Goal: Task Accomplishment & Management: Manage account settings

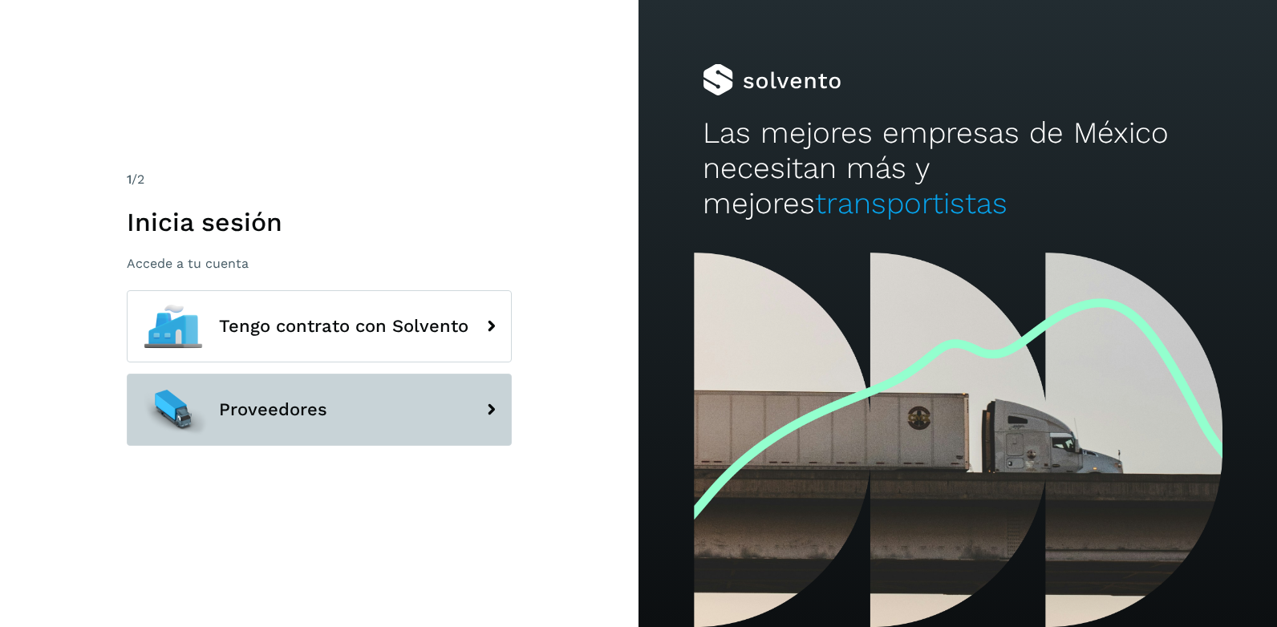
click at [341, 408] on button "Proveedores" at bounding box center [319, 410] width 385 height 72
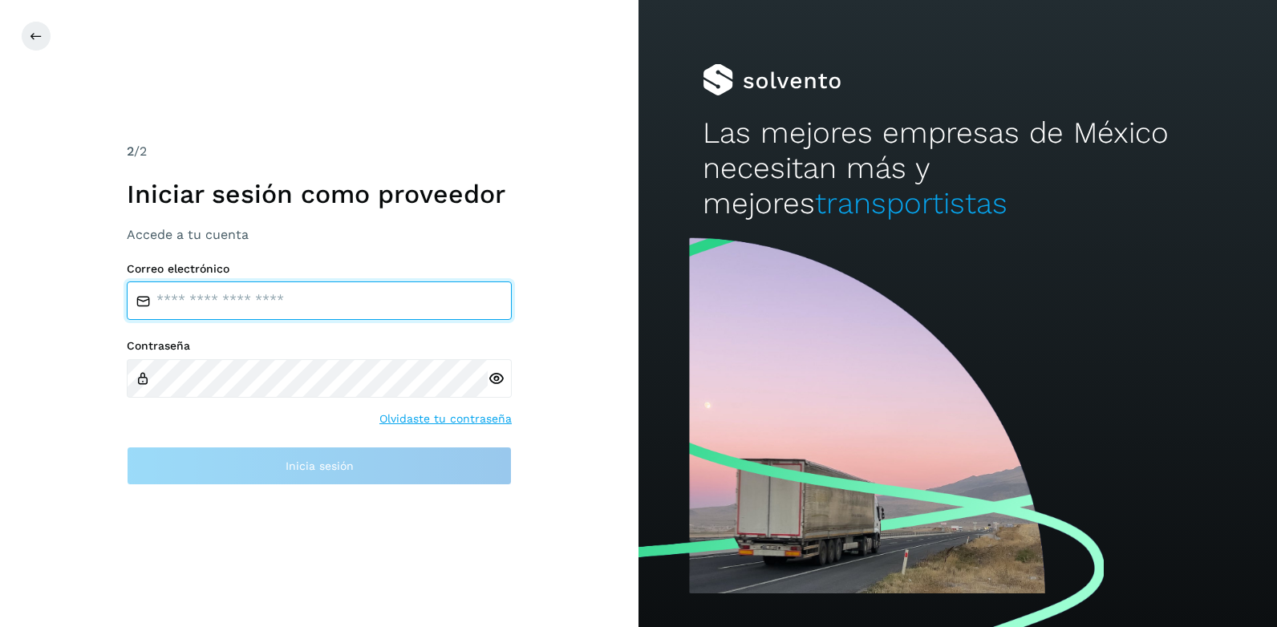
click at [337, 294] on input "email" at bounding box center [319, 301] width 385 height 38
type input "**********"
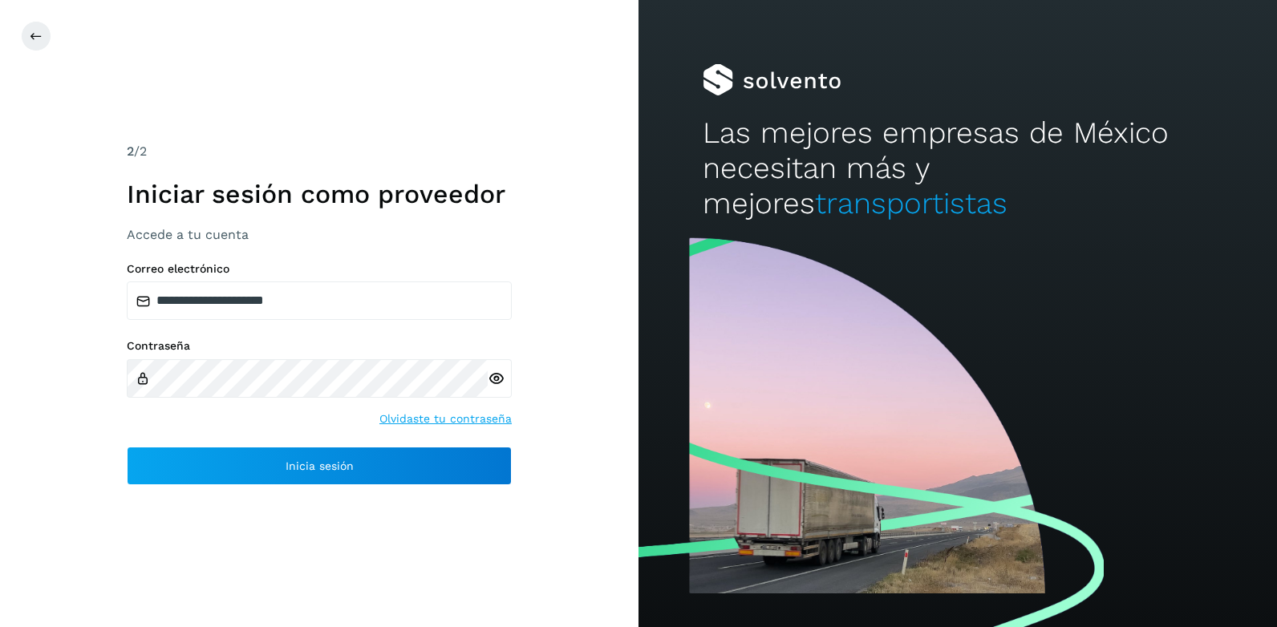
click at [496, 378] on icon at bounding box center [496, 379] width 17 height 17
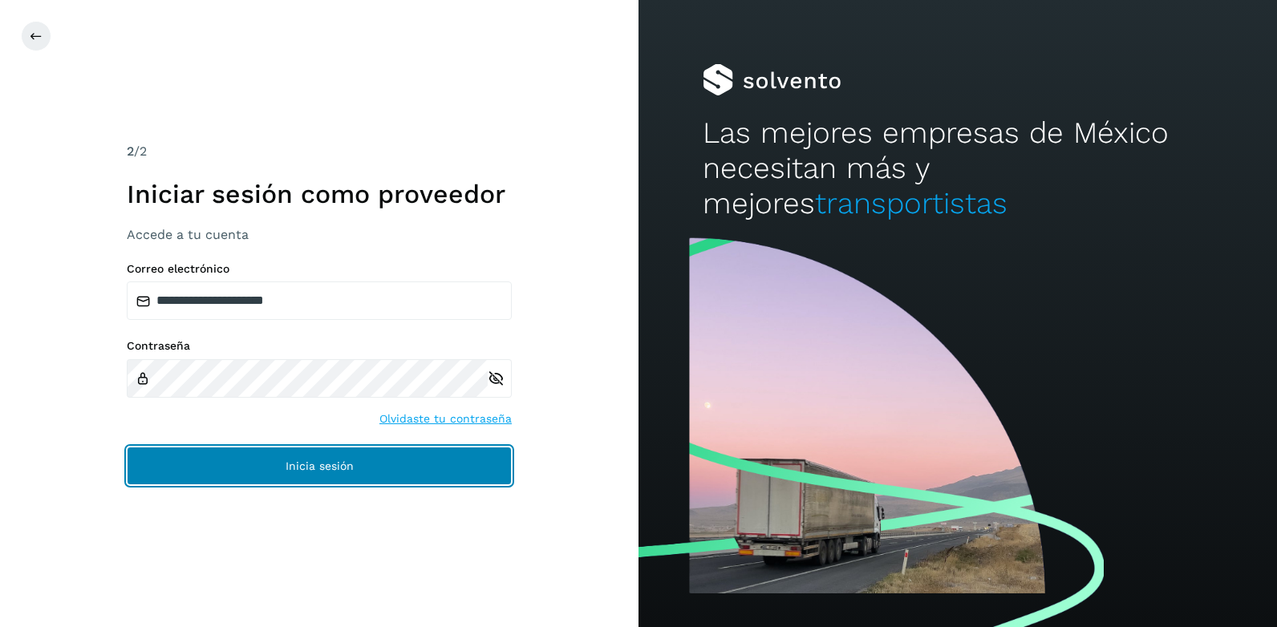
click at [389, 470] on button "Inicia sesión" at bounding box center [319, 466] width 385 height 38
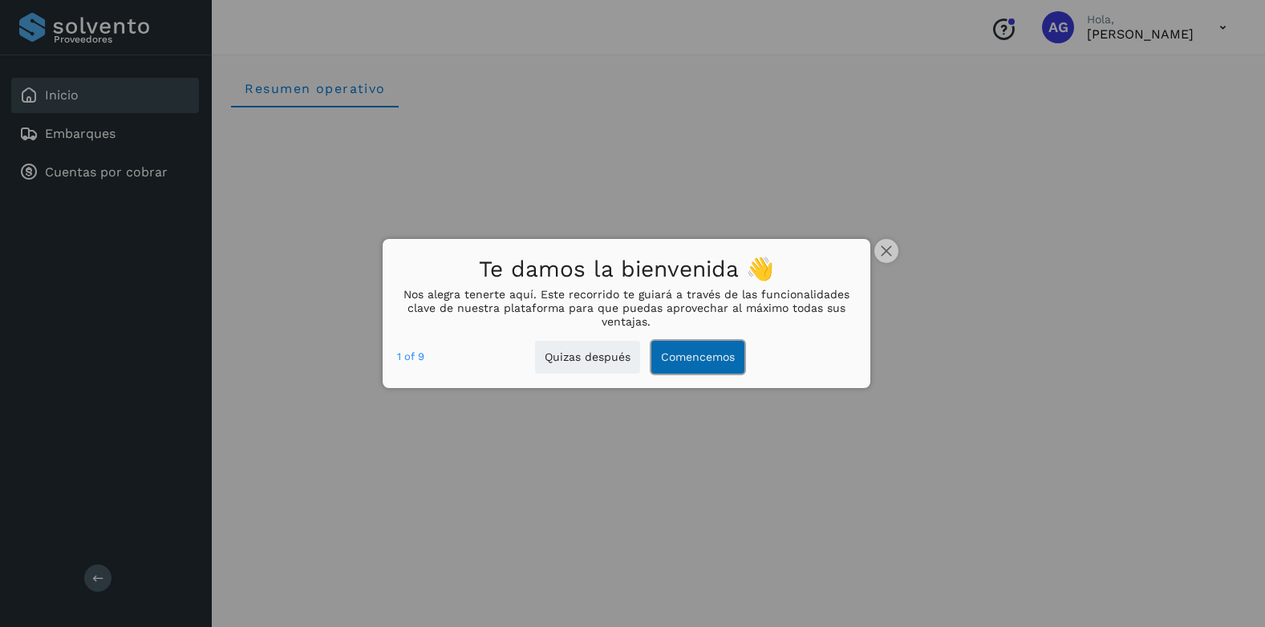
click at [702, 365] on button "Comencemos" at bounding box center [697, 357] width 93 height 33
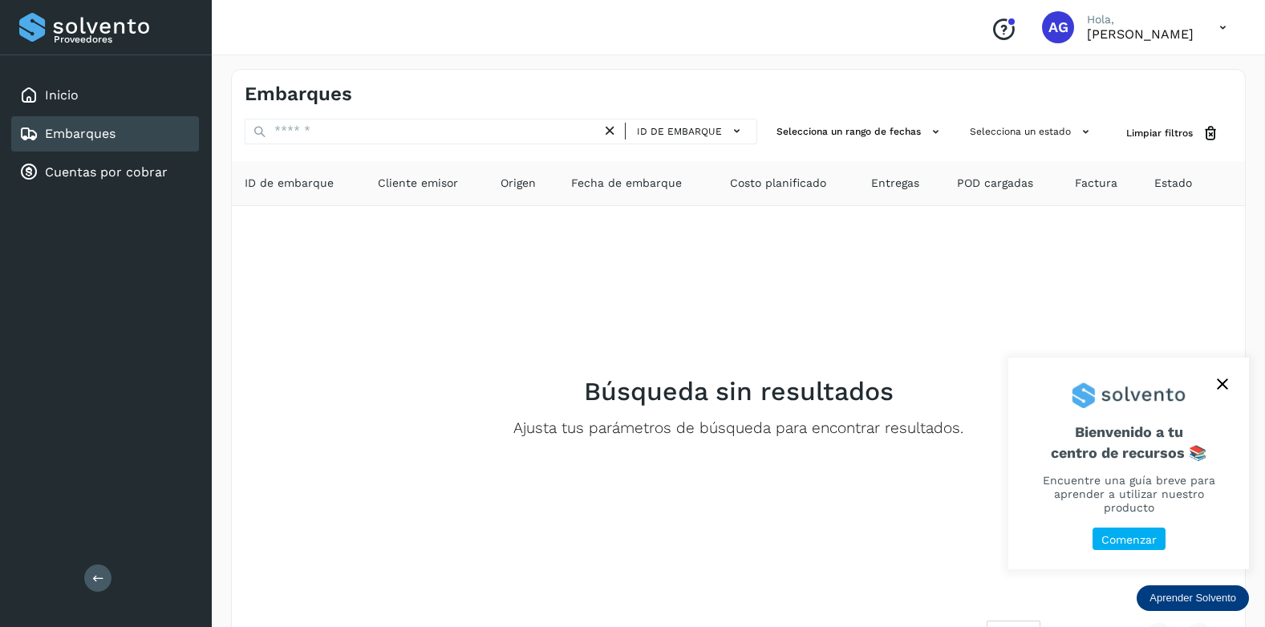
click at [1227, 396] on button "close," at bounding box center [1222, 384] width 24 height 24
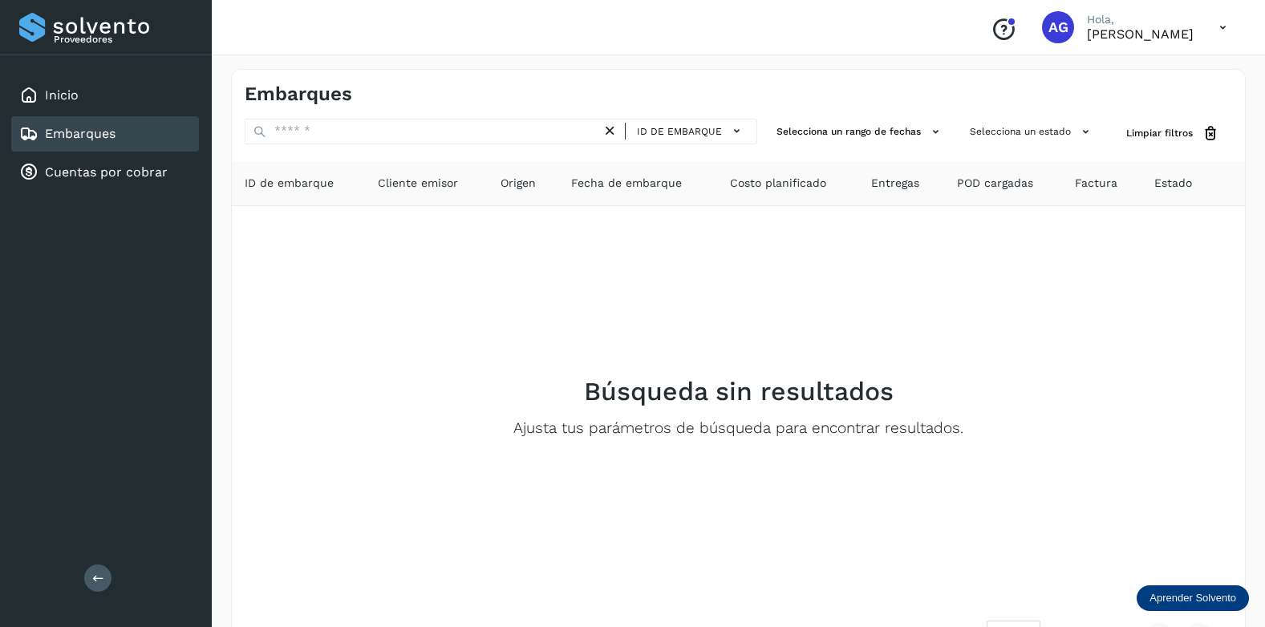
click at [1203, 33] on div "Conoce nuestros beneficios AG Hola, [PERSON_NAME]" at bounding box center [1108, 27] width 261 height 37
click at [1221, 28] on icon at bounding box center [1222, 27] width 33 height 33
click at [1001, 27] on div at bounding box center [632, 313] width 1265 height 627
click at [1048, 27] on span "AG" at bounding box center [1058, 27] width 20 height 0
click at [95, 169] on link "Cuentas por cobrar" at bounding box center [106, 171] width 123 height 15
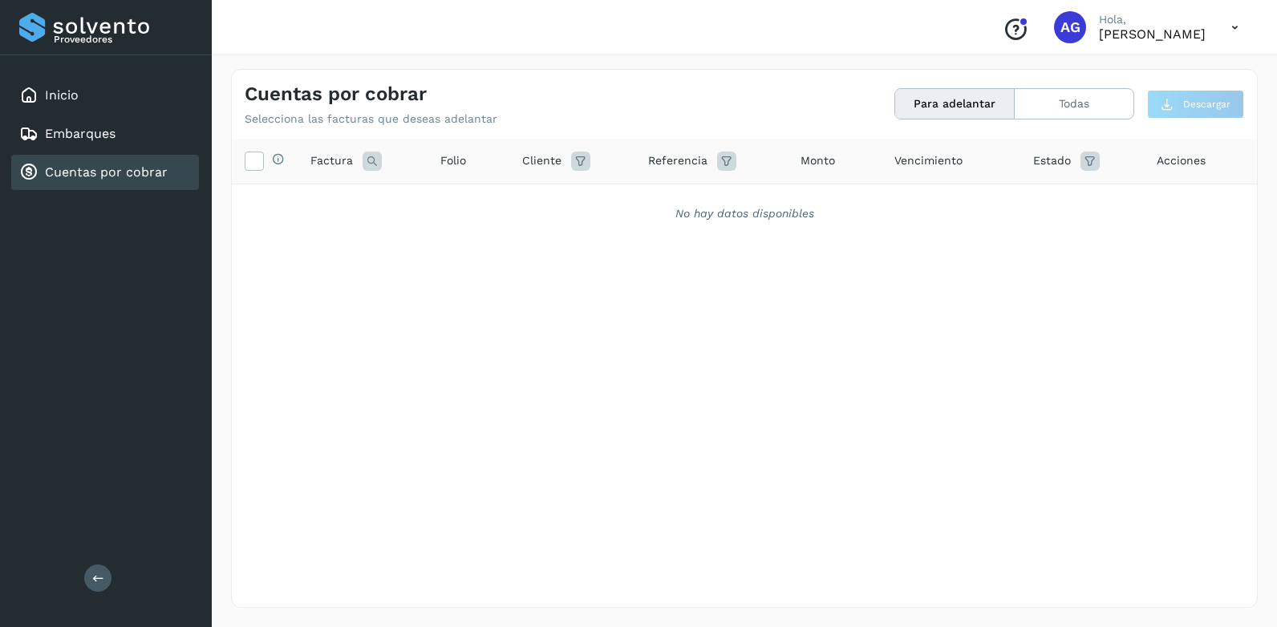
click at [954, 105] on button "Para adelantar" at bounding box center [955, 104] width 120 height 30
click at [260, 160] on icon at bounding box center [253, 160] width 17 height 17
click at [1038, 115] on button "Todas" at bounding box center [1074, 104] width 119 height 30
click at [1015, 105] on button "Para adelantar" at bounding box center [1074, 104] width 119 height 30
click at [253, 164] on icon at bounding box center [253, 160] width 17 height 17
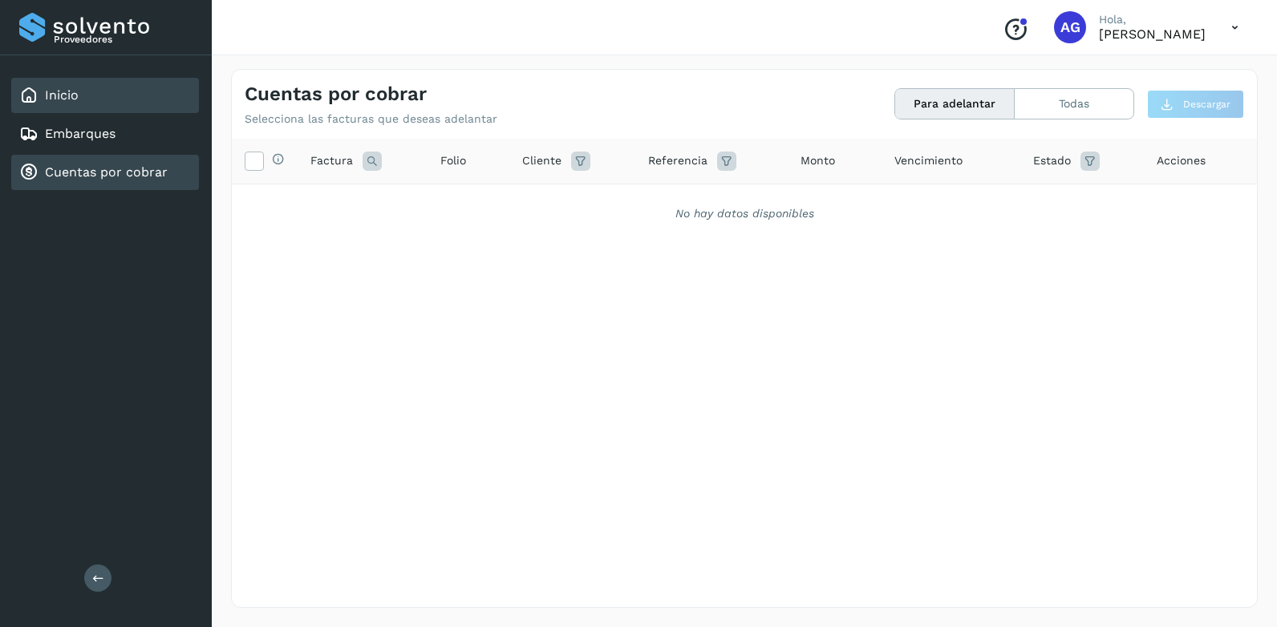
click at [99, 101] on div "Inicio" at bounding box center [105, 95] width 188 height 35
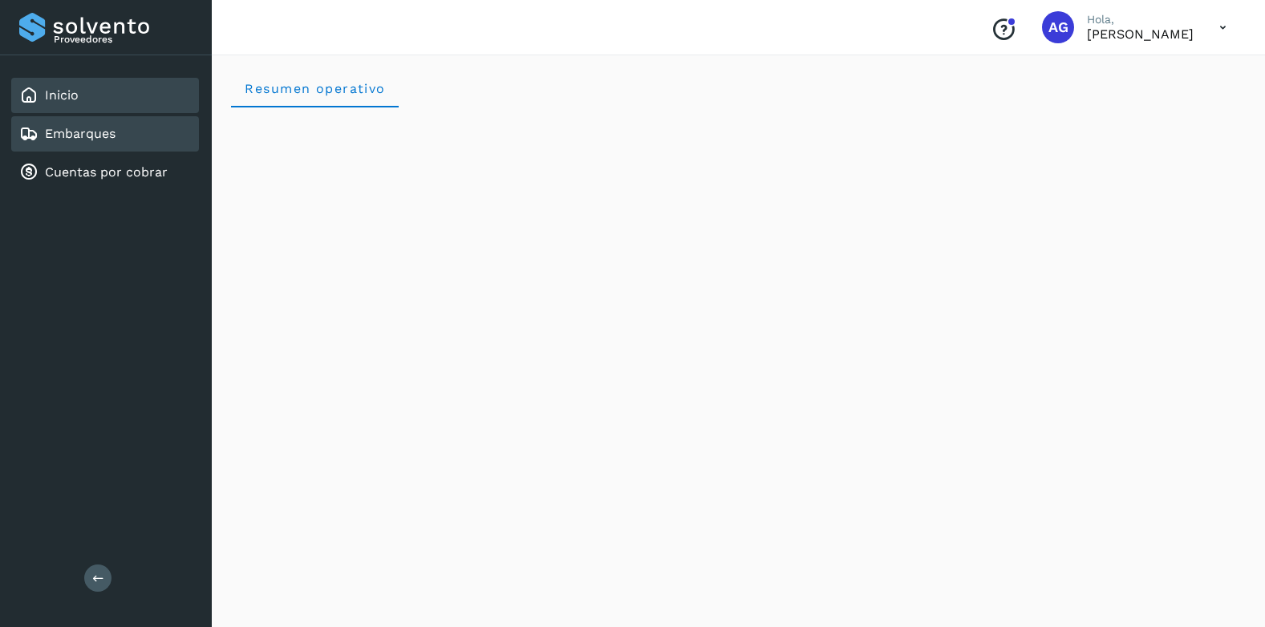
click at [103, 122] on div "Embarques" at bounding box center [105, 133] width 188 height 35
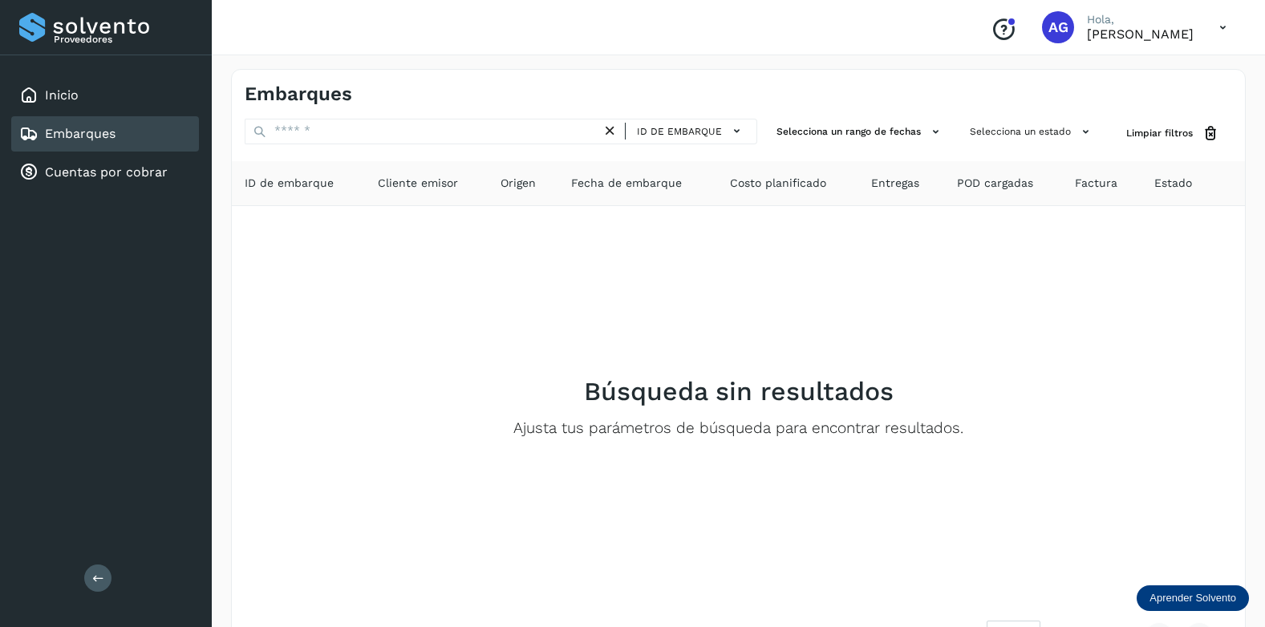
click at [1227, 602] on p "Aprender Solvento" at bounding box center [1192, 598] width 87 height 13
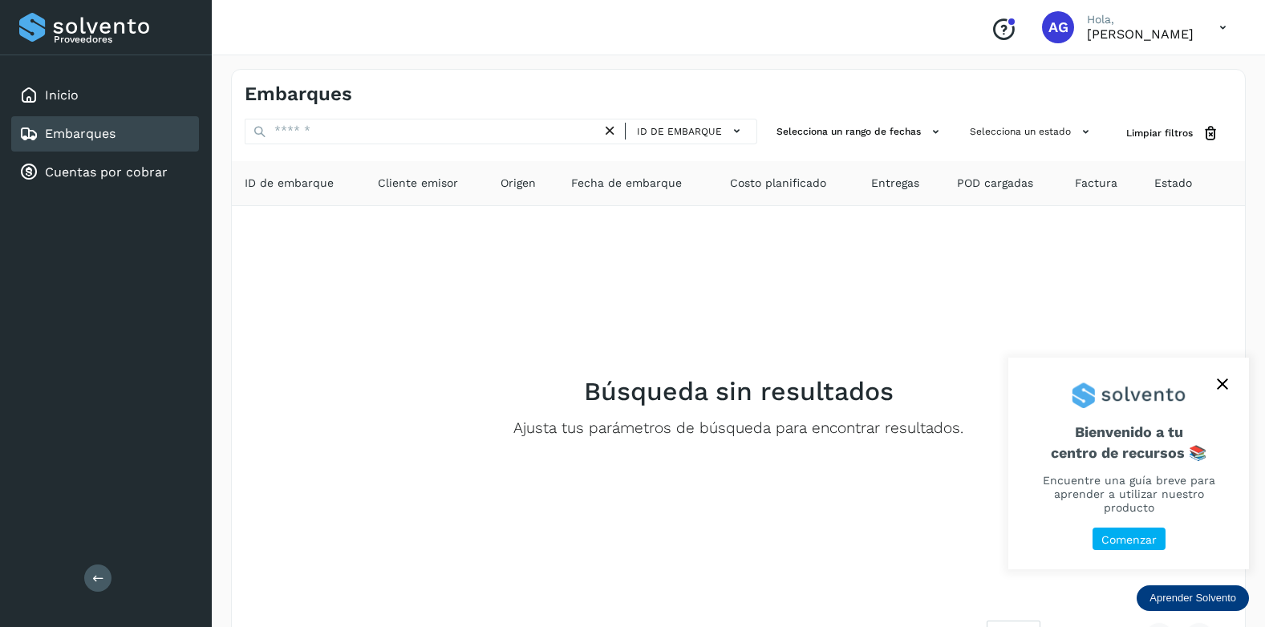
click at [1131, 557] on div "Comenzar" at bounding box center [1128, 549] width 241 height 43
click at [1132, 541] on p "Comenzar" at bounding box center [1128, 540] width 55 height 14
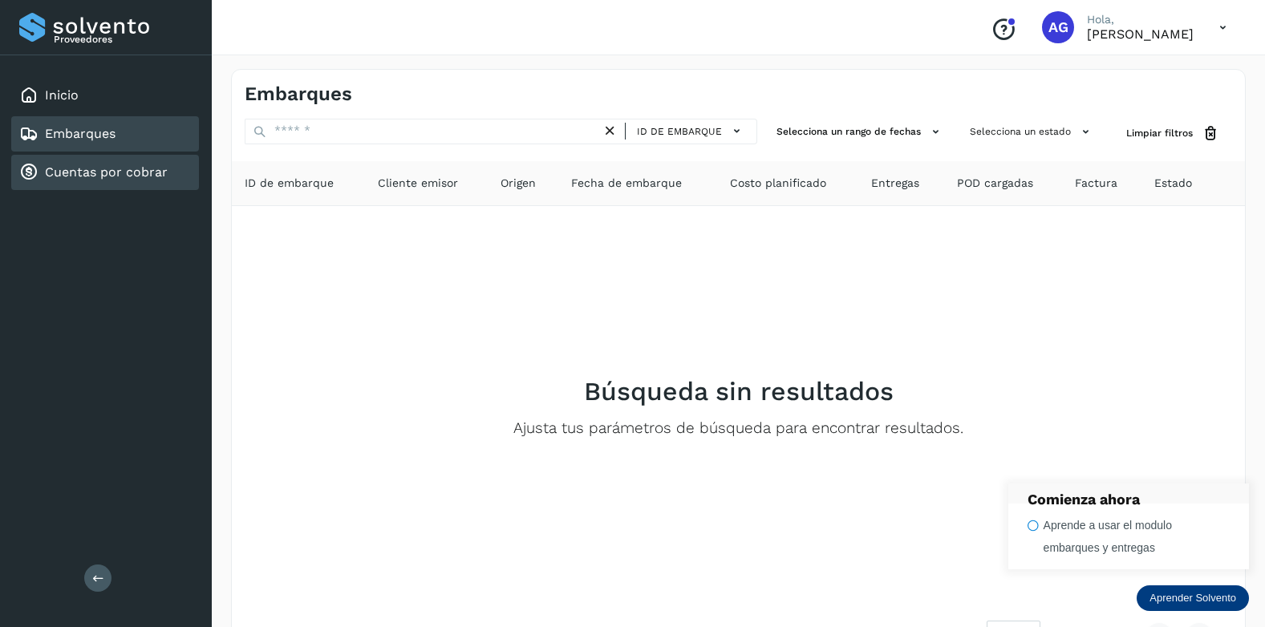
click at [75, 180] on div "Cuentas por cobrar" at bounding box center [93, 172] width 148 height 19
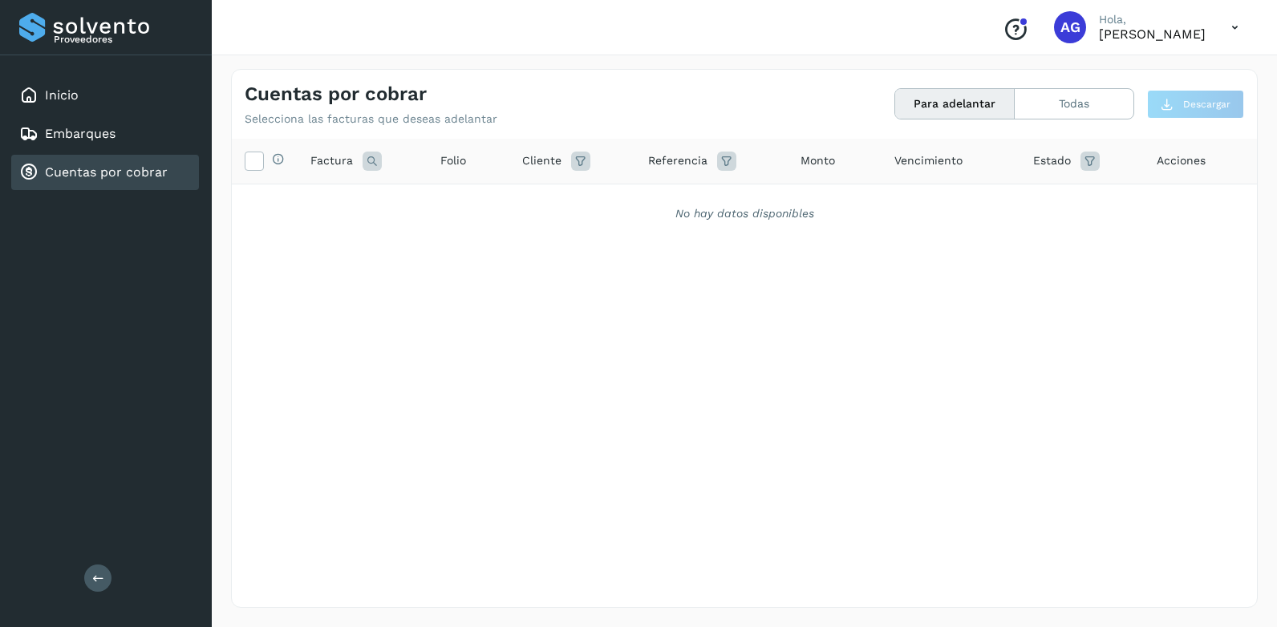
click at [575, 161] on icon at bounding box center [580, 161] width 19 height 19
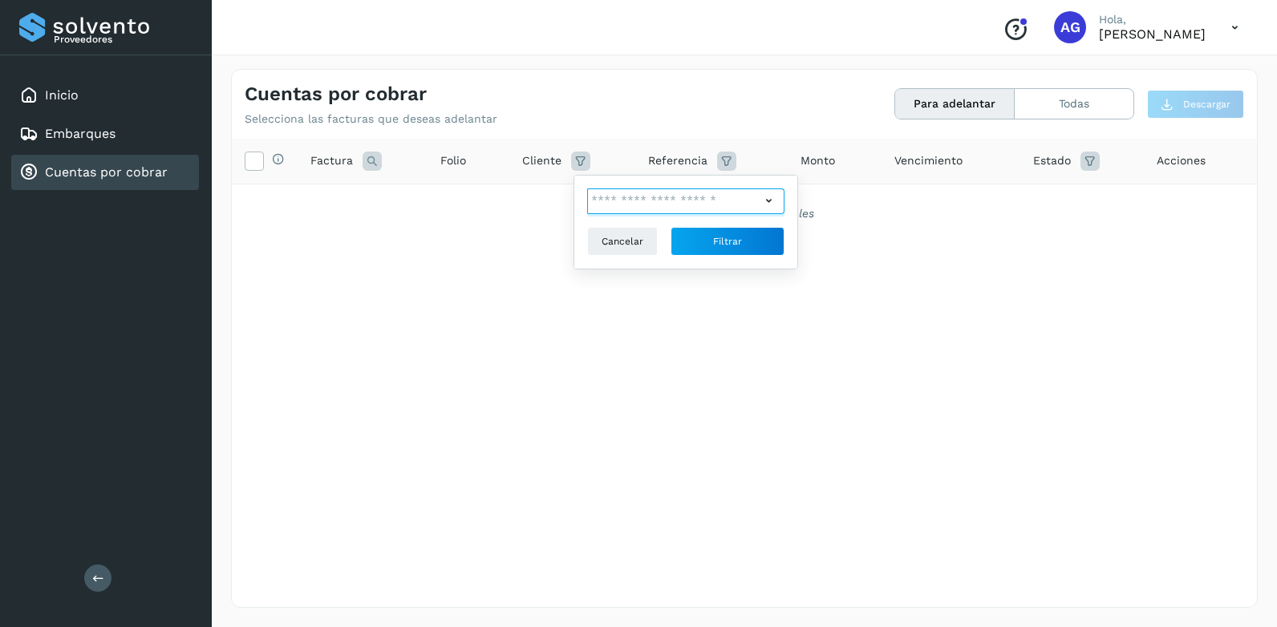
click at [621, 208] on input "text" at bounding box center [673, 201] width 173 height 26
drag, startPoint x: 691, startPoint y: 233, endPoint x: 681, endPoint y: 236, distance: 10.1
click at [690, 233] on div "No items" at bounding box center [685, 230] width 195 height 30
click at [616, 352] on div at bounding box center [638, 313] width 1277 height 627
click at [628, 251] on button "Cancelar" at bounding box center [622, 241] width 71 height 29
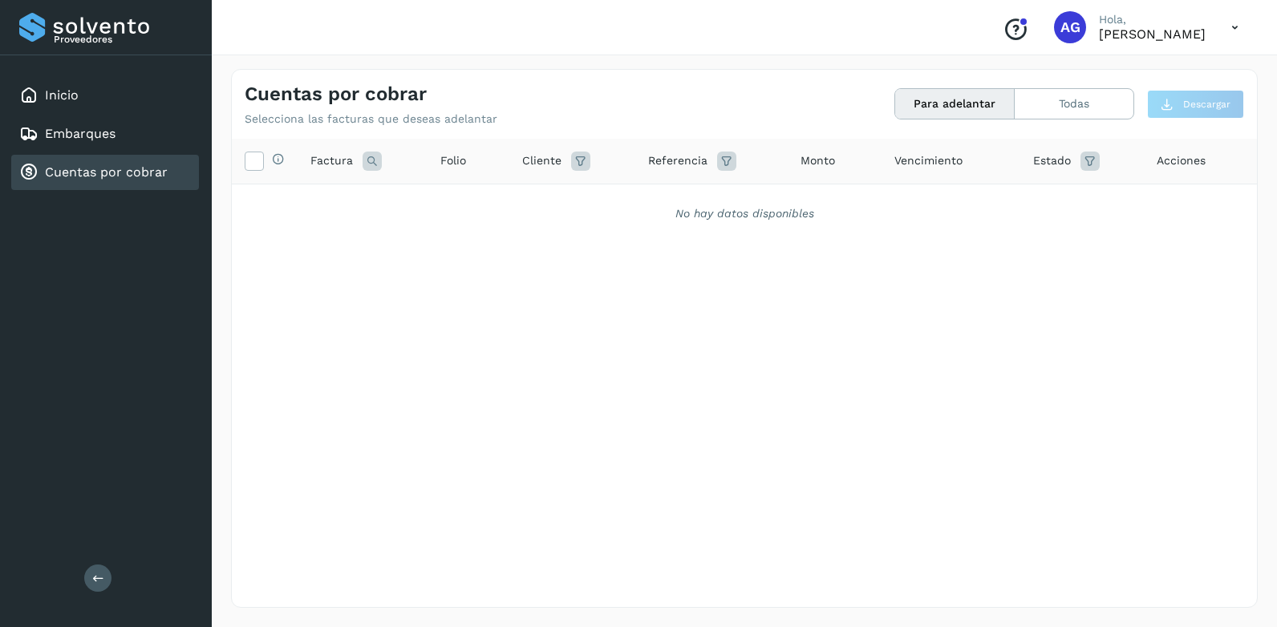
click at [940, 161] on span "Vencimiento" at bounding box center [928, 160] width 68 height 17
click at [903, 160] on span "Vencimiento" at bounding box center [928, 160] width 68 height 17
click at [822, 155] on span "Monto" at bounding box center [817, 160] width 34 height 17
click at [1068, 111] on button "Todas" at bounding box center [1074, 104] width 119 height 30
click at [1125, 111] on button "Todas" at bounding box center [1074, 104] width 119 height 30
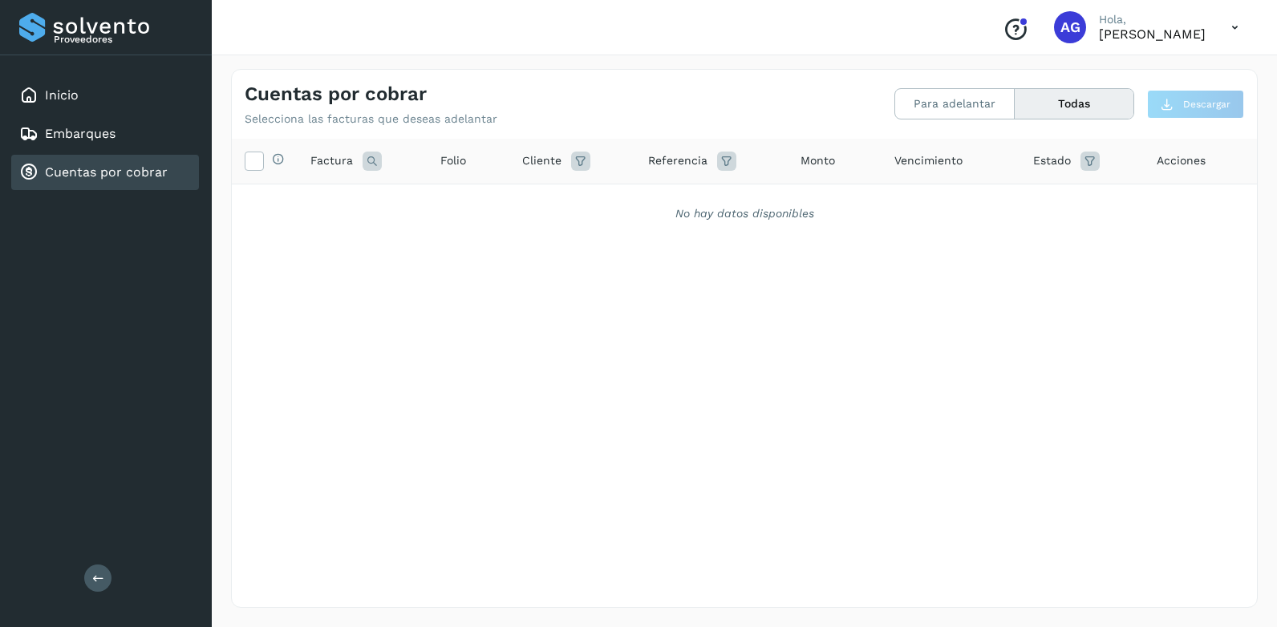
click at [1110, 111] on button "Todas" at bounding box center [1074, 104] width 119 height 30
click at [1015, 98] on button "Para adelantar" at bounding box center [1074, 104] width 119 height 30
click at [933, 98] on button "Para adelantar" at bounding box center [955, 104] width 120 height 30
click at [581, 165] on icon at bounding box center [580, 161] width 19 height 19
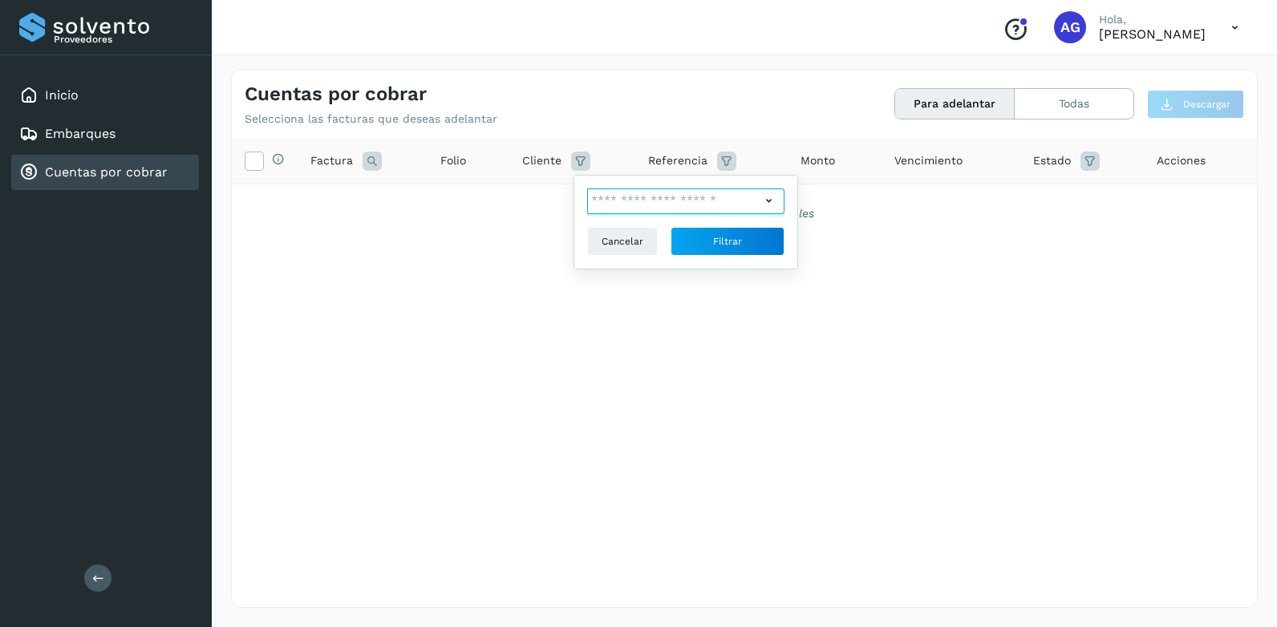
click at [599, 201] on input "text" at bounding box center [673, 201] width 173 height 26
click at [373, 160] on div at bounding box center [638, 313] width 1277 height 627
click at [92, 584] on icon at bounding box center [98, 578] width 12 height 12
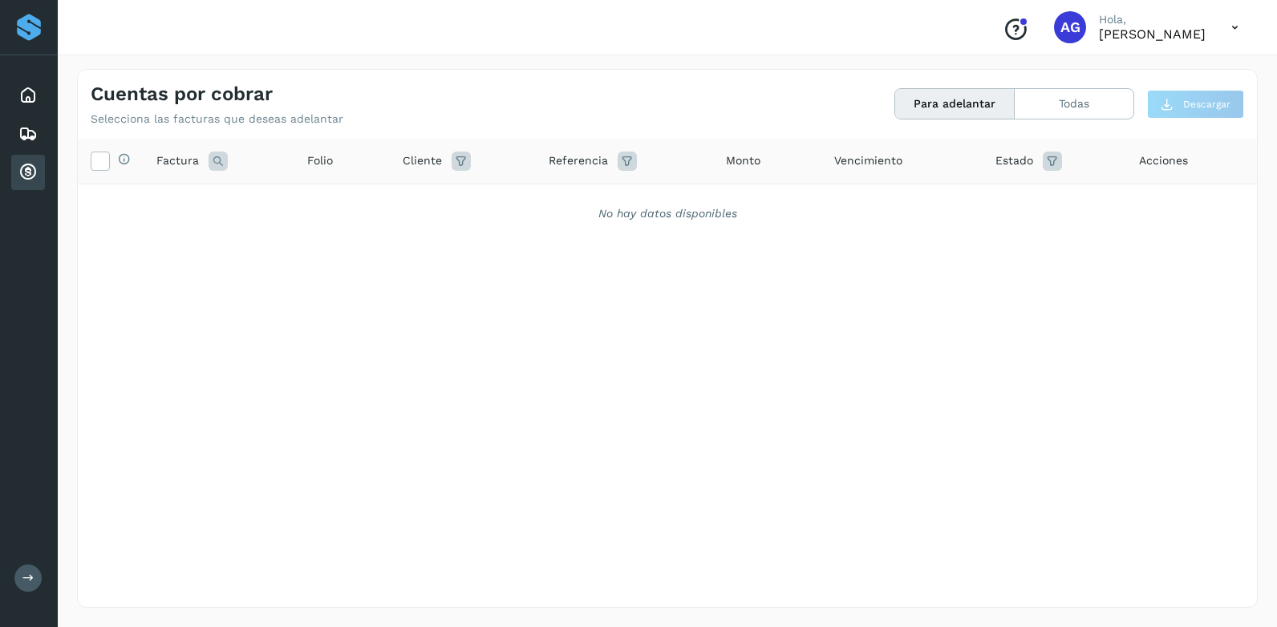
click at [92, 578] on div "Selecciona todas las facturas disponibles para adelanto Factura Folio Cliente R…" at bounding box center [667, 372] width 1179 height 467
click at [25, 578] on icon at bounding box center [28, 578] width 12 height 12
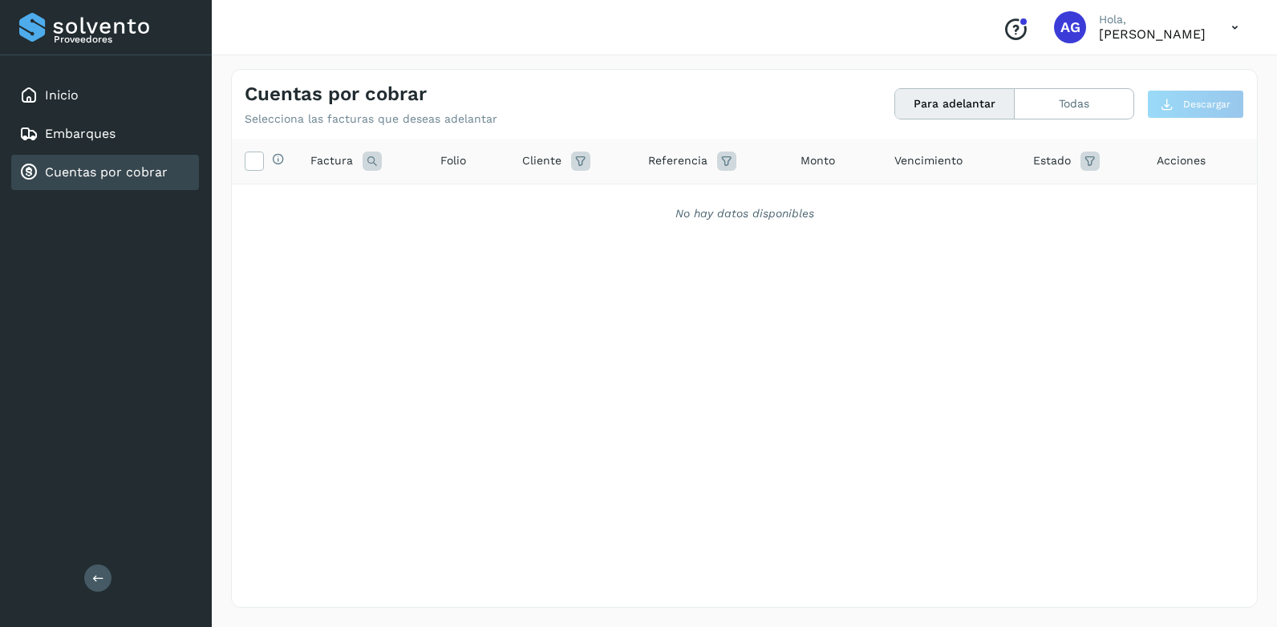
click at [1233, 35] on icon at bounding box center [1234, 27] width 33 height 33
click at [1136, 79] on div "Cerrar sesión" at bounding box center [1154, 72] width 191 height 30
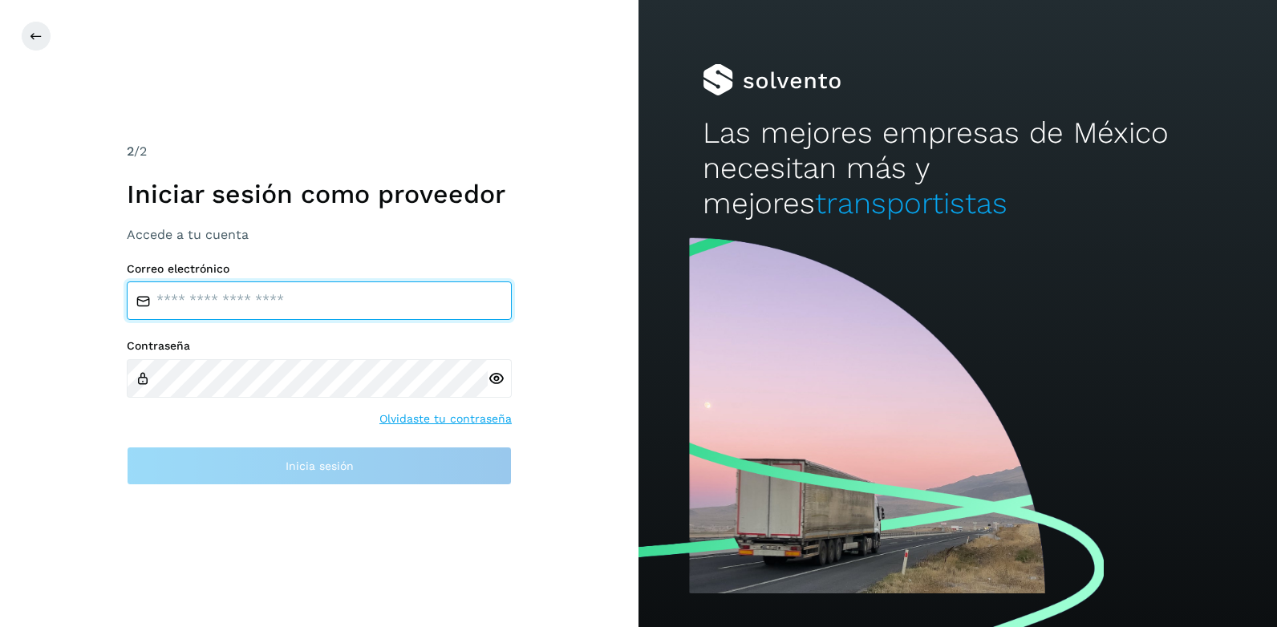
click at [387, 297] on input "email" at bounding box center [319, 301] width 385 height 38
type input "**********"
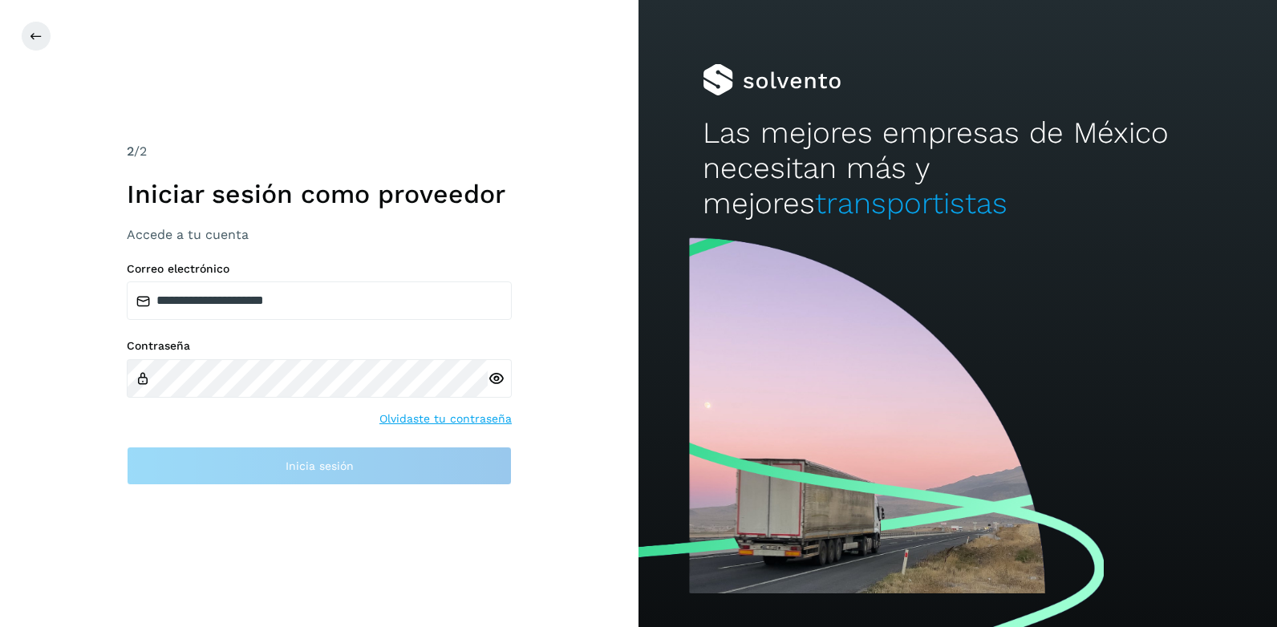
click at [494, 419] on link "Olvidaste tu contraseña" at bounding box center [445, 419] width 132 height 17
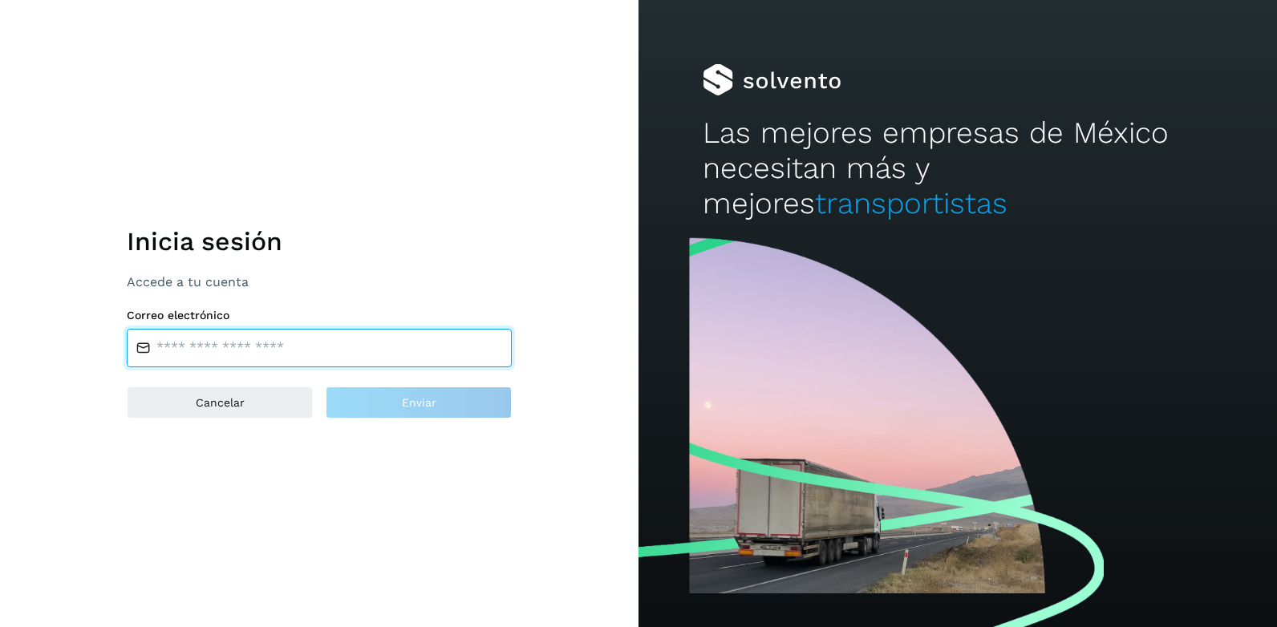
click at [269, 347] on input "email" at bounding box center [319, 348] width 385 height 38
type input "**********"
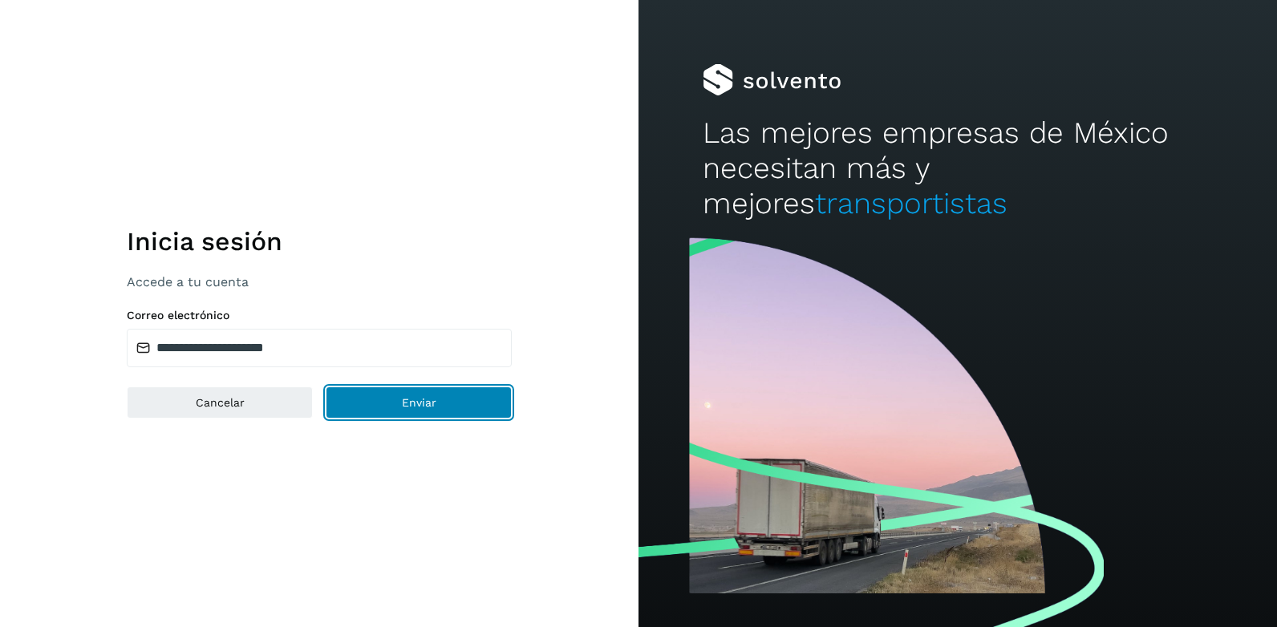
click at [412, 407] on span "Enviar" at bounding box center [419, 402] width 34 height 11
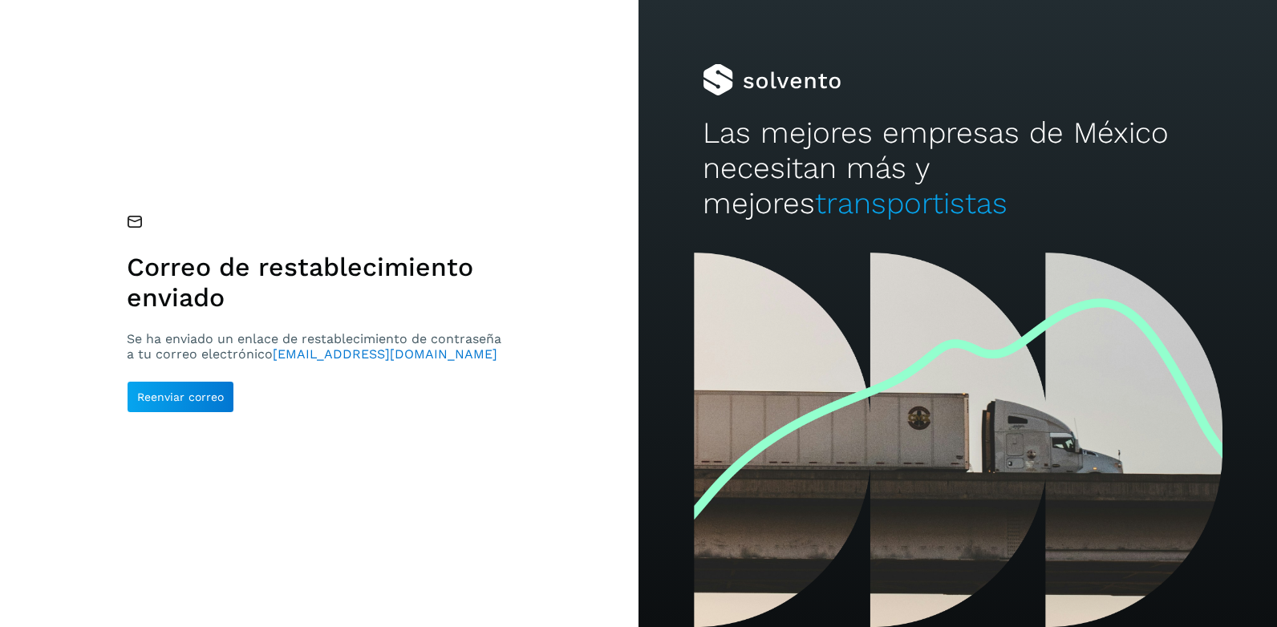
drag, startPoint x: 466, startPoint y: 472, endPoint x: 1276, endPoint y: 13, distance: 931.3
click at [502, 463] on div "Correo de restablecimiento enviado Se ha enviado un enlace de restablecimiento …" at bounding box center [319, 313] width 638 height 627
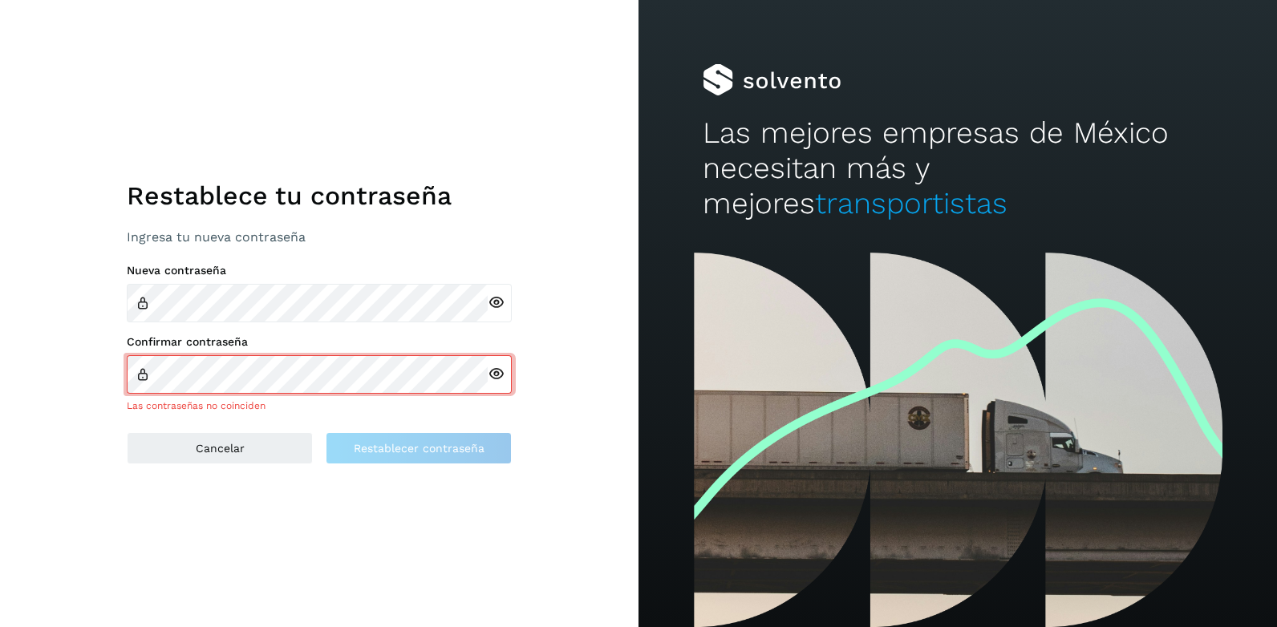
click at [492, 303] on icon at bounding box center [496, 302] width 17 height 17
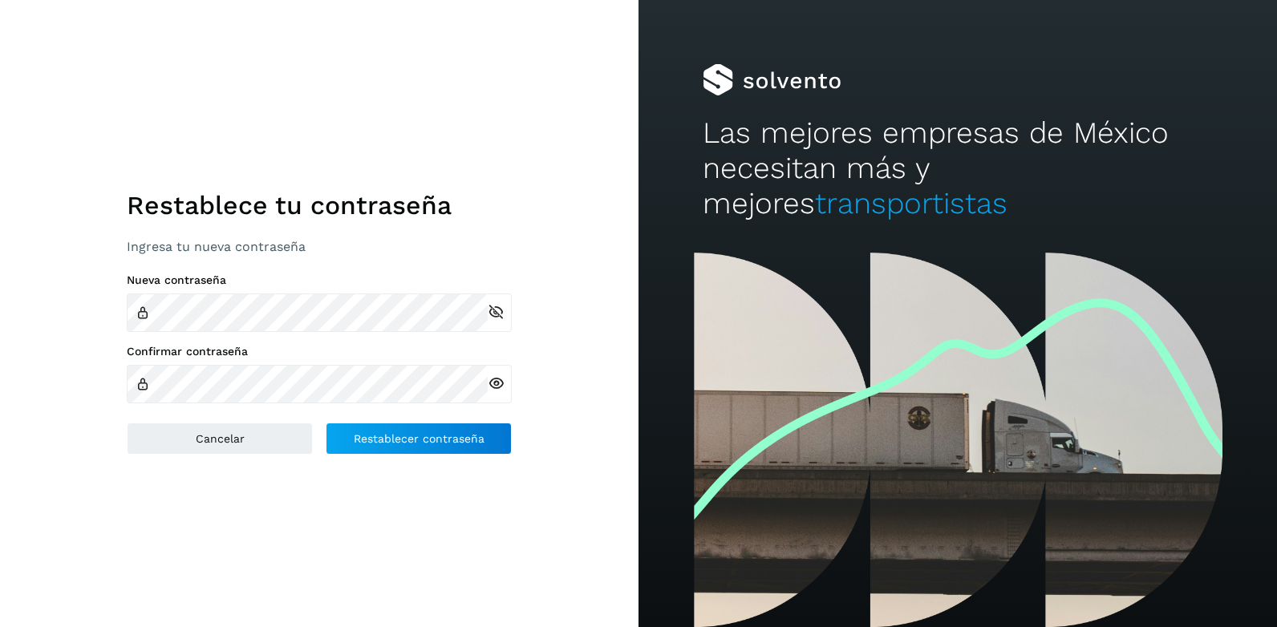
click at [492, 387] on icon at bounding box center [496, 383] width 17 height 17
click at [469, 445] on button "Restablecer contraseña" at bounding box center [419, 439] width 186 height 32
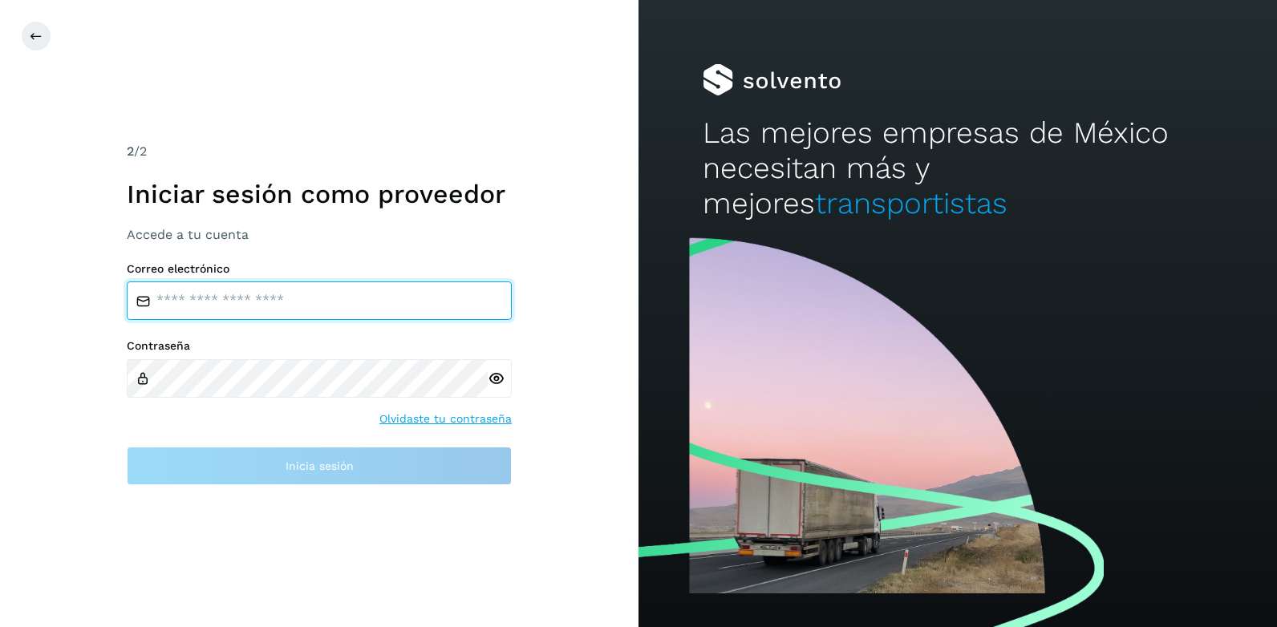
click at [356, 297] on input "email" at bounding box center [319, 301] width 385 height 38
type input "**********"
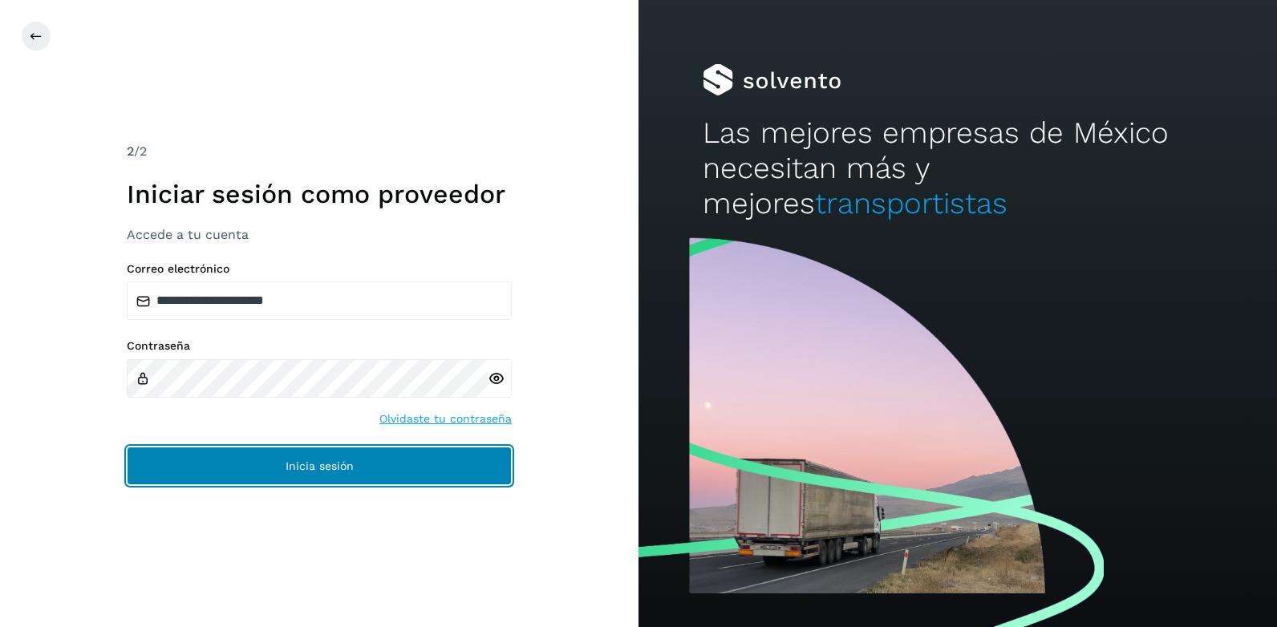
click at [303, 465] on span "Inicia sesión" at bounding box center [320, 465] width 68 height 11
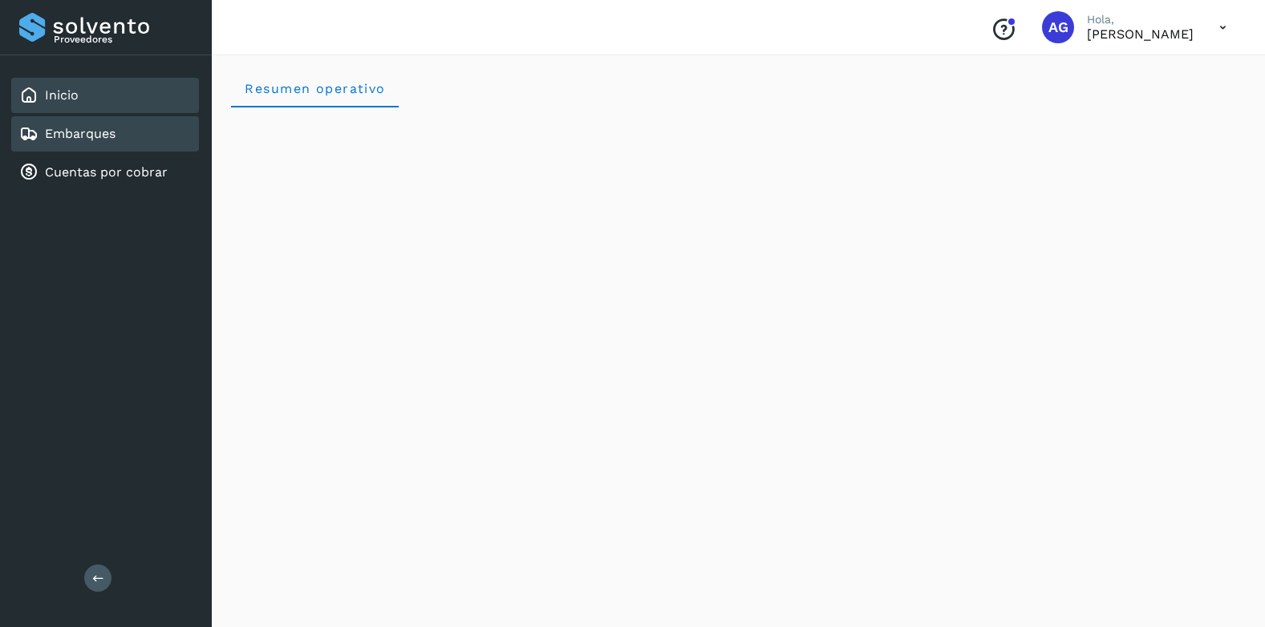
click at [104, 151] on div "Embarques" at bounding box center [105, 133] width 188 height 35
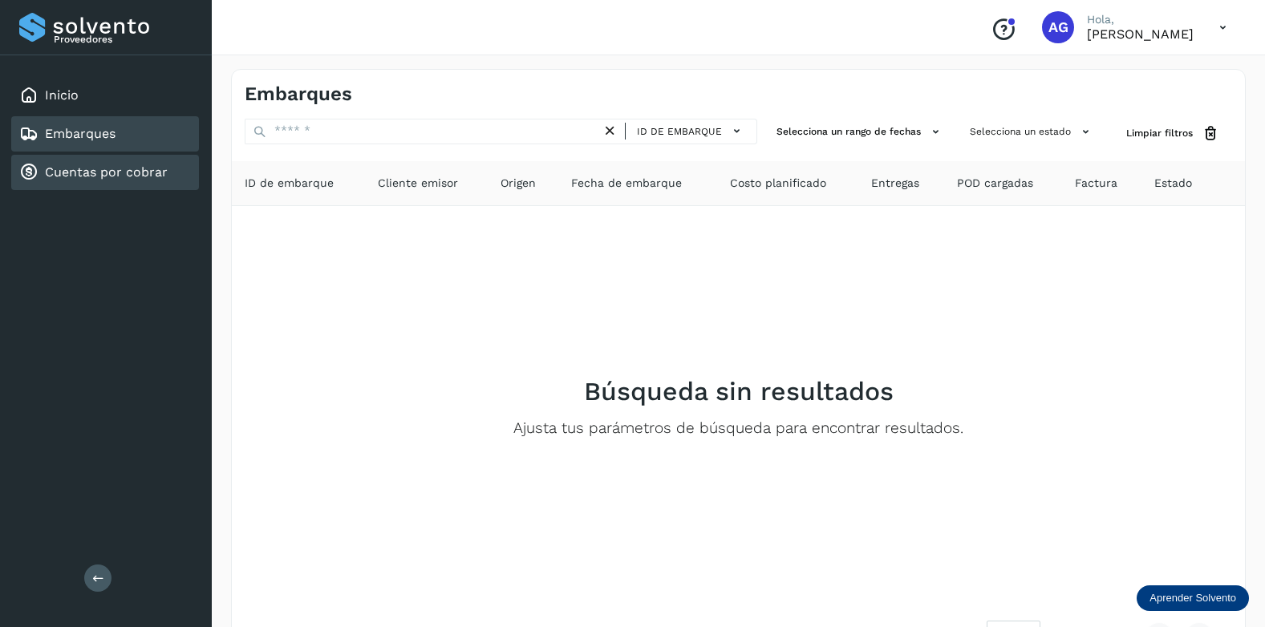
click at [74, 175] on link "Cuentas por cobrar" at bounding box center [106, 171] width 123 height 15
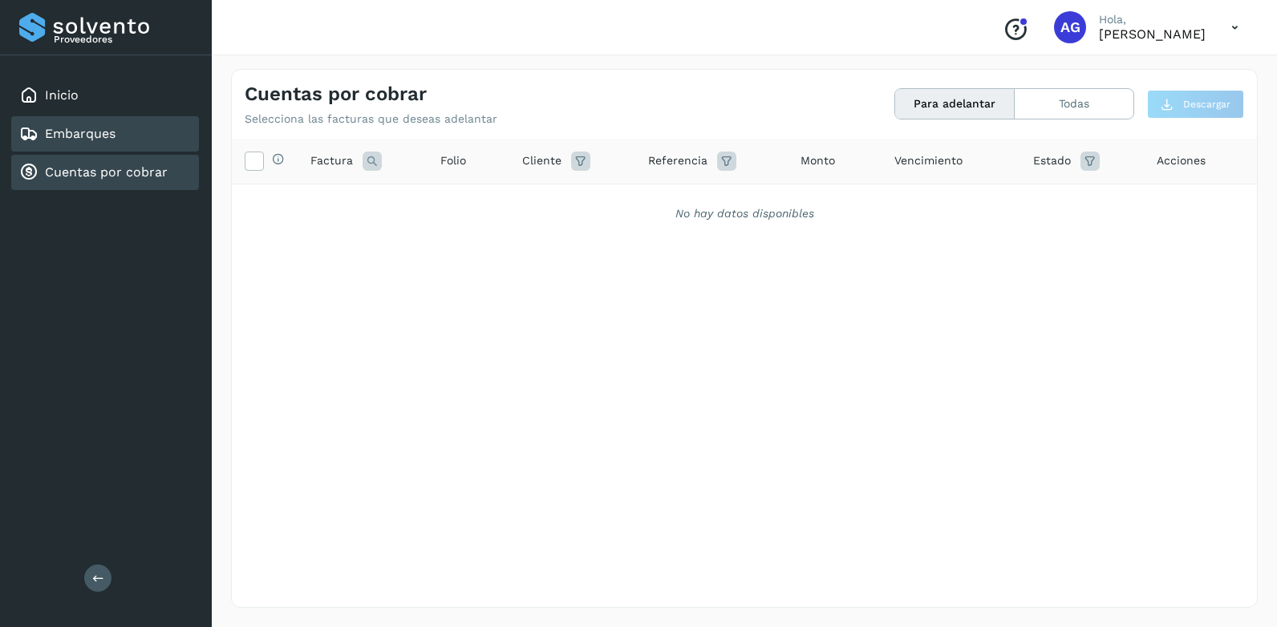
click at [83, 135] on link "Embarques" at bounding box center [80, 133] width 71 height 15
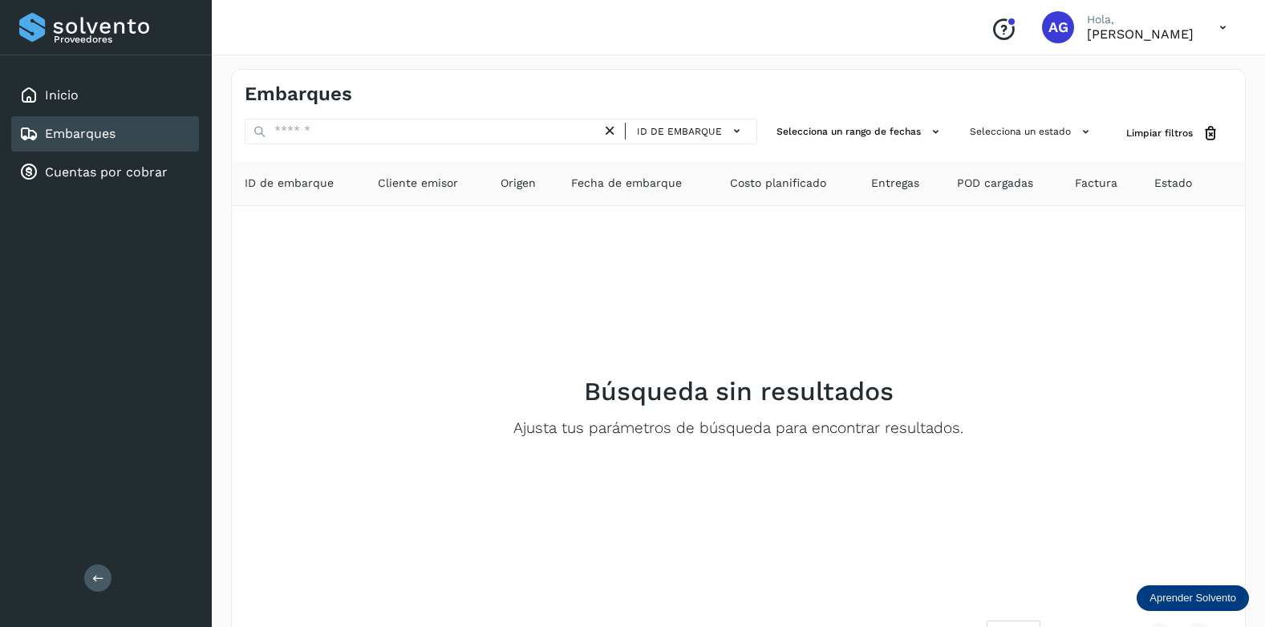
click at [1193, 593] on p "Aprender Solvento" at bounding box center [1192, 598] width 87 height 13
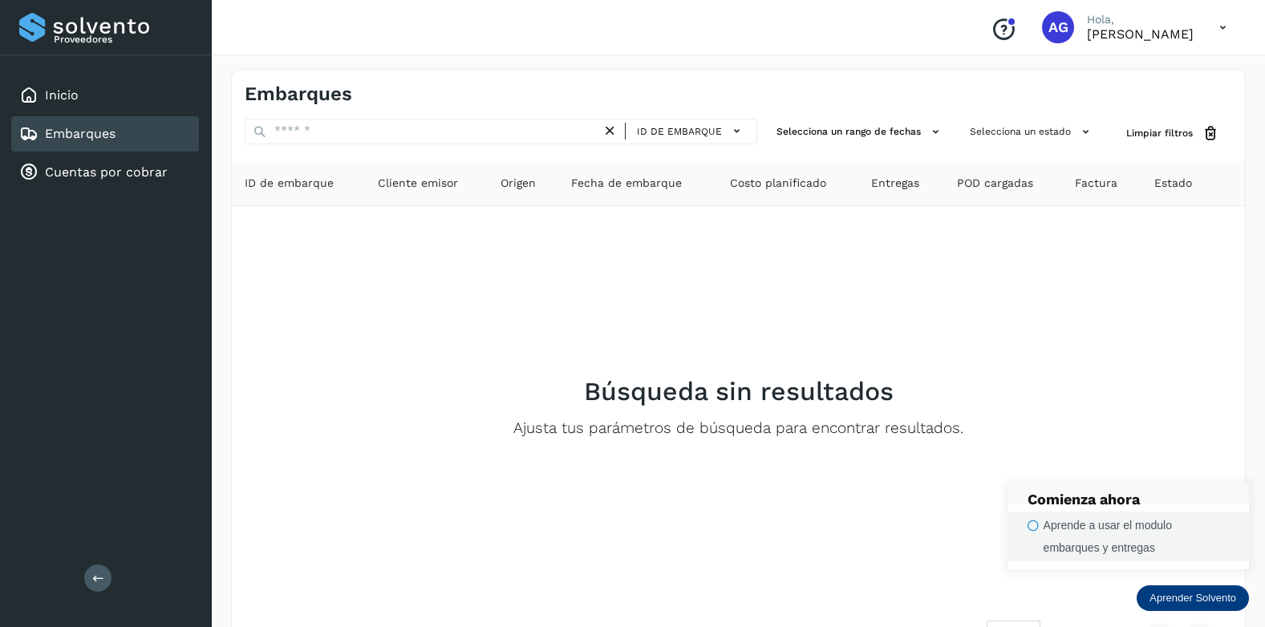
click at [1100, 529] on div "Aprende a usar el modulo embarques y entregas" at bounding box center [1136, 536] width 186 height 45
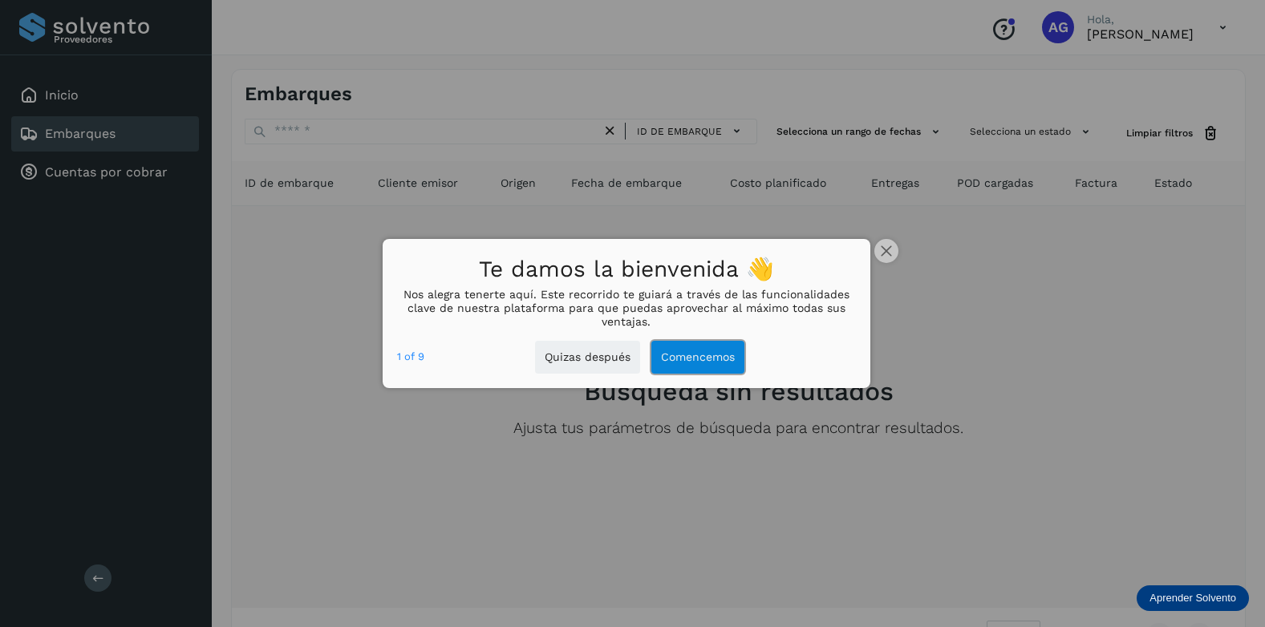
click at [699, 367] on button "Comencemos" at bounding box center [697, 357] width 93 height 33
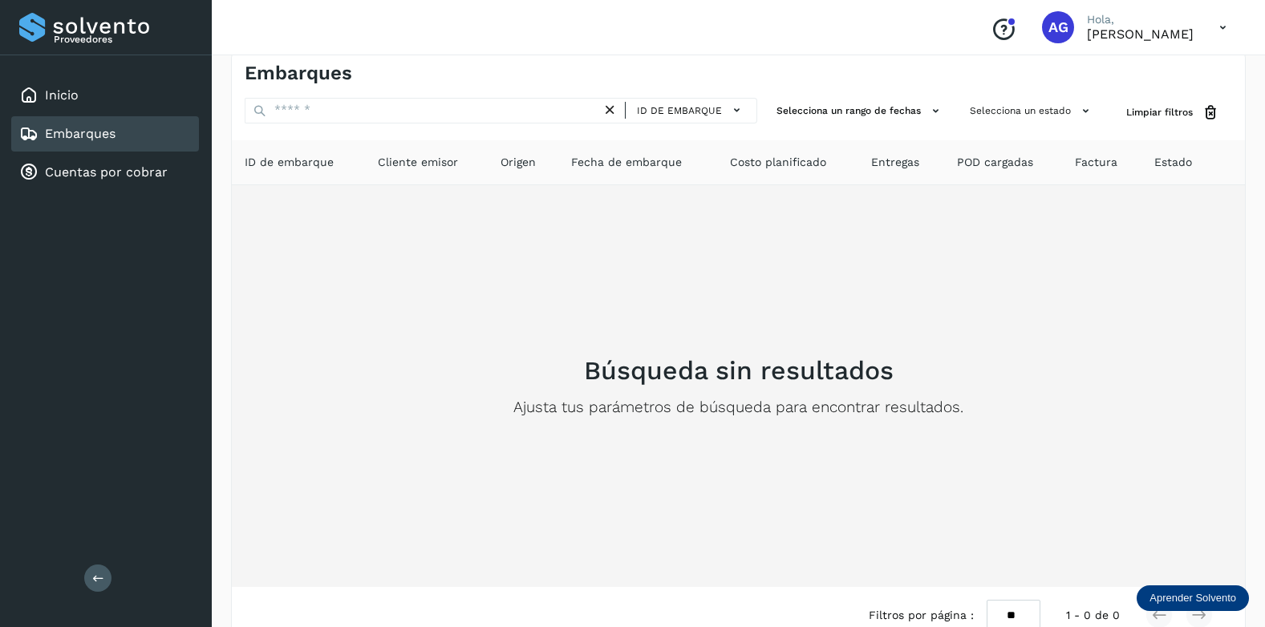
scroll to position [58, 0]
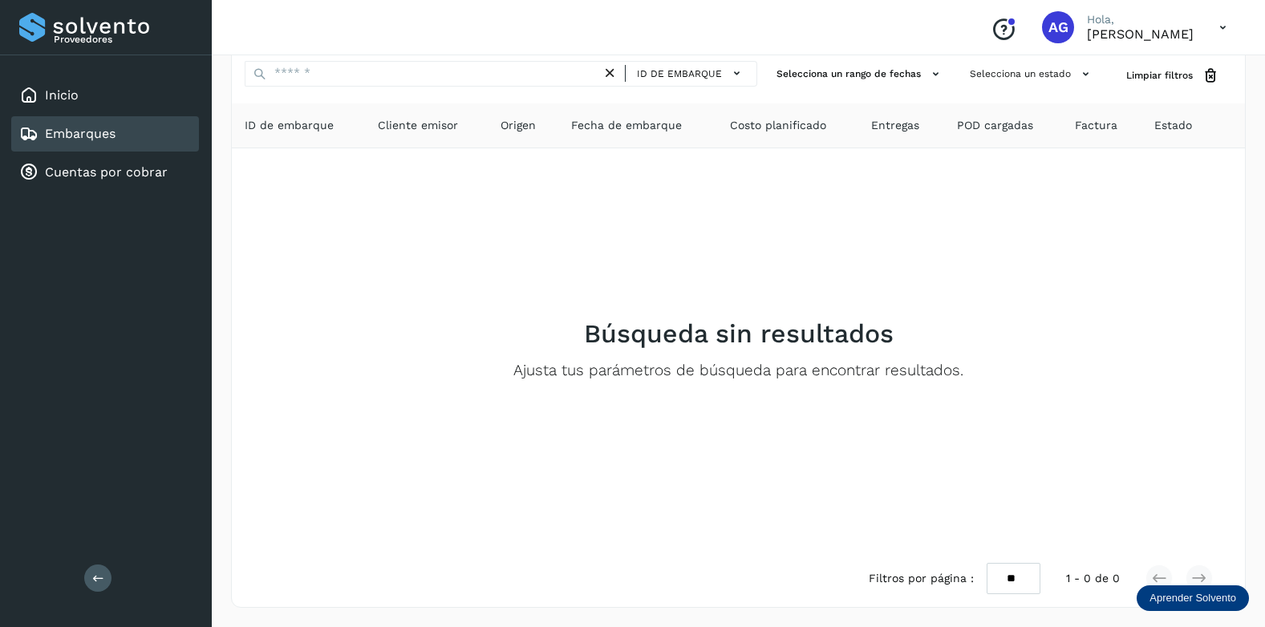
click at [1155, 592] on p "Aprender Solvento" at bounding box center [1192, 598] width 87 height 13
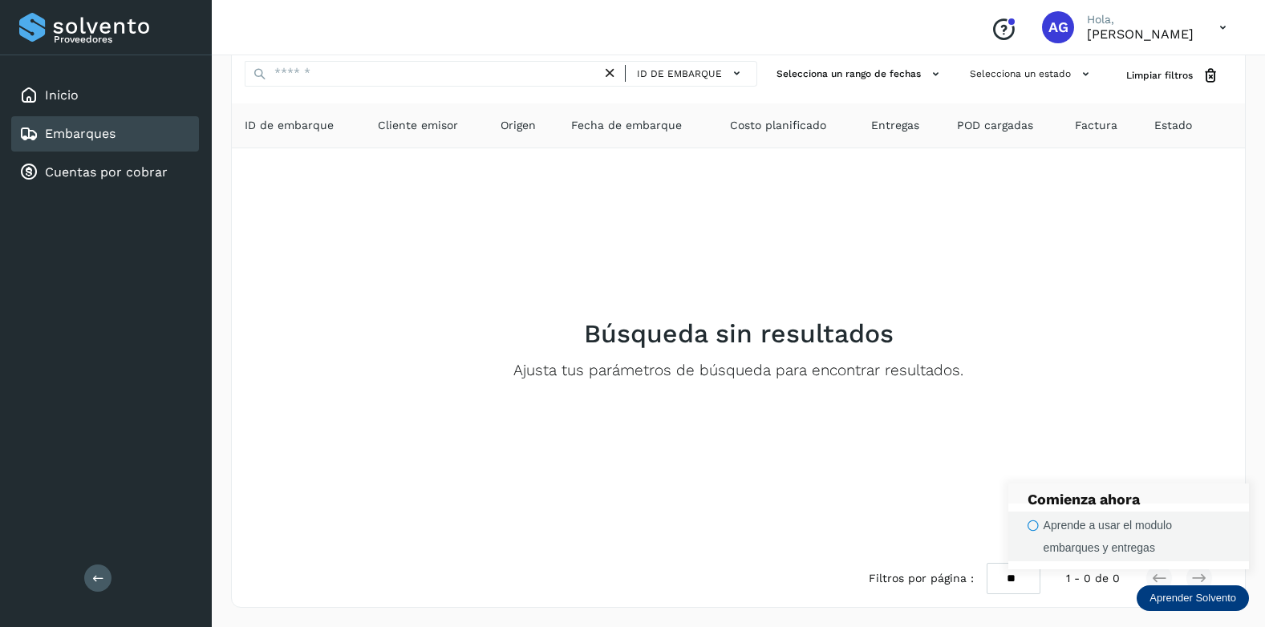
click at [1057, 526] on div "Aprende a usar el modulo embarques y entregas" at bounding box center [1136, 536] width 186 height 45
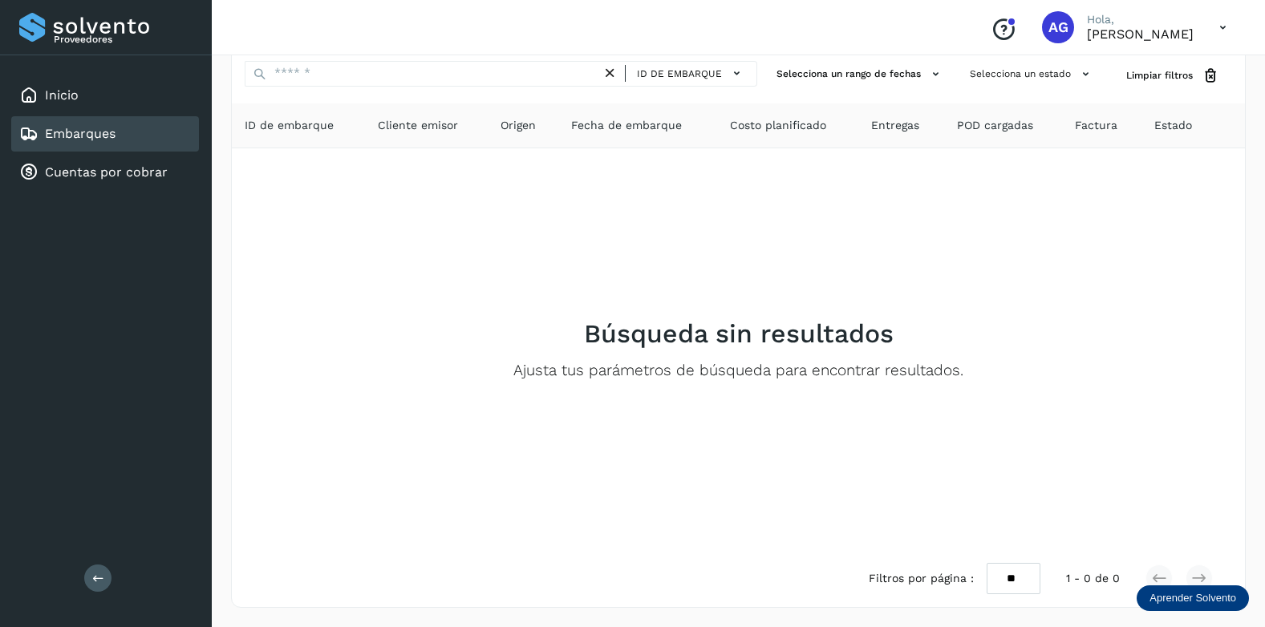
click at [1181, 596] on p "Aprender Solvento" at bounding box center [1192, 598] width 87 height 13
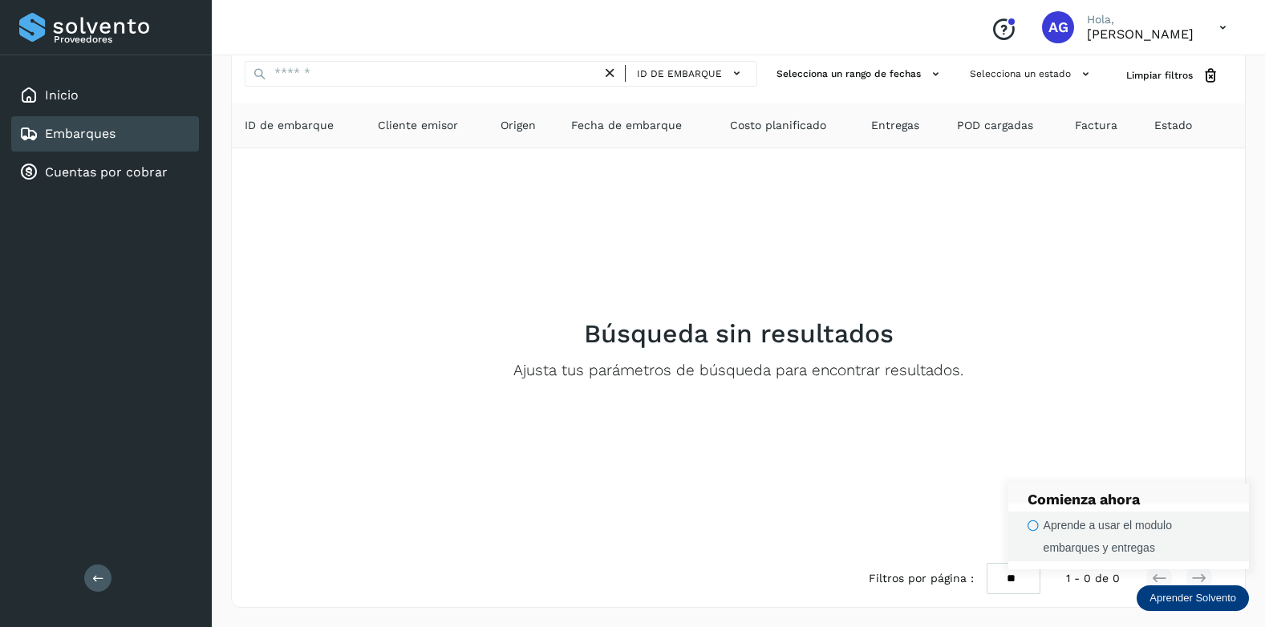
click at [1032, 524] on icon "button" at bounding box center [1032, 526] width 11 height 12
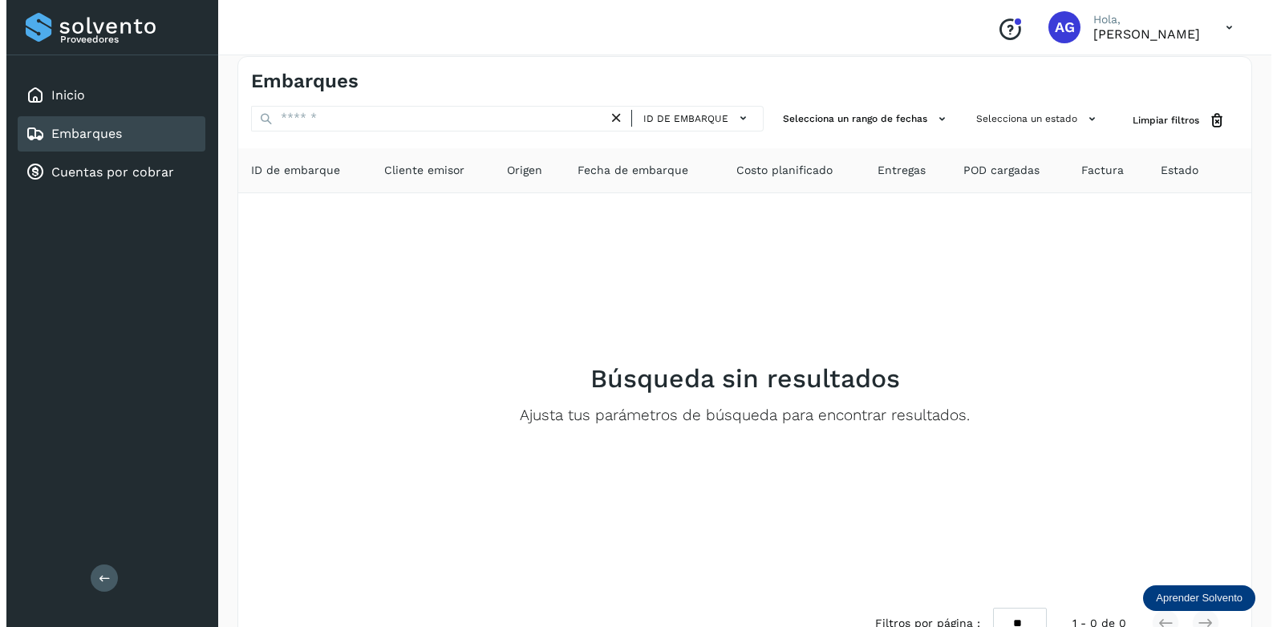
scroll to position [0, 0]
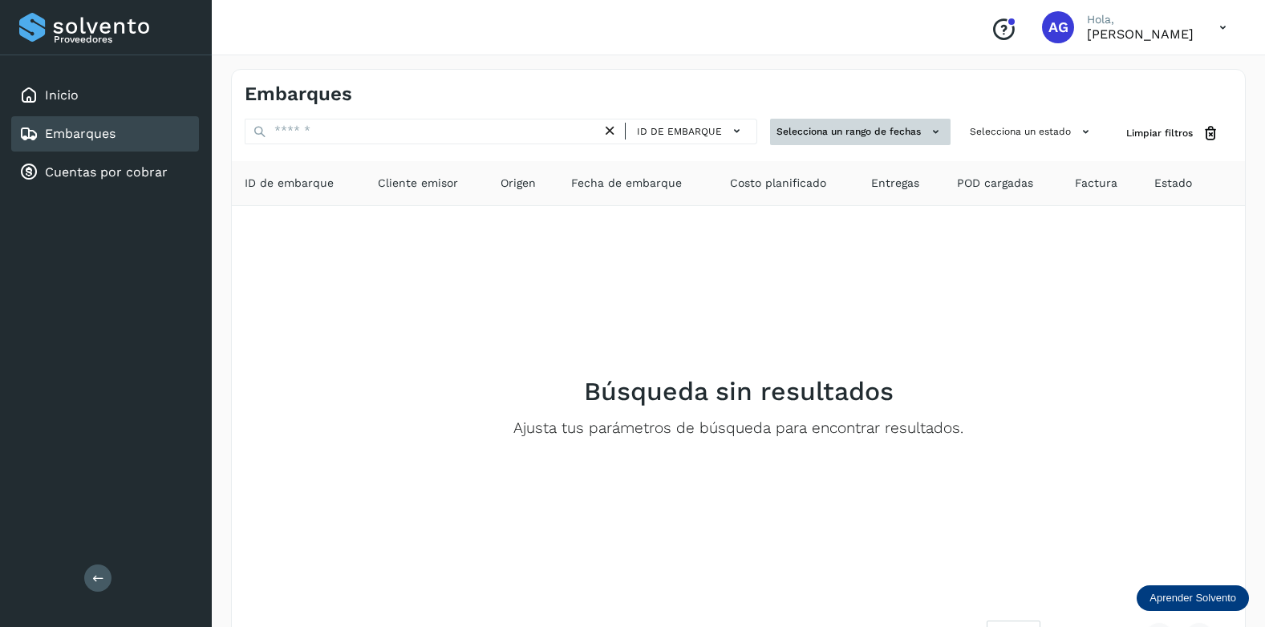
click at [829, 126] on button "Selecciona un rango de fechas" at bounding box center [860, 132] width 180 height 26
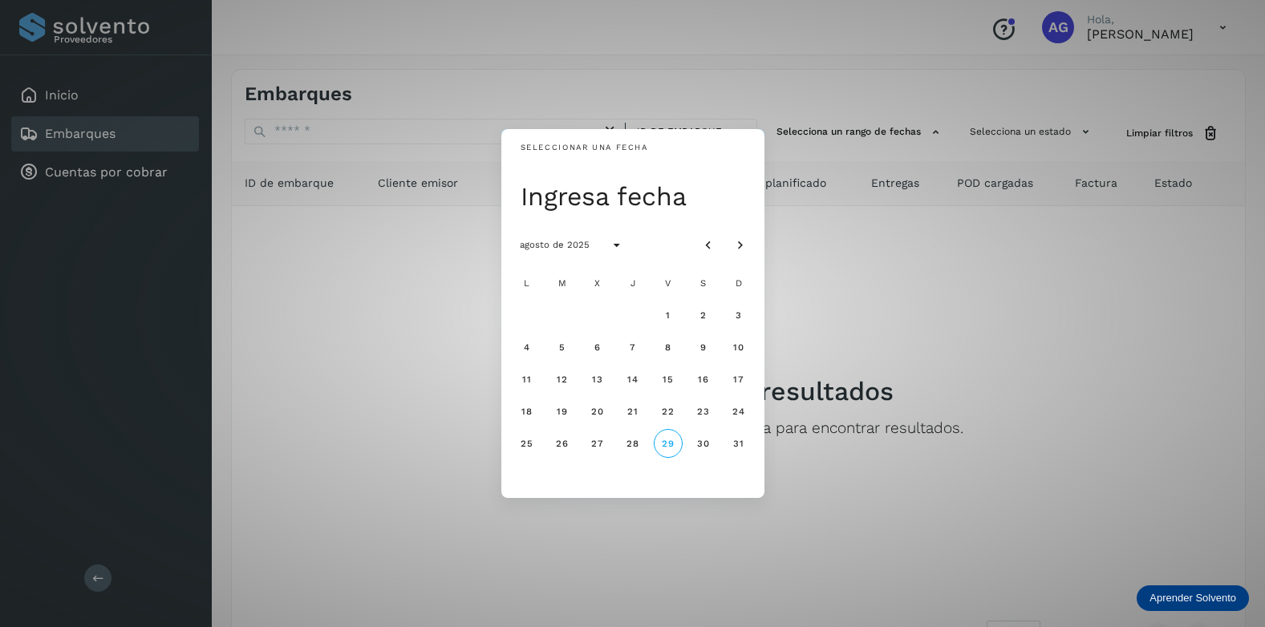
click at [99, 177] on div "Seleccionar una fecha Ingresa fecha agosto de 2025 L M X J V S D 1 2 3 4 5 6 7 …" at bounding box center [632, 313] width 1265 height 627
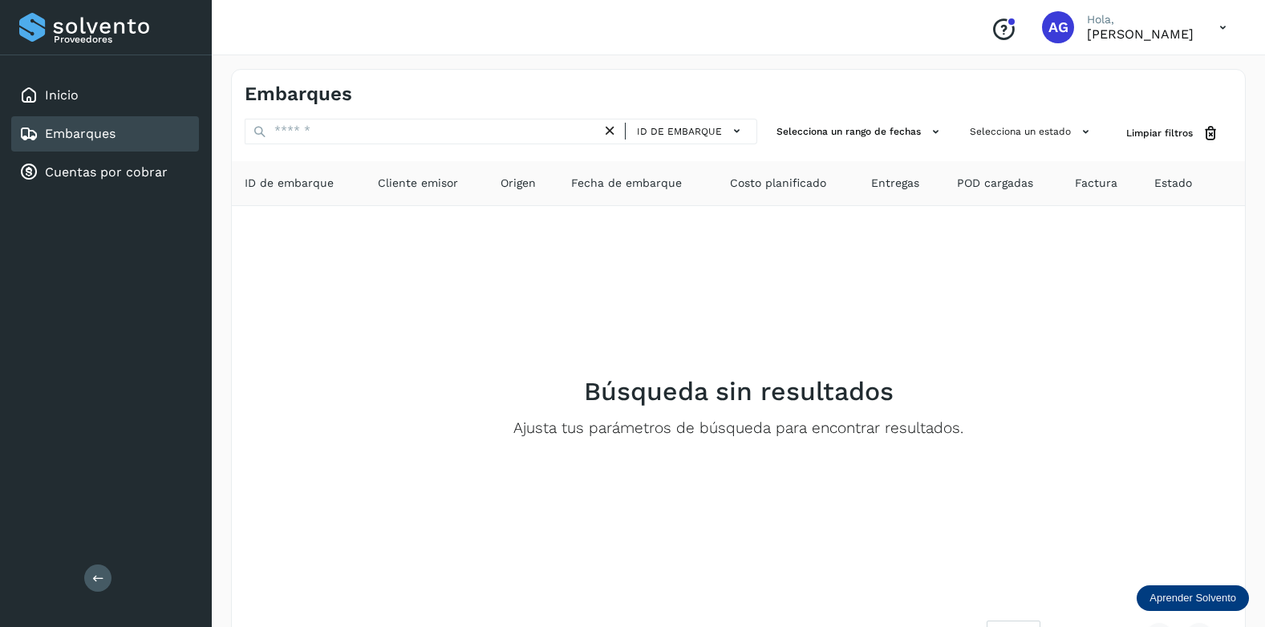
click at [99, 177] on link "Cuentas por cobrar" at bounding box center [106, 171] width 123 height 15
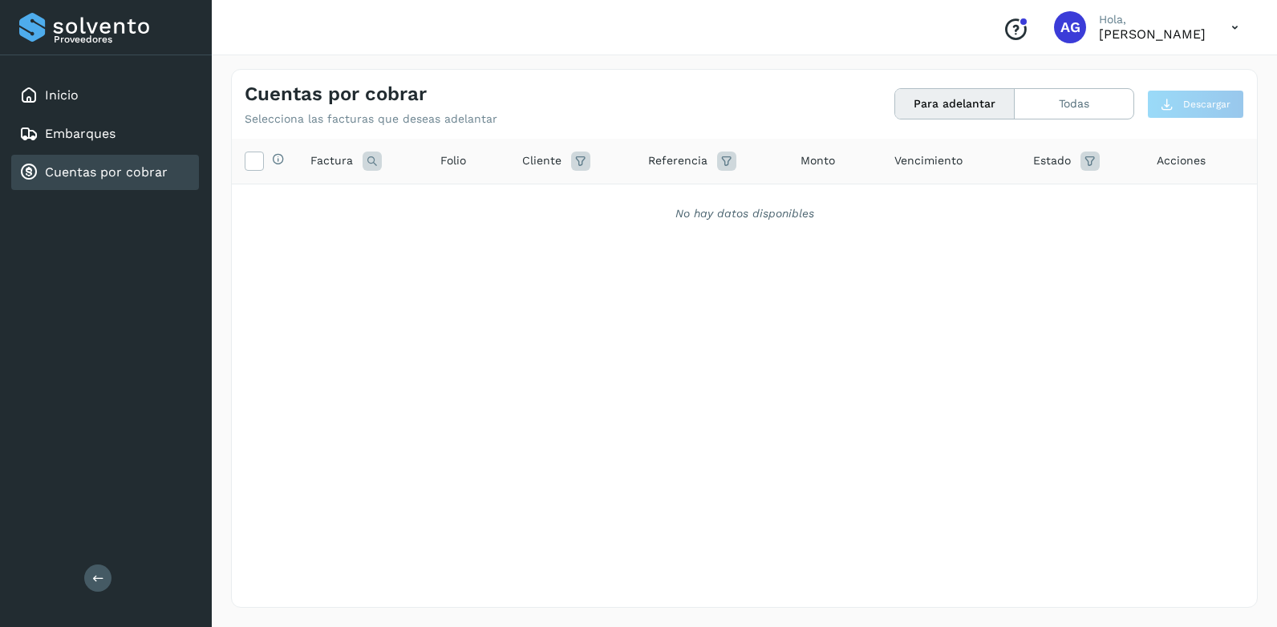
click at [949, 100] on button "Para adelantar" at bounding box center [955, 104] width 120 height 30
click at [944, 111] on button "Para adelantar" at bounding box center [955, 104] width 120 height 30
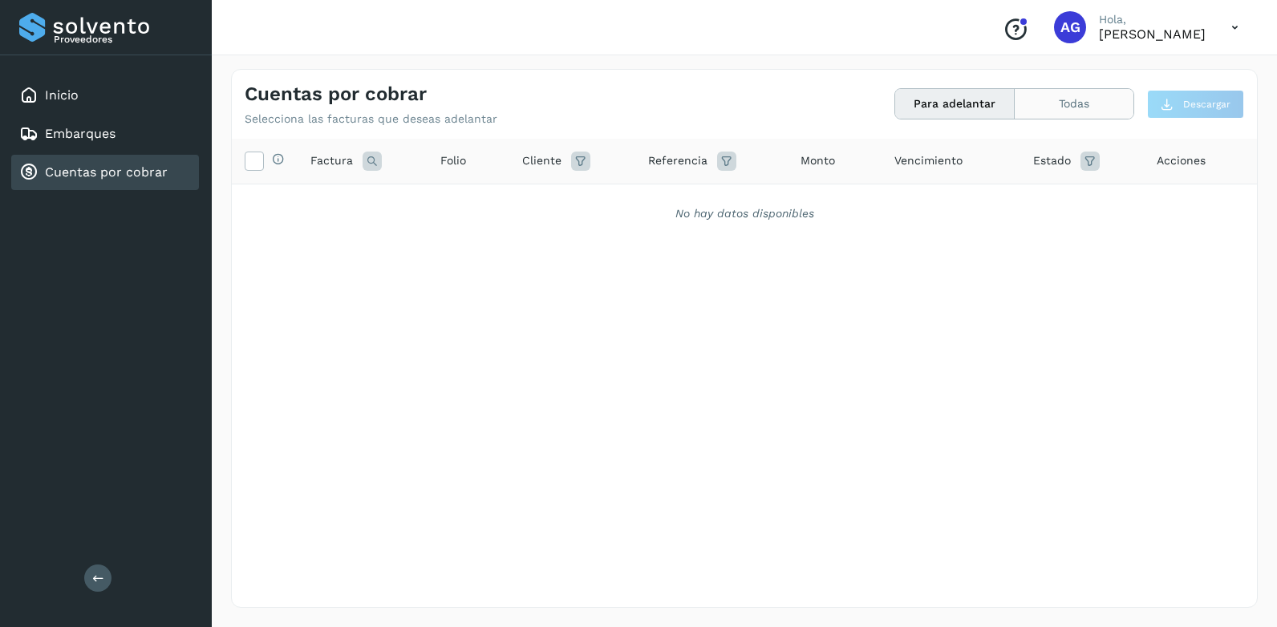
click at [1107, 100] on button "Todas" at bounding box center [1074, 104] width 119 height 30
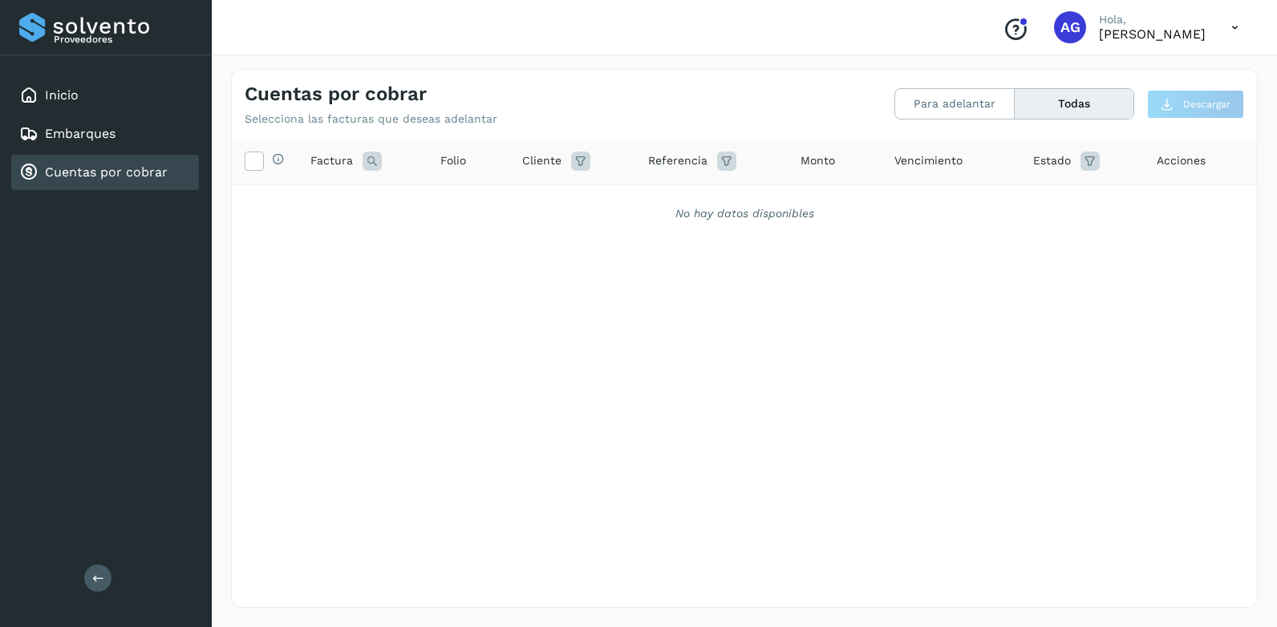
click at [1083, 164] on icon at bounding box center [1089, 161] width 19 height 19
click at [1069, 195] on icon at bounding box center [1069, 200] width 17 height 17
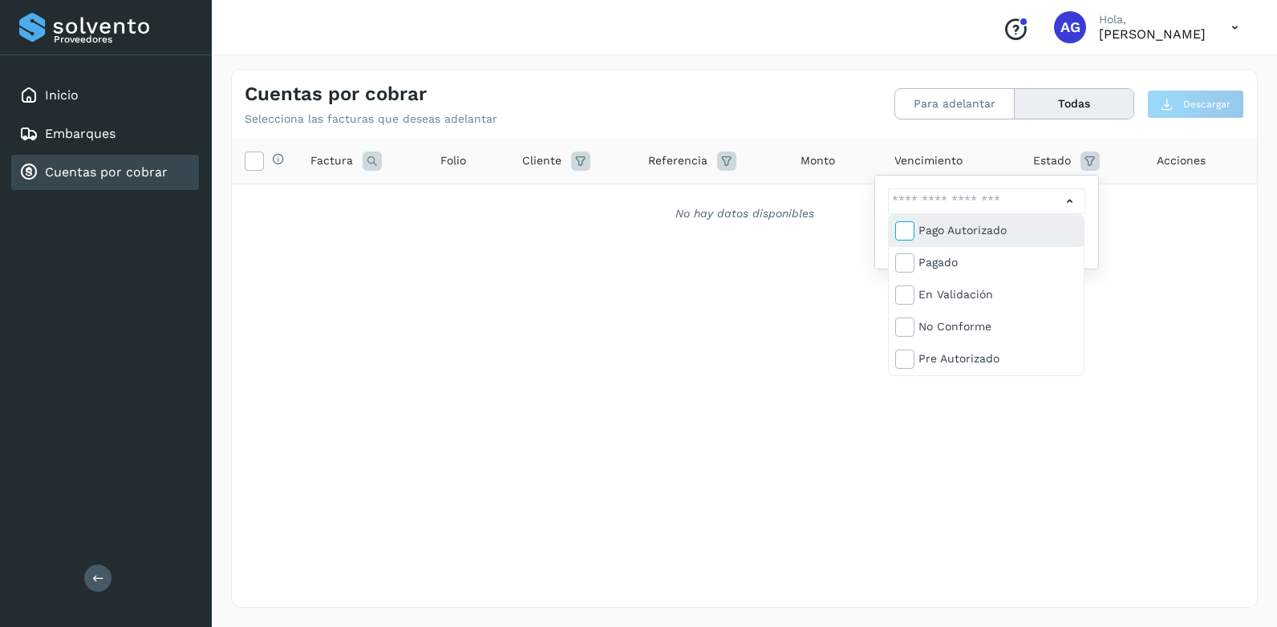
click at [905, 228] on icon at bounding box center [904, 230] width 16 height 16
type input "**********"
click at [785, 373] on div at bounding box center [638, 313] width 1277 height 627
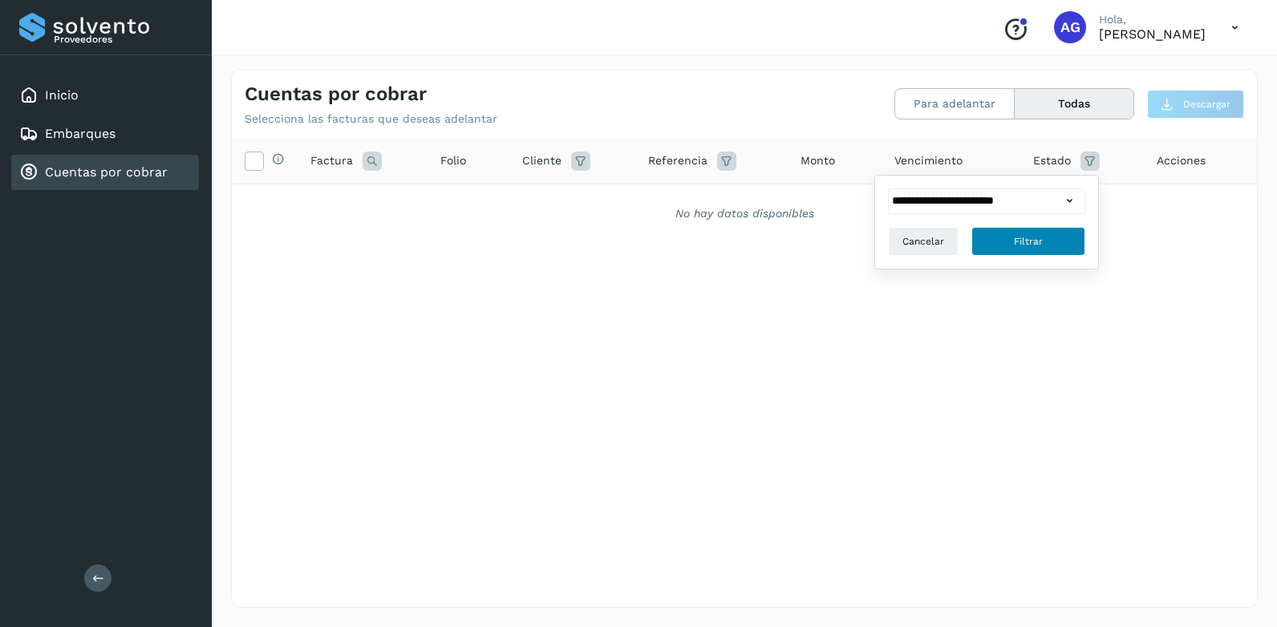
click at [1039, 237] on span "Filtrar" at bounding box center [1028, 241] width 29 height 14
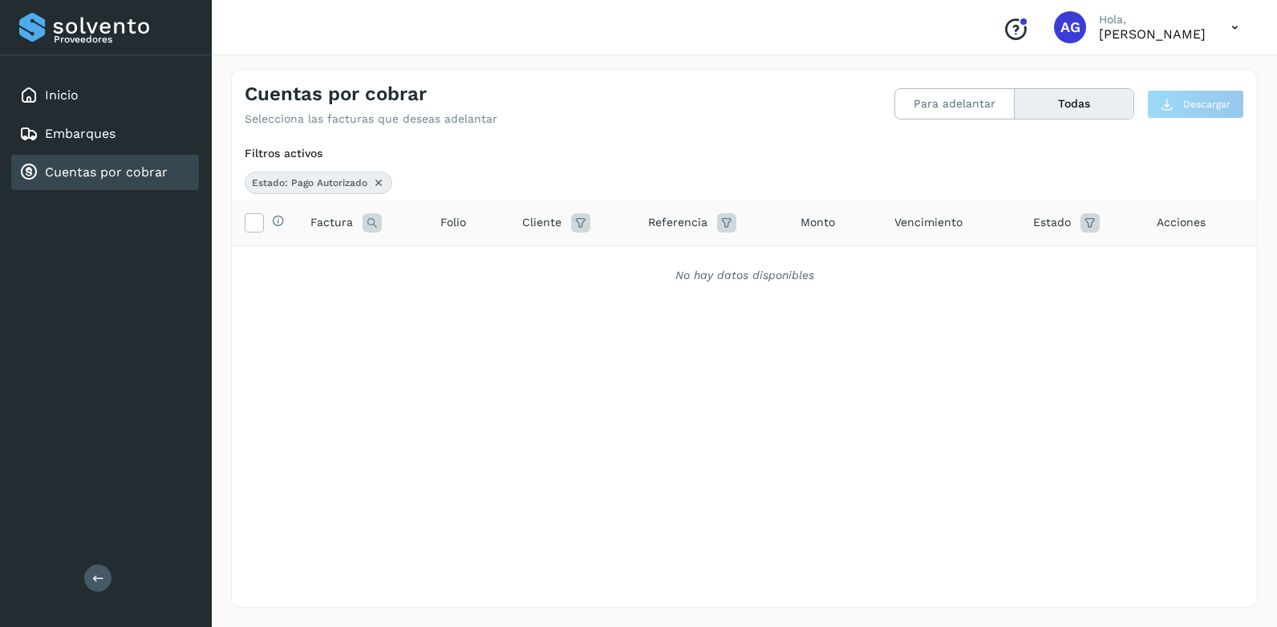
click at [724, 226] on icon at bounding box center [726, 222] width 19 height 19
click at [751, 263] on icon at bounding box center [747, 263] width 14 height 14
drag, startPoint x: 574, startPoint y: 220, endPoint x: 580, endPoint y: 229, distance: 10.5
click at [577, 230] on icon at bounding box center [580, 222] width 19 height 19
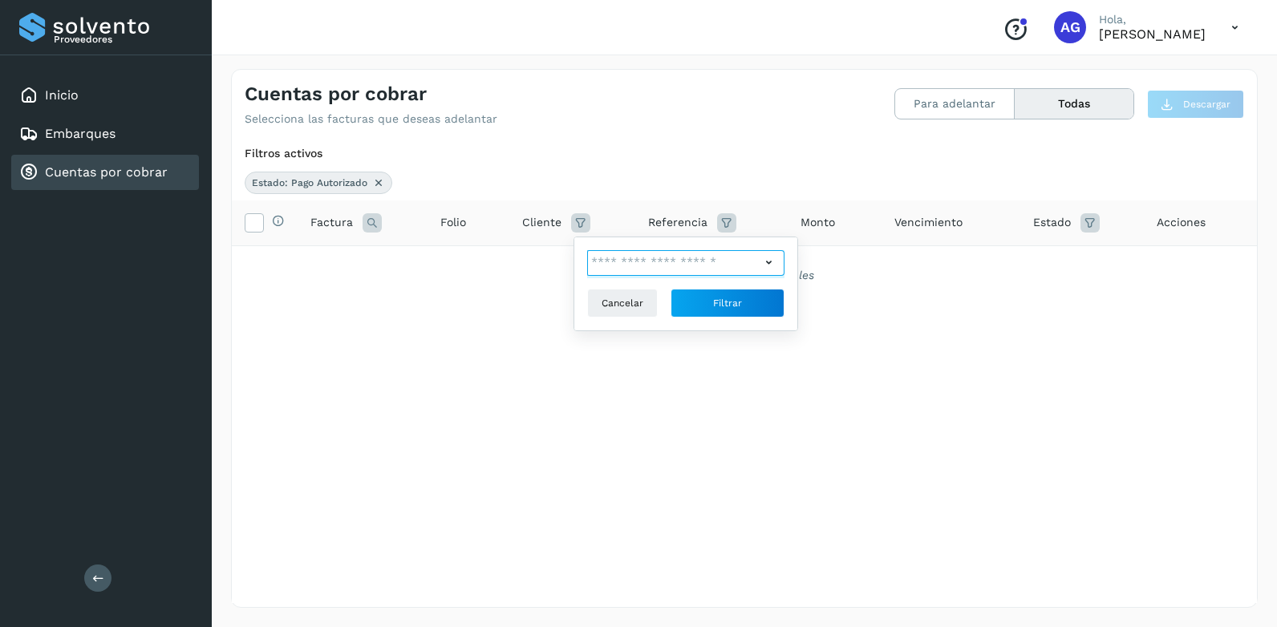
click at [619, 257] on input "text" at bounding box center [673, 263] width 173 height 26
click at [726, 294] on div "No items" at bounding box center [685, 292] width 195 height 30
click at [700, 294] on div "No items" at bounding box center [685, 292] width 195 height 30
click at [708, 309] on div at bounding box center [638, 313] width 1277 height 627
click at [711, 312] on button "Filtrar" at bounding box center [727, 303] width 114 height 29
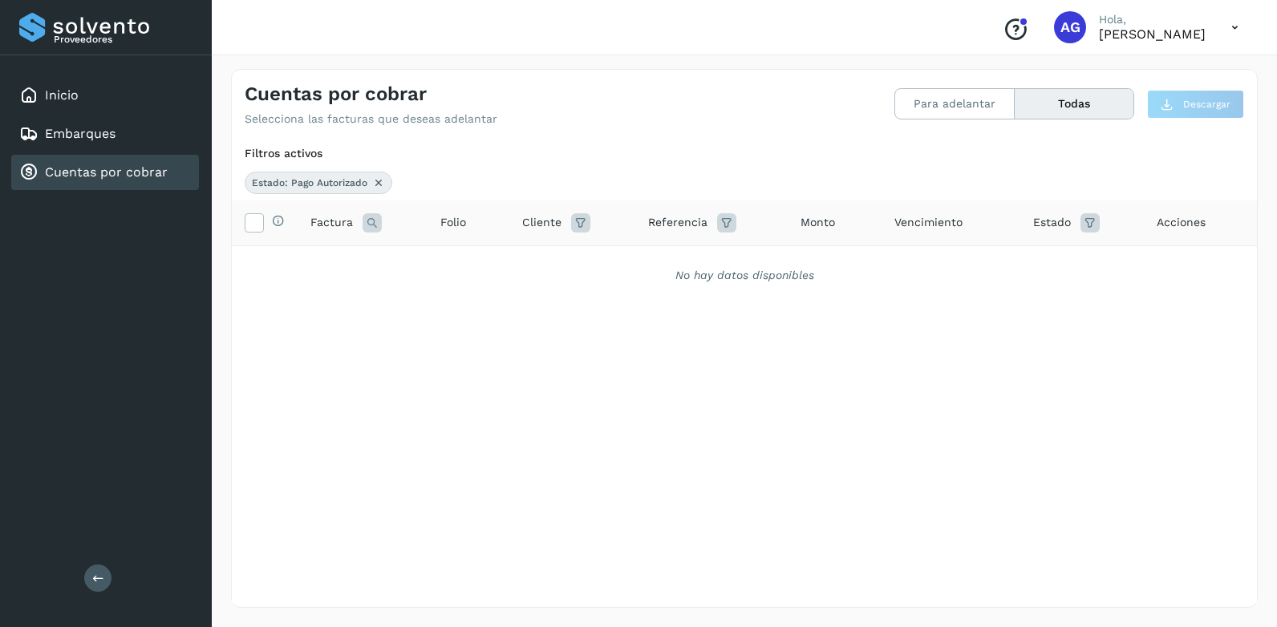
click at [371, 221] on icon at bounding box center [372, 222] width 19 height 19
click at [375, 184] on icon at bounding box center [378, 182] width 13 height 13
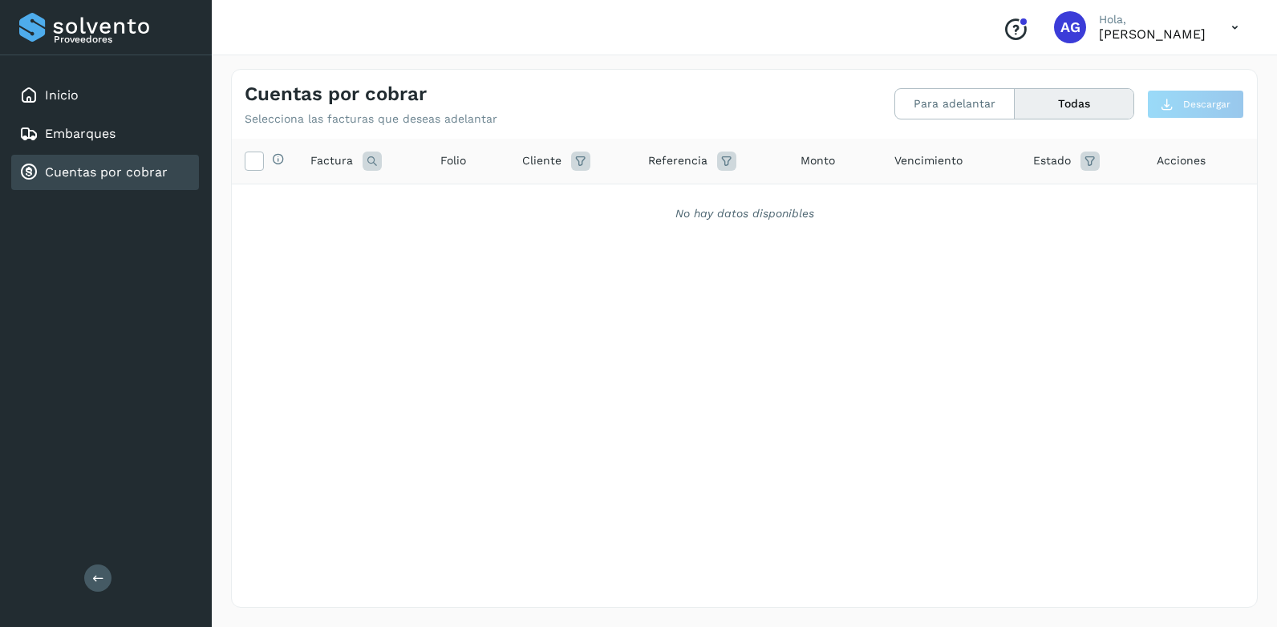
click at [1229, 26] on icon at bounding box center [1234, 27] width 33 height 33
click at [802, 371] on div at bounding box center [638, 313] width 1277 height 627
click at [103, 588] on button at bounding box center [97, 578] width 27 height 27
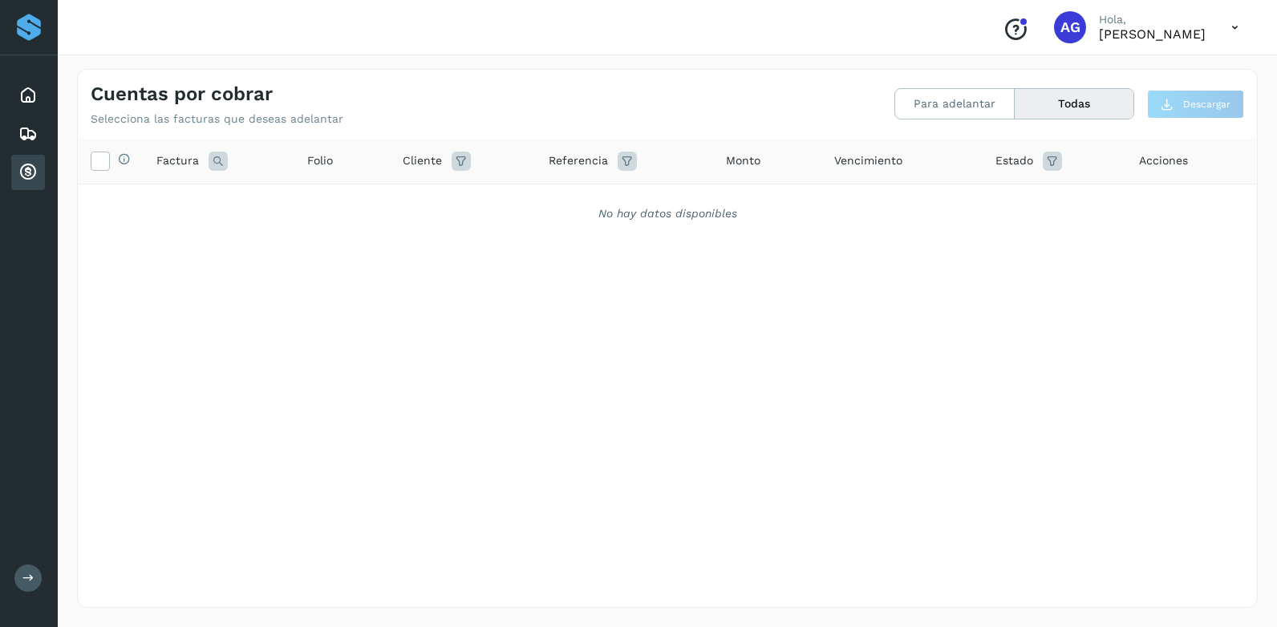
click at [38, 581] on button at bounding box center [27, 578] width 27 height 27
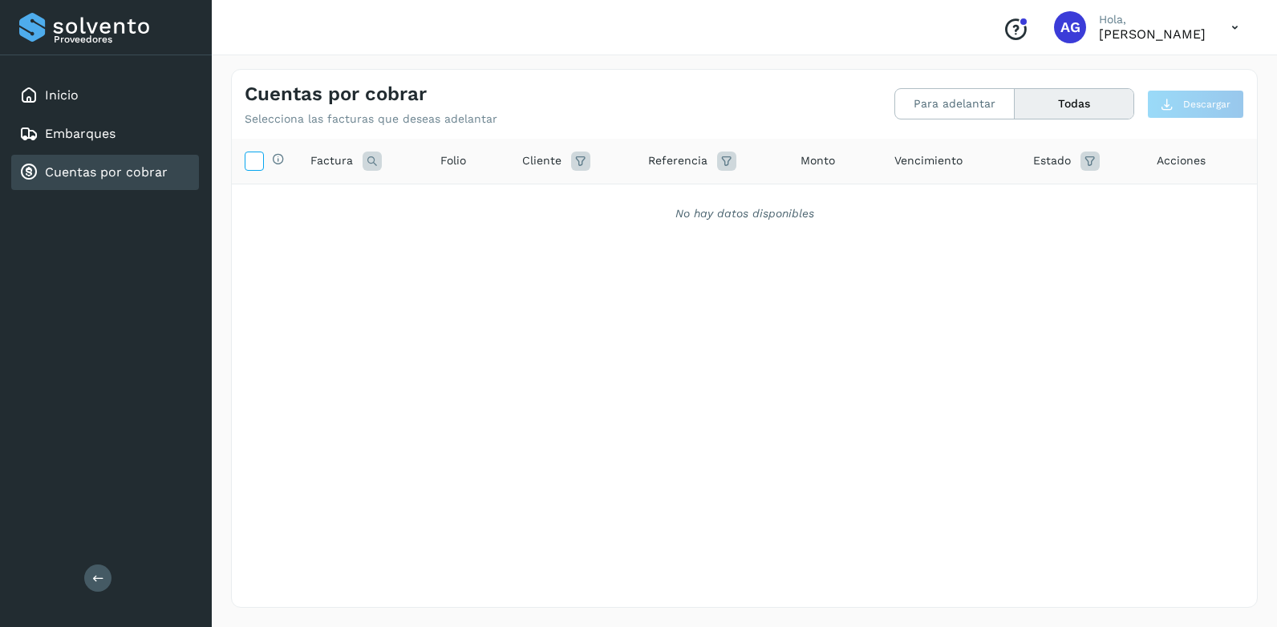
click at [260, 166] on icon at bounding box center [253, 160] width 17 height 17
click at [1204, 157] on span "Acciones" at bounding box center [1181, 160] width 49 height 17
click at [1174, 157] on span "Acciones" at bounding box center [1181, 160] width 49 height 17
click at [1026, 109] on button "Todas" at bounding box center [1074, 104] width 119 height 30
click at [1027, 108] on button "Todas" at bounding box center [1074, 104] width 119 height 30
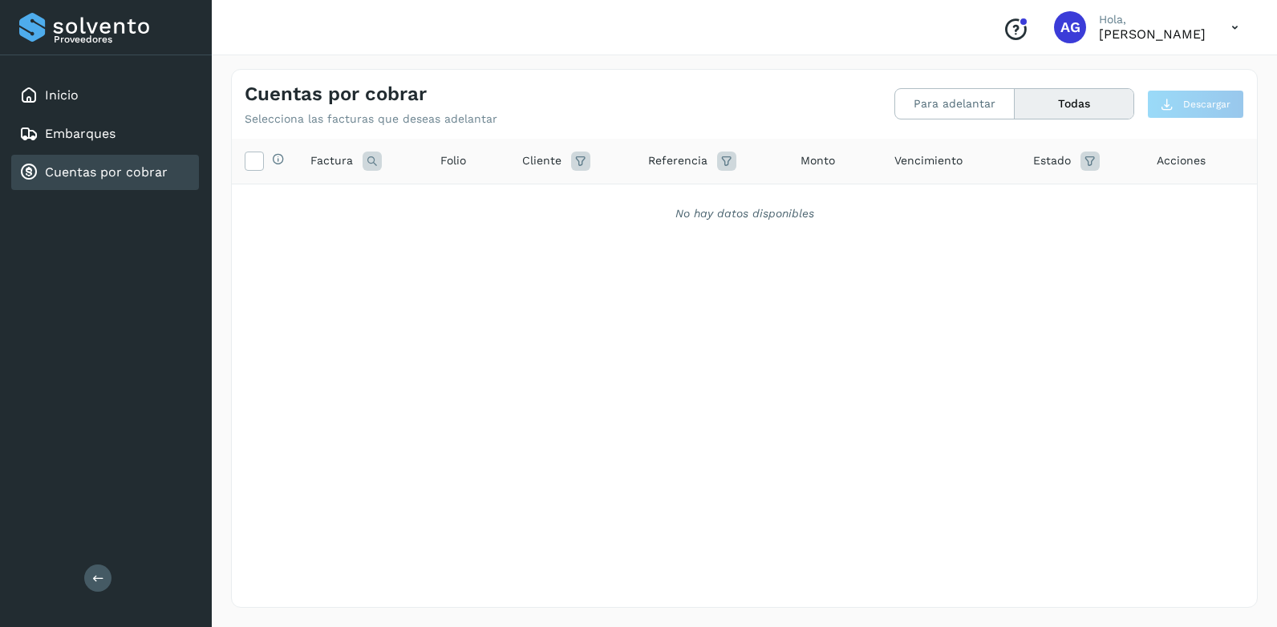
click at [1027, 108] on button "Todas" at bounding box center [1074, 104] width 119 height 30
click at [1015, 102] on button "Para adelantar" at bounding box center [1074, 104] width 119 height 30
click at [919, 101] on button "Para adelantar" at bounding box center [955, 104] width 120 height 30
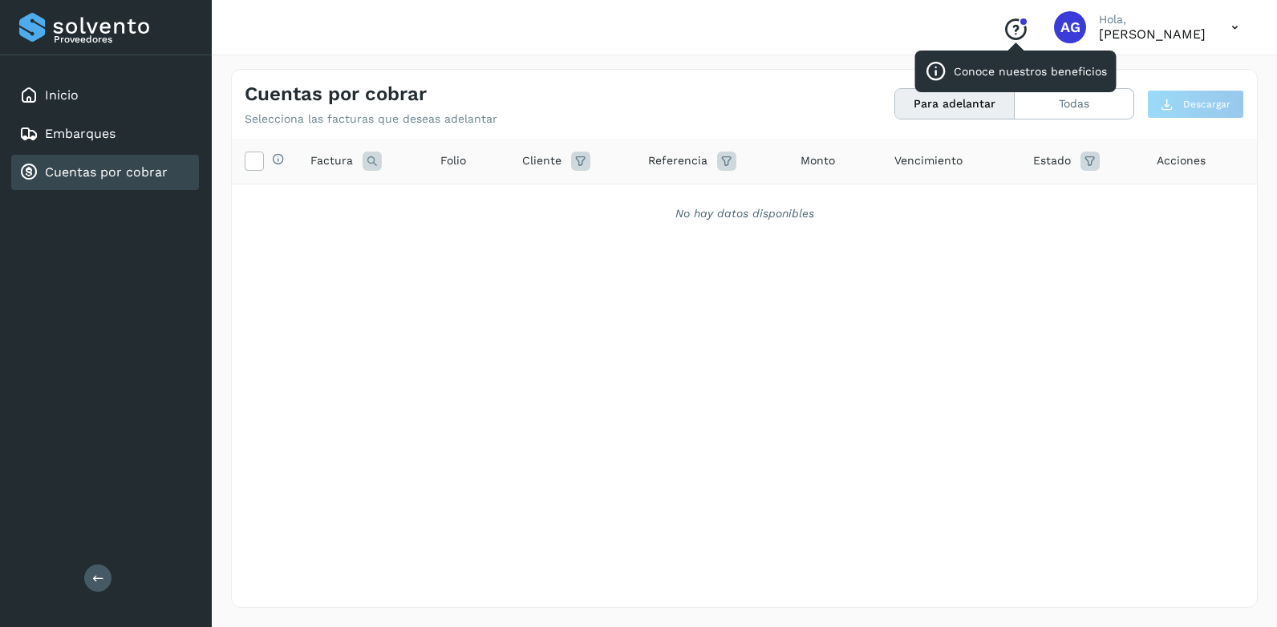
click at [1003, 28] on icon "Conoce nuestros beneficios" at bounding box center [1016, 30] width 26 height 26
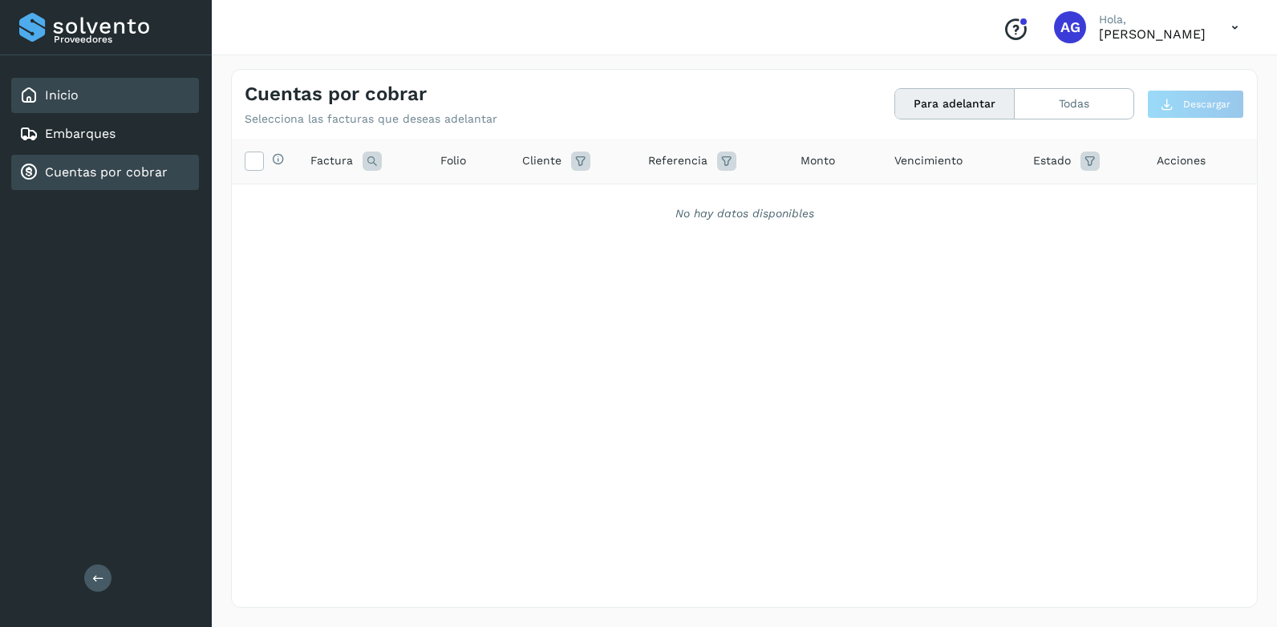
click at [74, 103] on div "Inicio" at bounding box center [48, 95] width 59 height 19
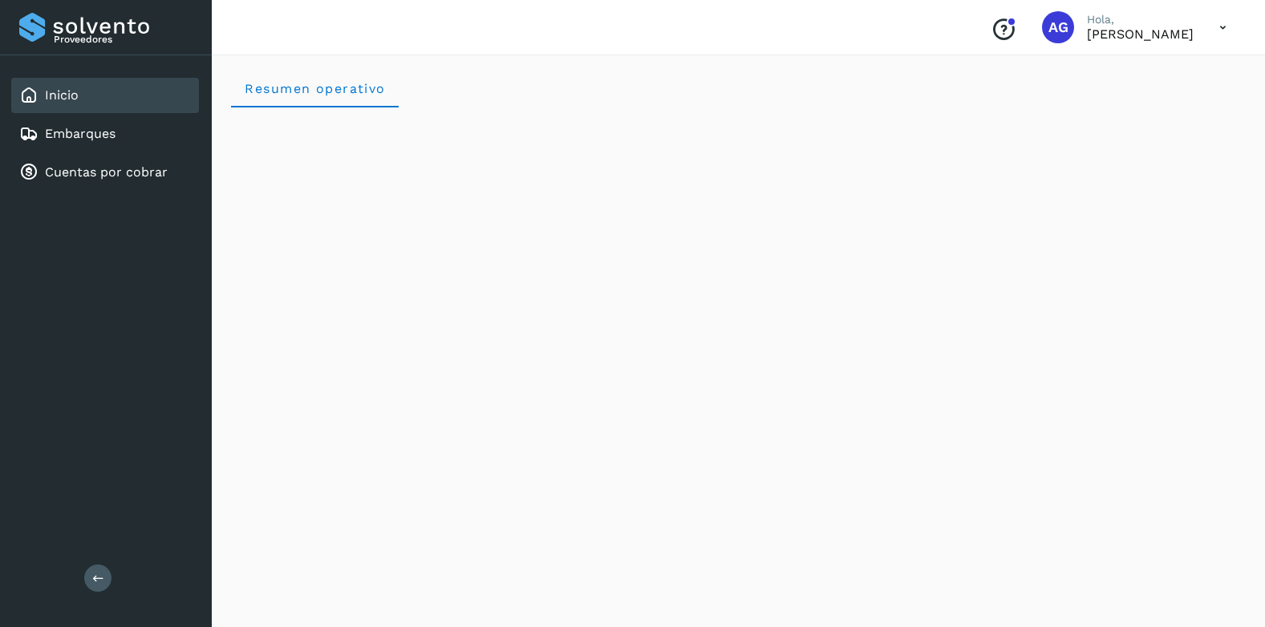
click at [1227, 24] on icon at bounding box center [1222, 27] width 33 height 33
click at [989, 27] on div at bounding box center [632, 313] width 1265 height 627
click at [42, 137] on div "Embarques" at bounding box center [67, 133] width 96 height 19
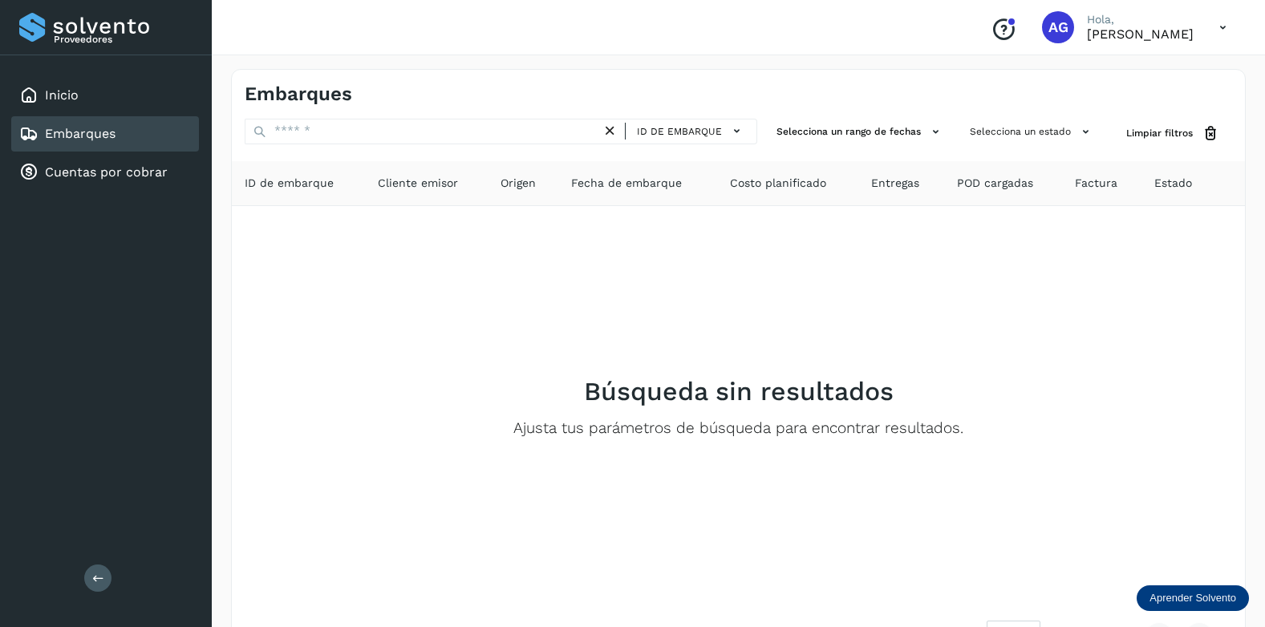
click at [1180, 604] on p "Aprender Solvento" at bounding box center [1192, 598] width 87 height 13
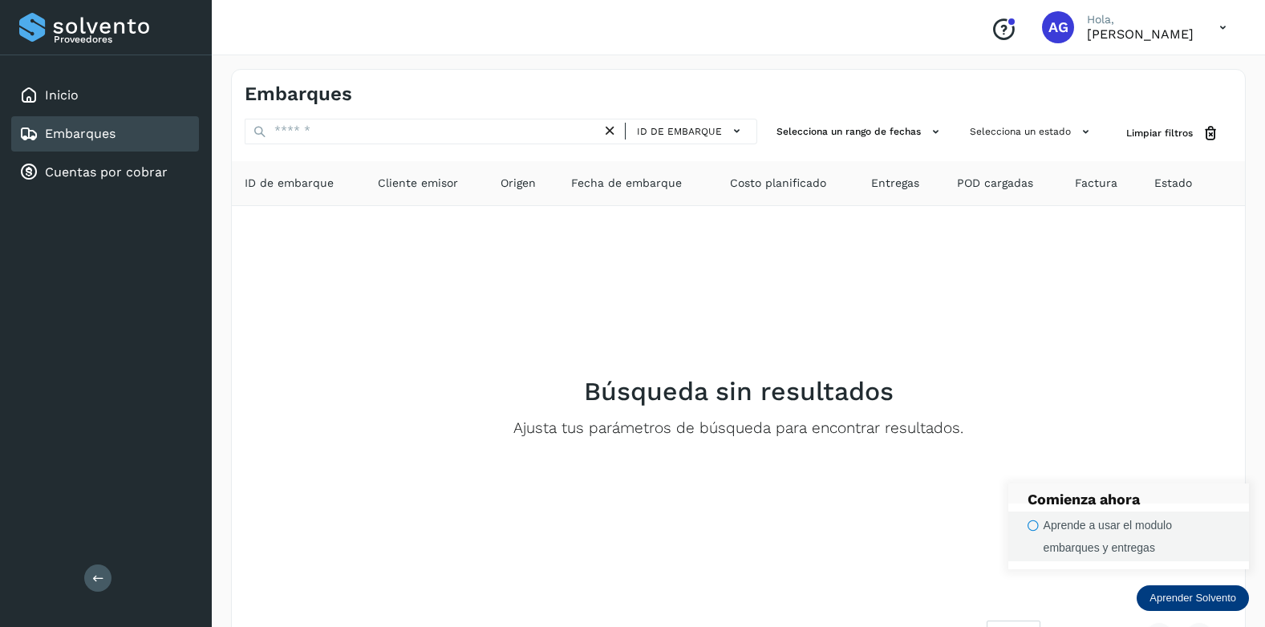
click at [1040, 528] on button "Aprende a usar el modulo embarques y entregas" at bounding box center [1128, 537] width 241 height 50
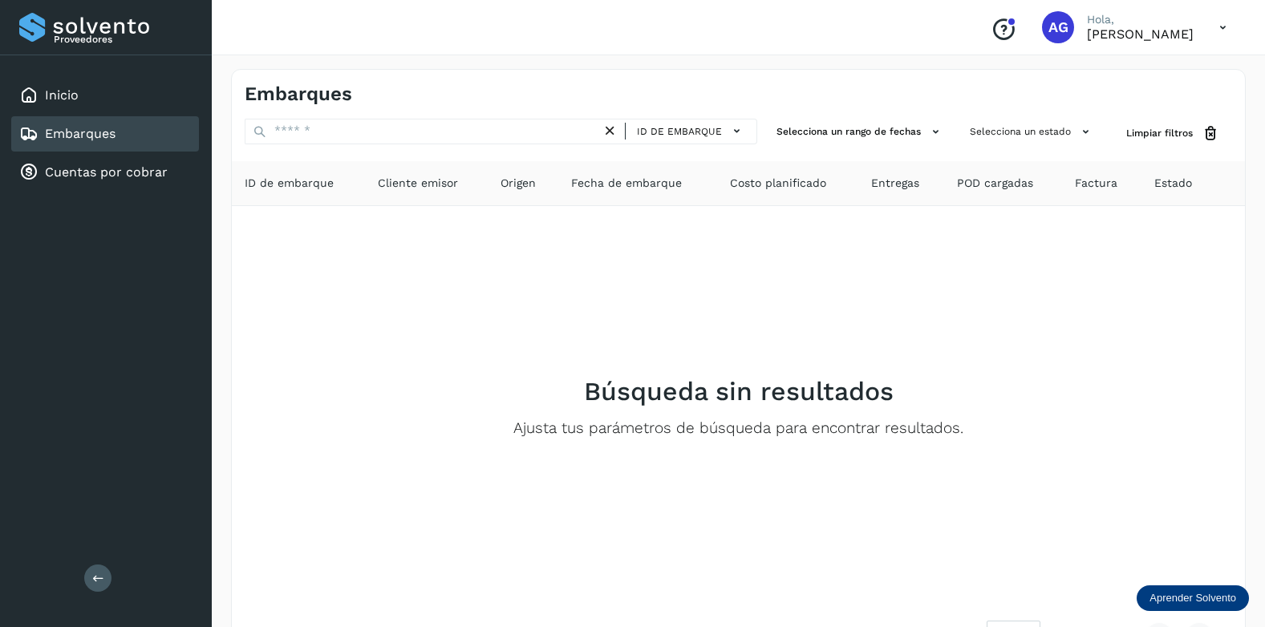
click at [1152, 599] on p "Aprender Solvento" at bounding box center [1192, 598] width 87 height 13
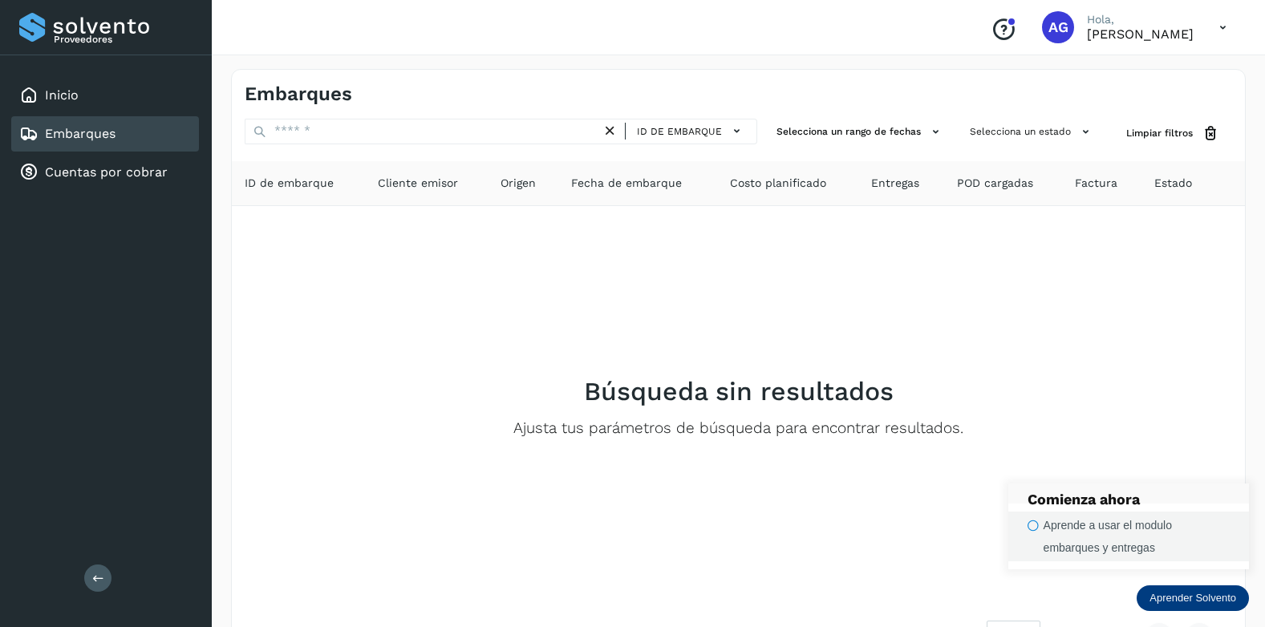
click at [1061, 549] on div "Aprende a usar el modulo embarques y entregas" at bounding box center [1136, 536] width 186 height 45
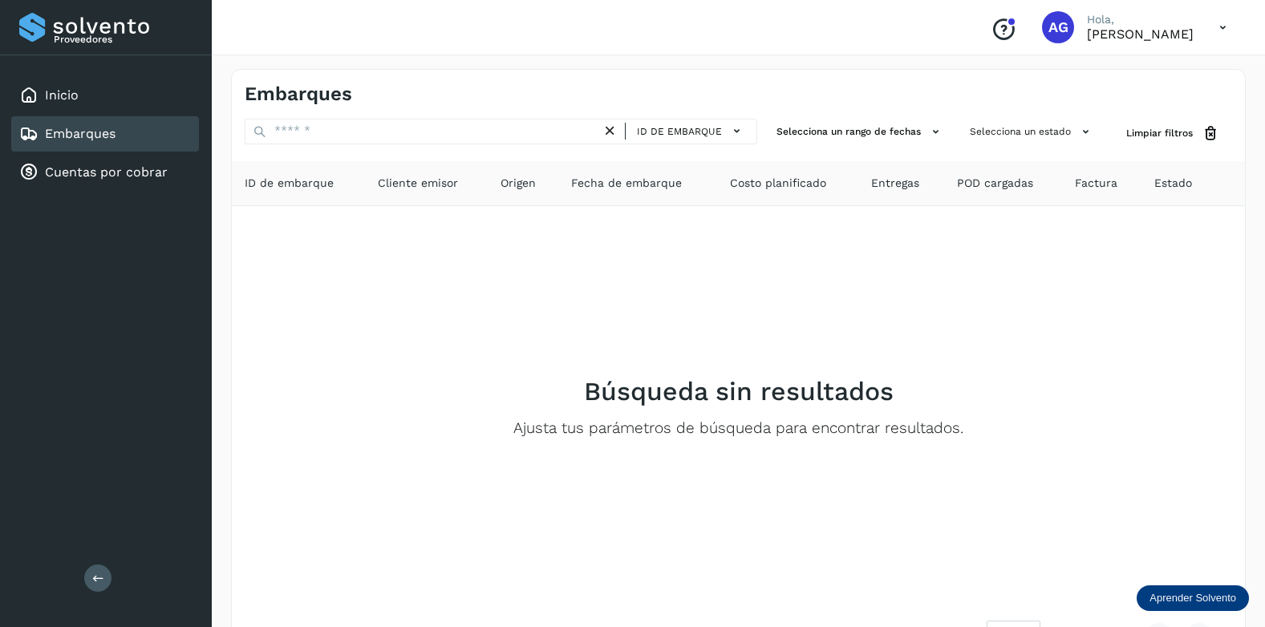
click at [1188, 599] on p "Aprender Solvento" at bounding box center [1192, 598] width 87 height 13
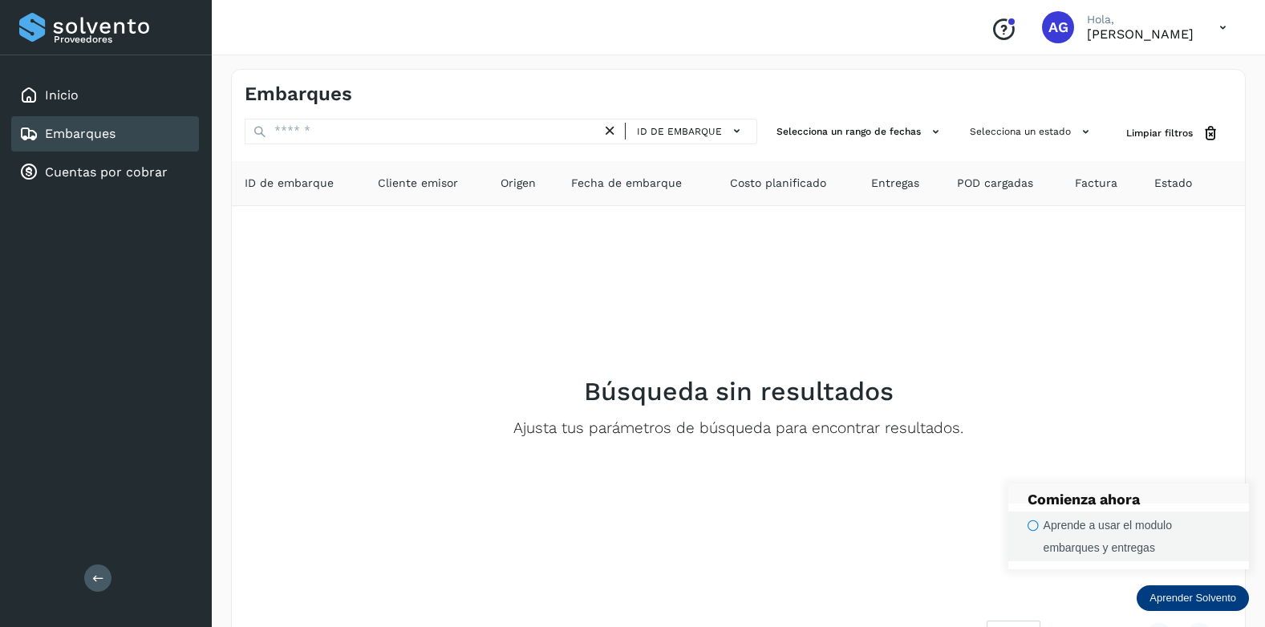
click at [1032, 526] on icon "button" at bounding box center [1032, 526] width 11 height 12
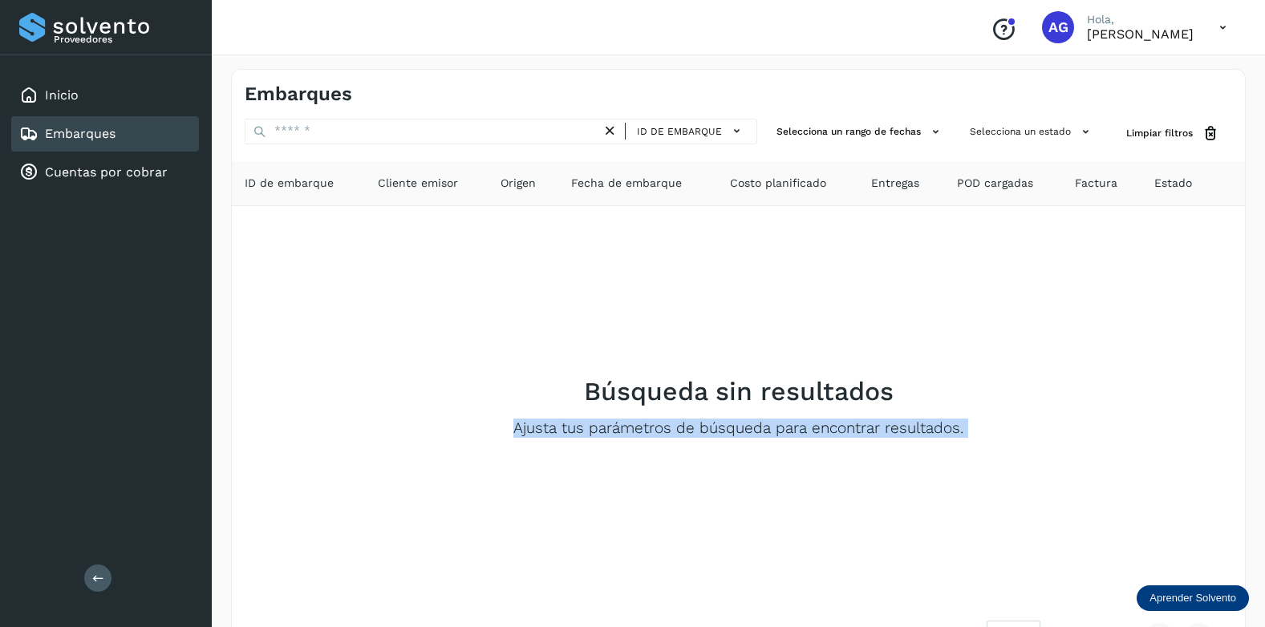
click at [1032, 526] on div "Búsqueda sin resultados Ajusta tus parámetros de búsqueda para encontrar result…" at bounding box center [738, 407] width 987 height 376
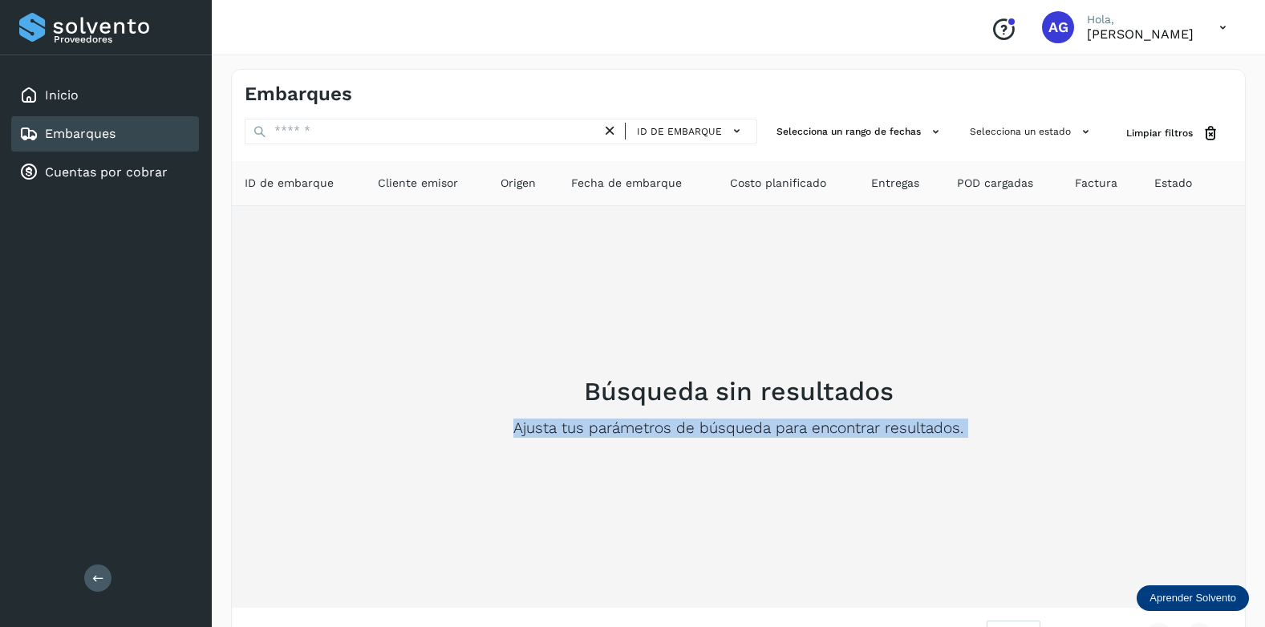
click at [1032, 526] on div "Búsqueda sin resultados Ajusta tus parámetros de búsqueda para encontrar result…" at bounding box center [738, 407] width 987 height 376
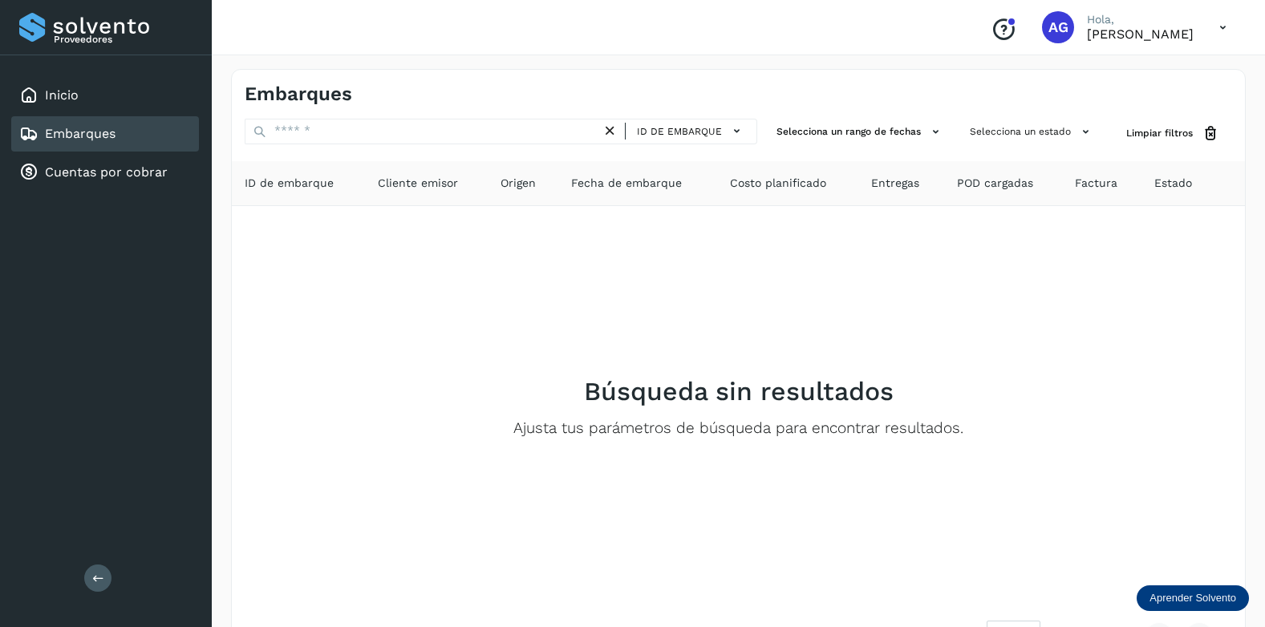
drag, startPoint x: 1032, startPoint y: 526, endPoint x: 1173, endPoint y: 587, distance: 153.0
click at [1201, 598] on p "Aprender Solvento" at bounding box center [1192, 598] width 87 height 13
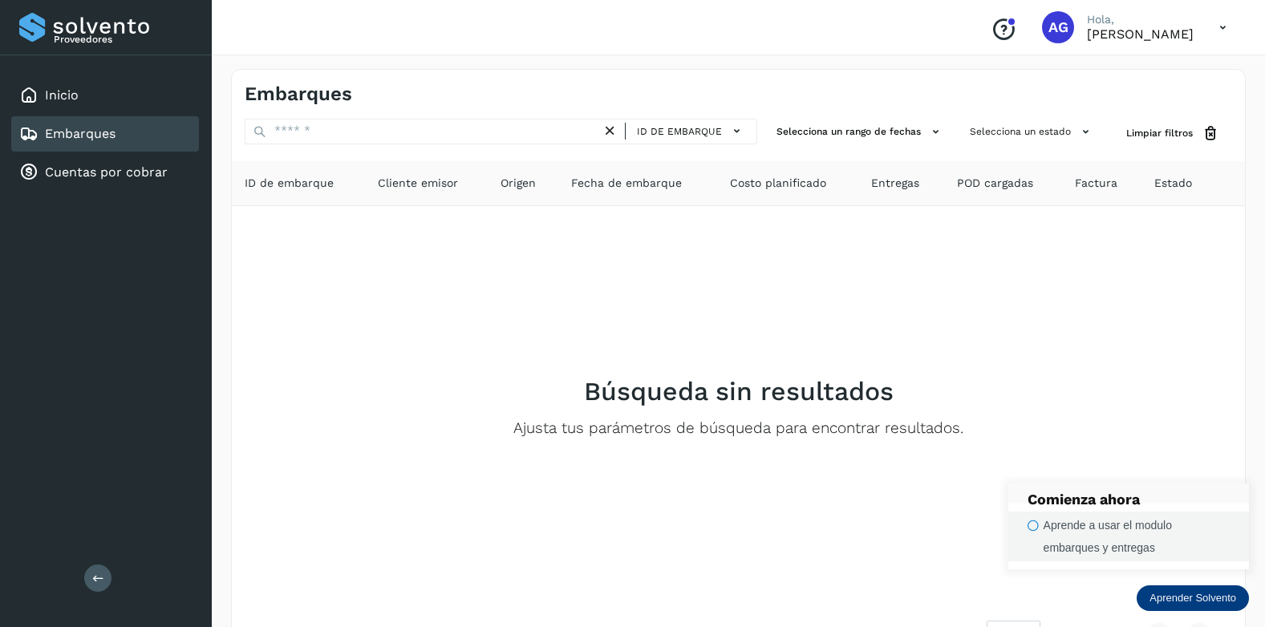
click at [1071, 525] on div "Aprende a usar el modulo embarques y entregas" at bounding box center [1136, 536] width 186 height 45
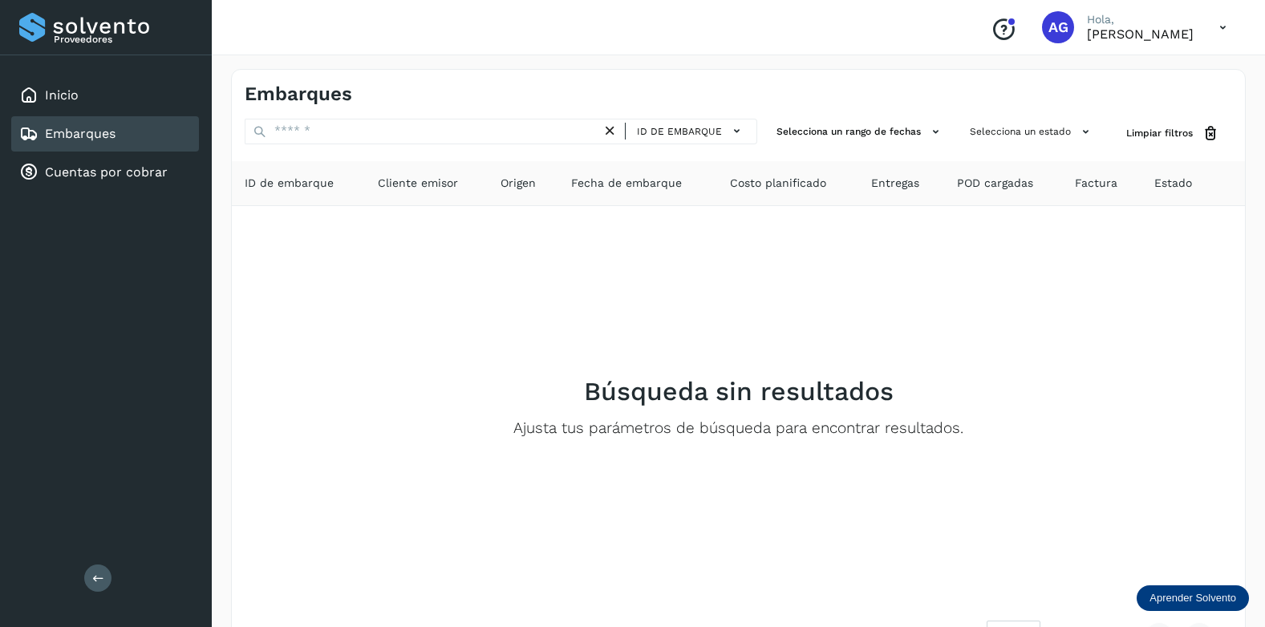
click at [1186, 592] on p "Aprender Solvento" at bounding box center [1192, 598] width 87 height 13
click at [1108, 494] on p "Comienza ahora" at bounding box center [1128, 500] width 202 height 18
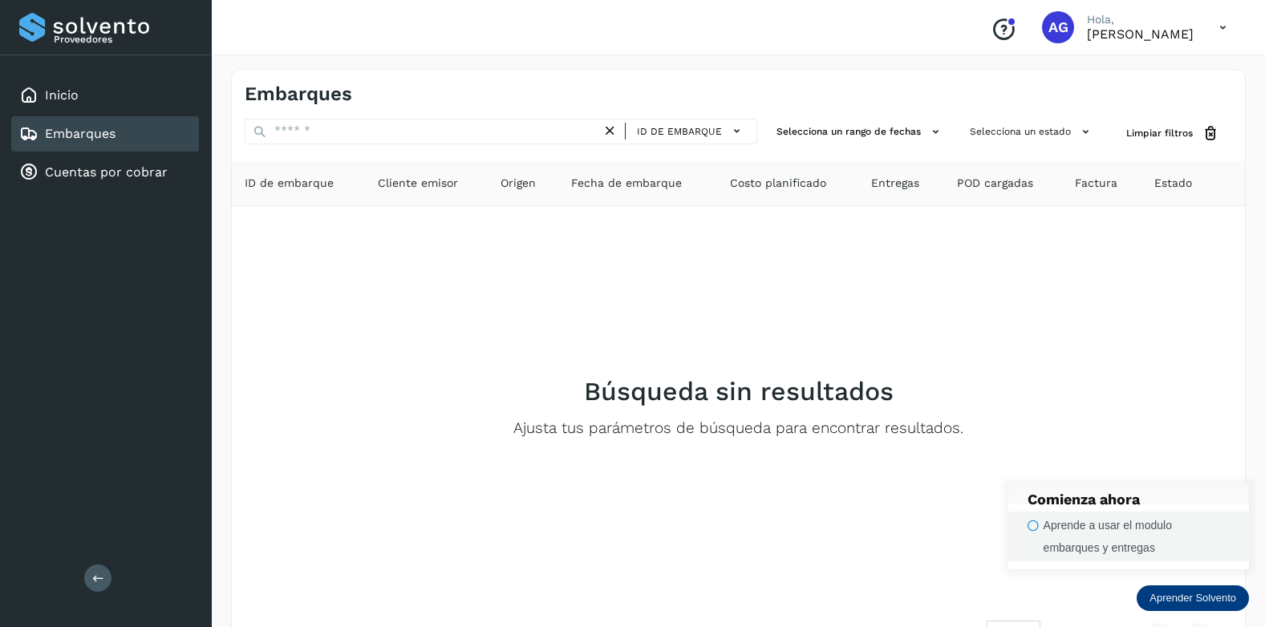
click at [1110, 525] on div "Aprende a usar el modulo embarques y entregas" at bounding box center [1136, 536] width 186 height 45
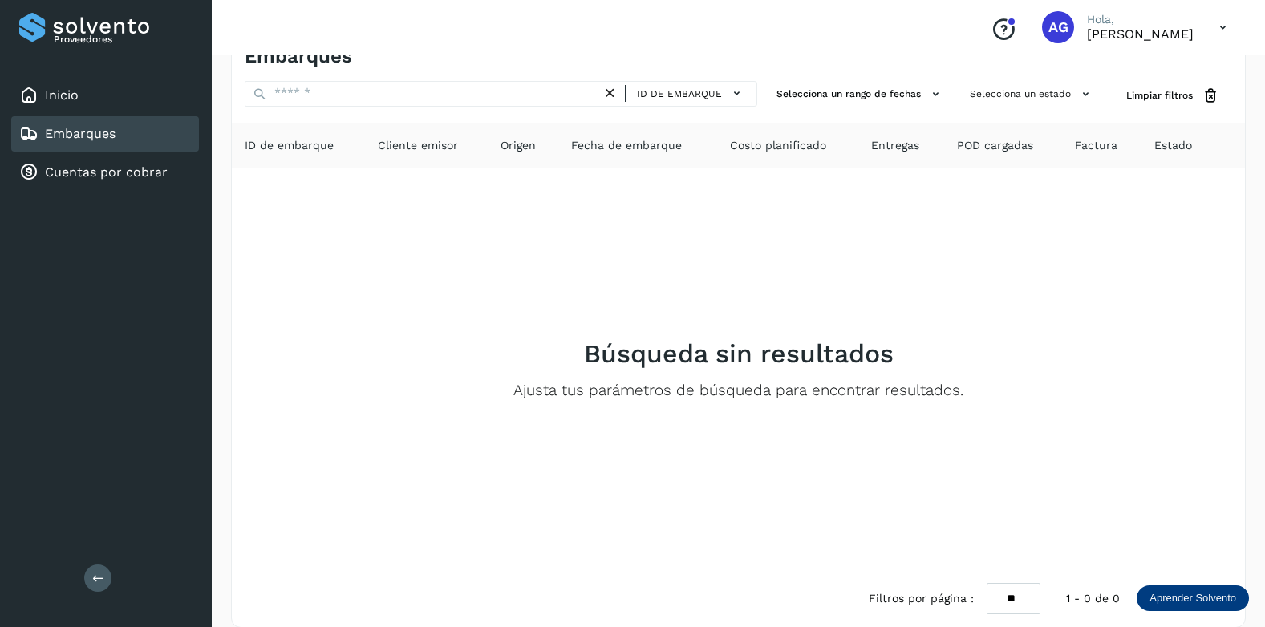
scroll to position [58, 0]
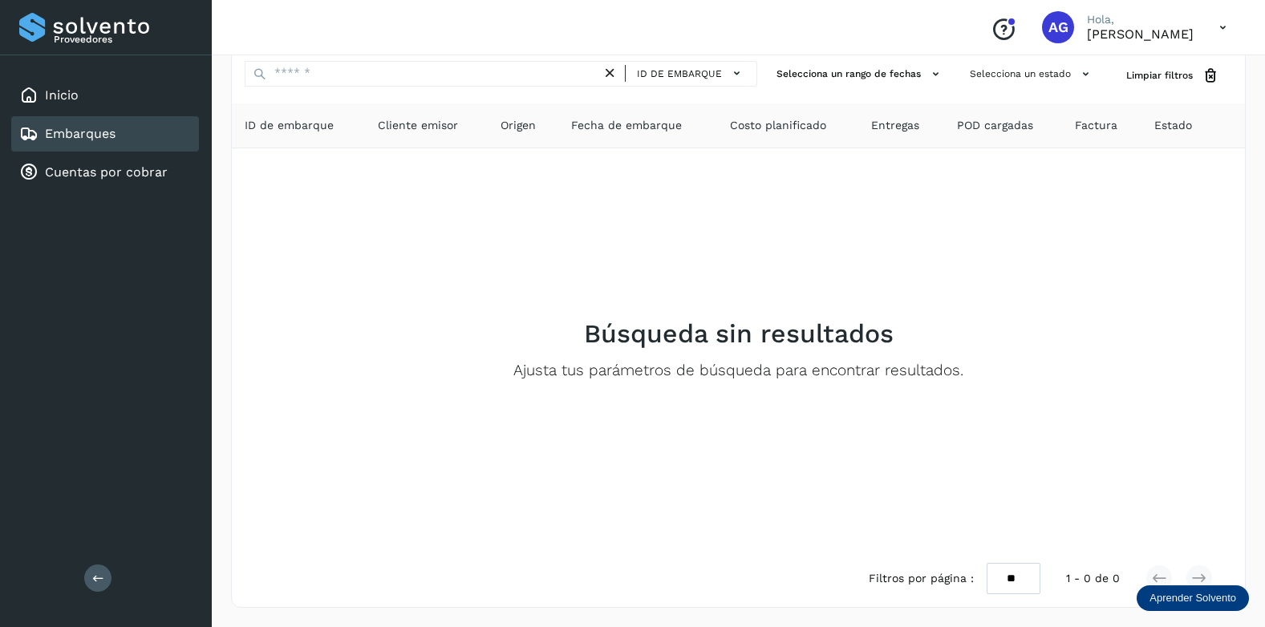
click at [1167, 602] on p "Aprender Solvento" at bounding box center [1192, 598] width 87 height 13
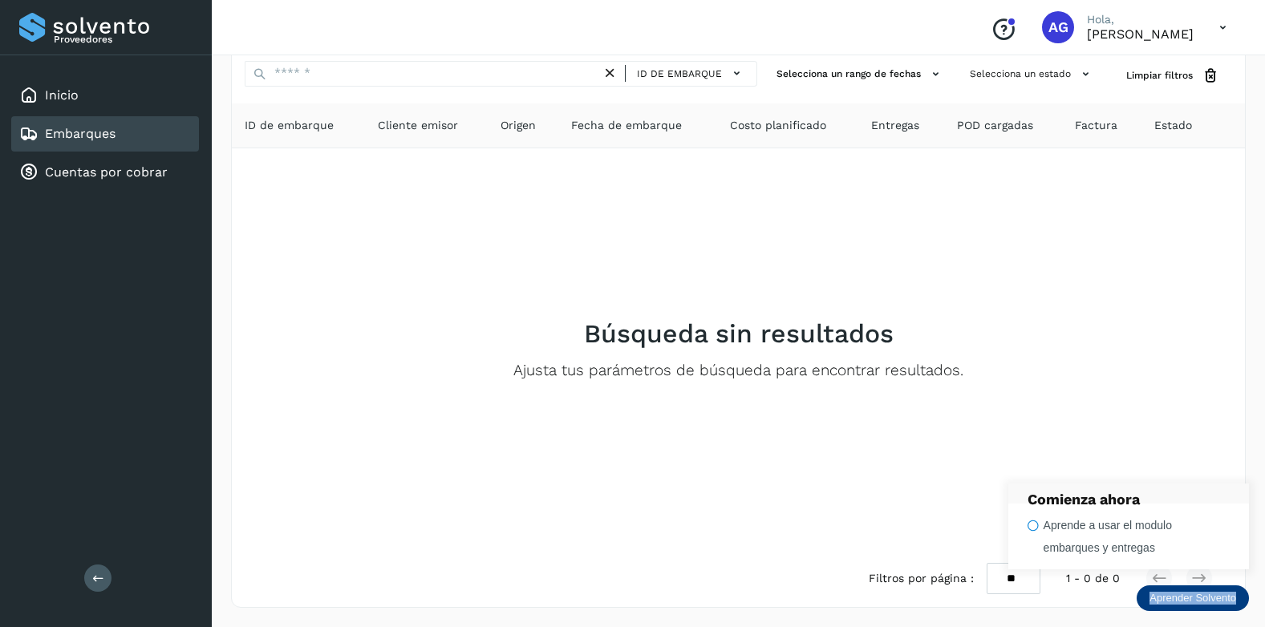
click at [1167, 602] on p "Aprender Solvento" at bounding box center [1192, 598] width 87 height 13
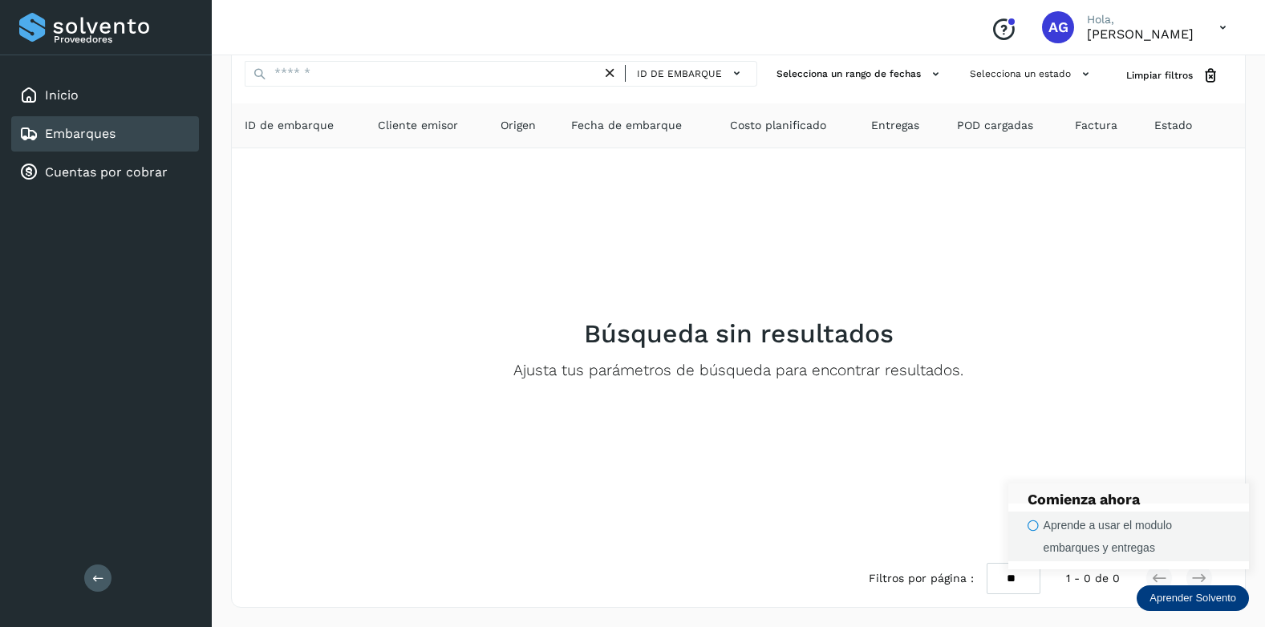
click at [1036, 525] on icon "button" at bounding box center [1032, 526] width 11 height 12
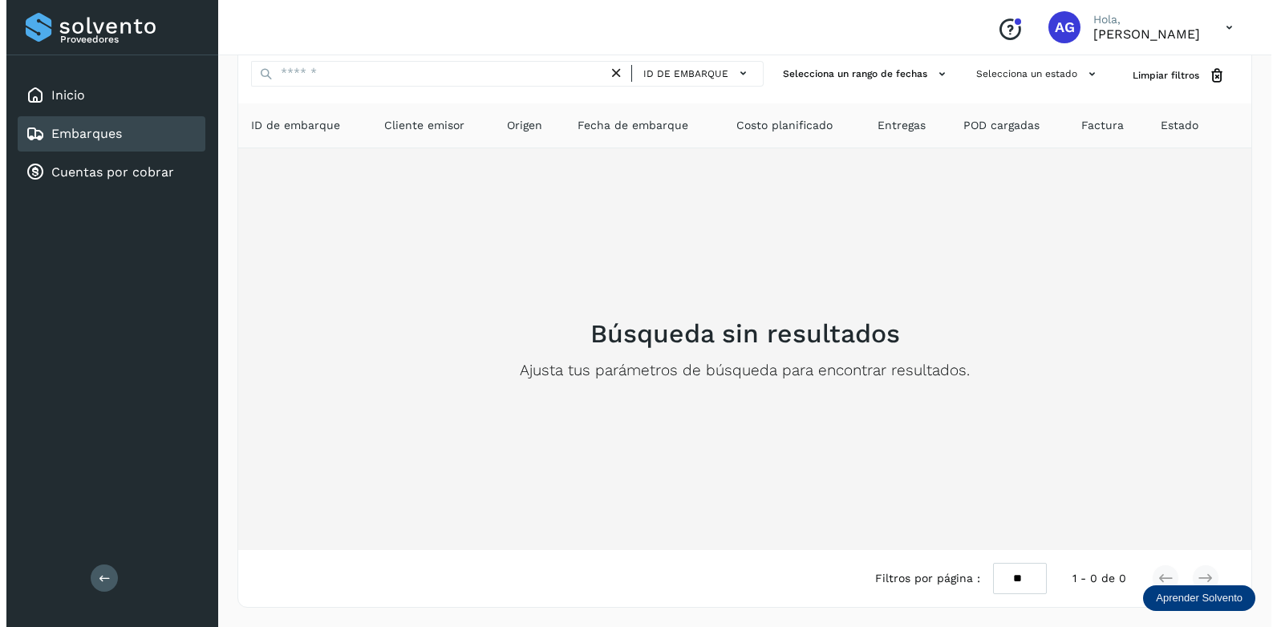
scroll to position [0, 0]
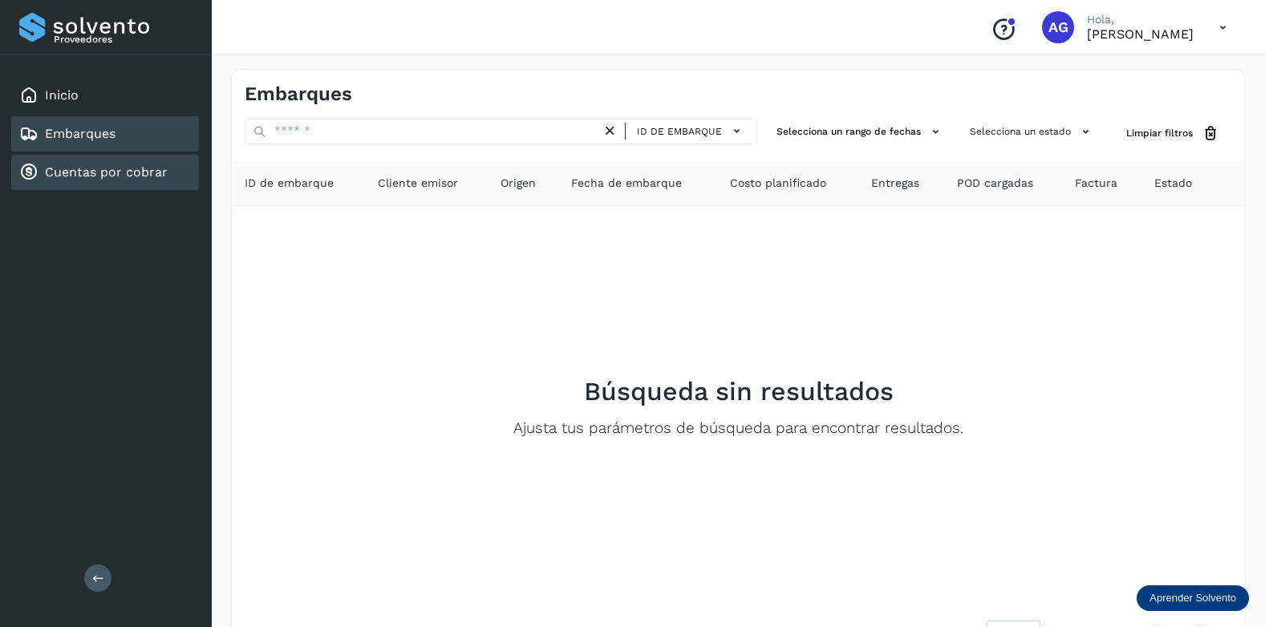
click at [154, 167] on link "Cuentas por cobrar" at bounding box center [106, 171] width 123 height 15
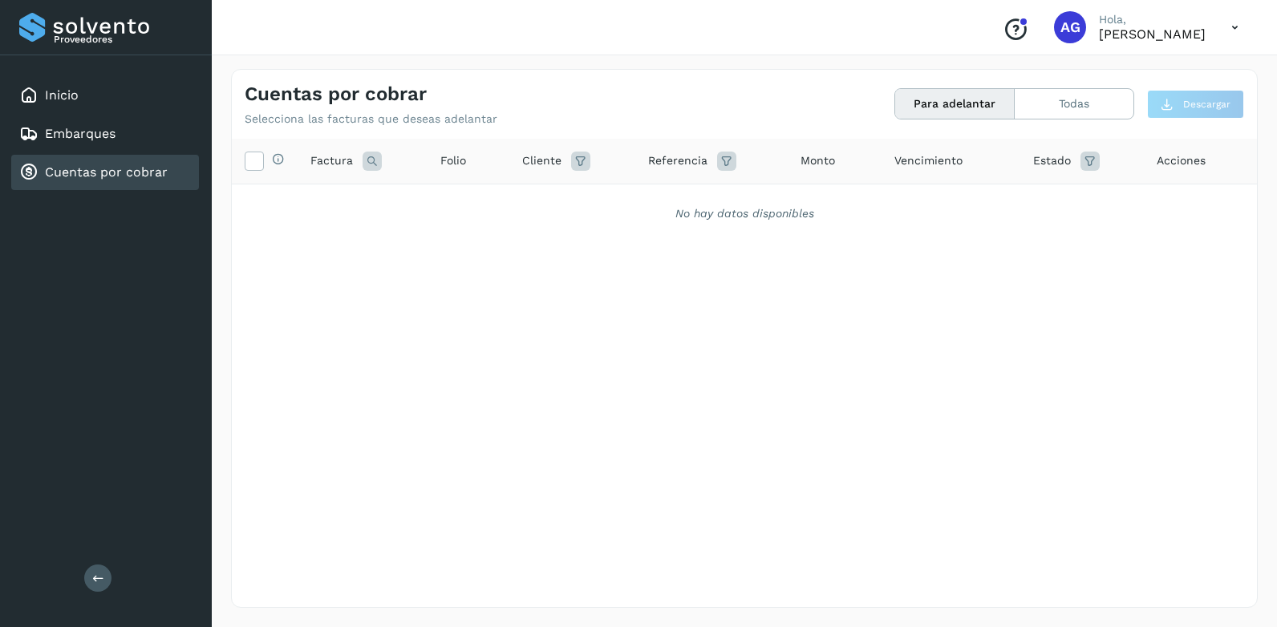
click at [559, 575] on div "Selecciona todas las facturas disponibles para adelanto Factura Folio Cliente R…" at bounding box center [744, 372] width 1025 height 467
click at [150, 183] on div "Cuentas por cobrar" at bounding box center [105, 172] width 188 height 35
click at [957, 109] on button "Para adelantar" at bounding box center [955, 104] width 120 height 30
click at [452, 570] on div "Selecciona todas las facturas disponibles para adelanto Factura Folio Cliente R…" at bounding box center [744, 372] width 1025 height 467
click at [991, 107] on button "Para adelantar" at bounding box center [955, 104] width 120 height 30
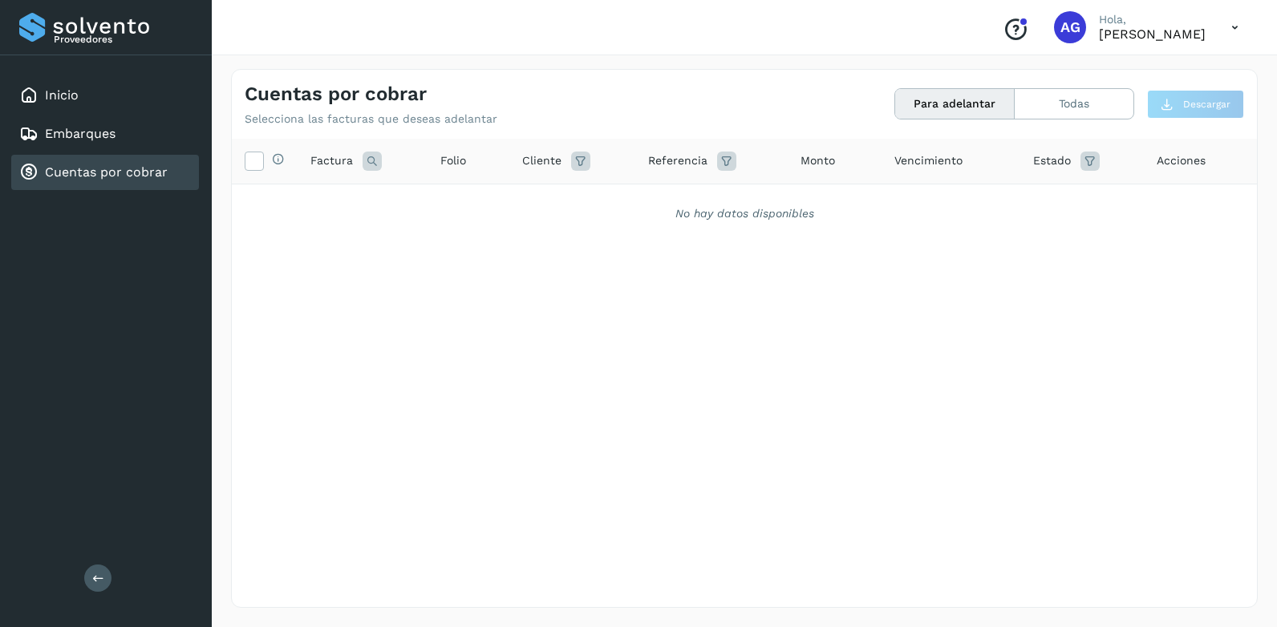
click at [1233, 34] on icon at bounding box center [1234, 27] width 33 height 33
click at [1120, 75] on div "Cerrar sesión" at bounding box center [1154, 72] width 191 height 30
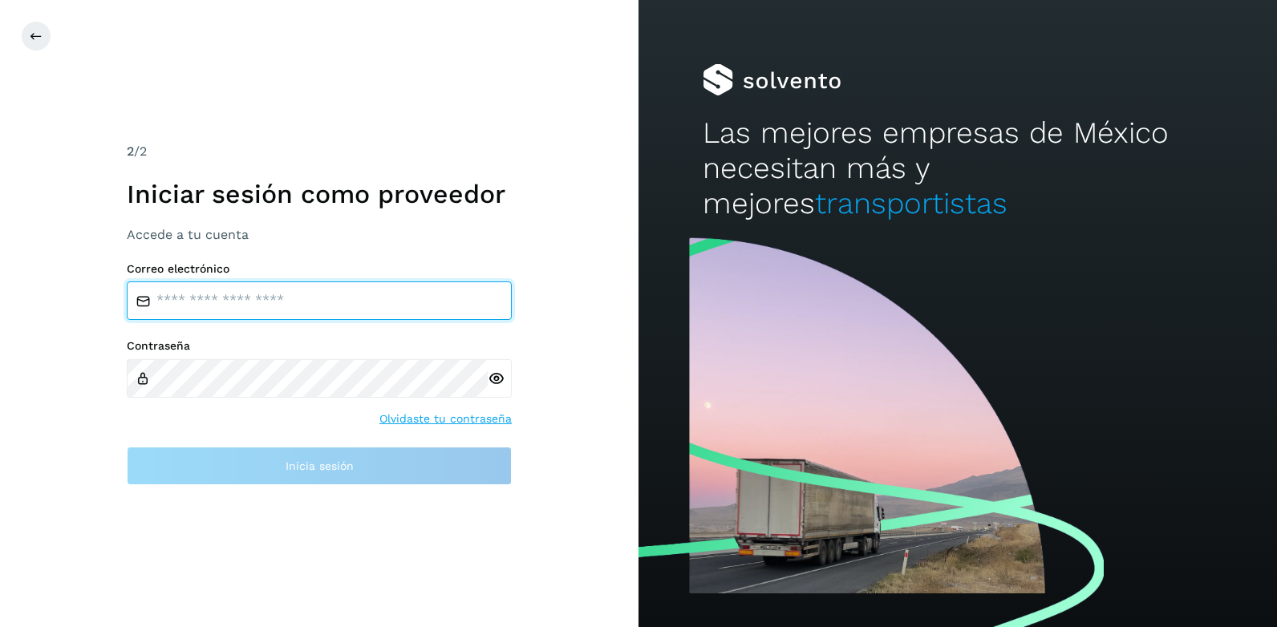
click at [249, 303] on input "email" at bounding box center [319, 301] width 385 height 38
type input "**********"
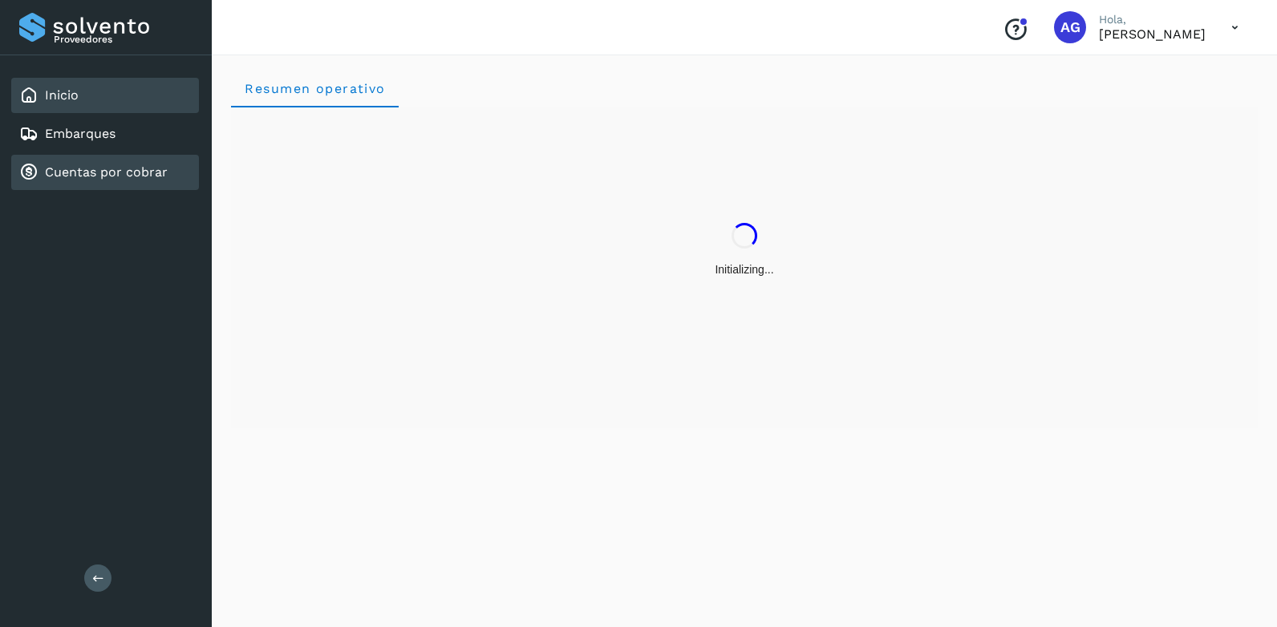
click at [90, 175] on link "Cuentas por cobrar" at bounding box center [106, 171] width 123 height 15
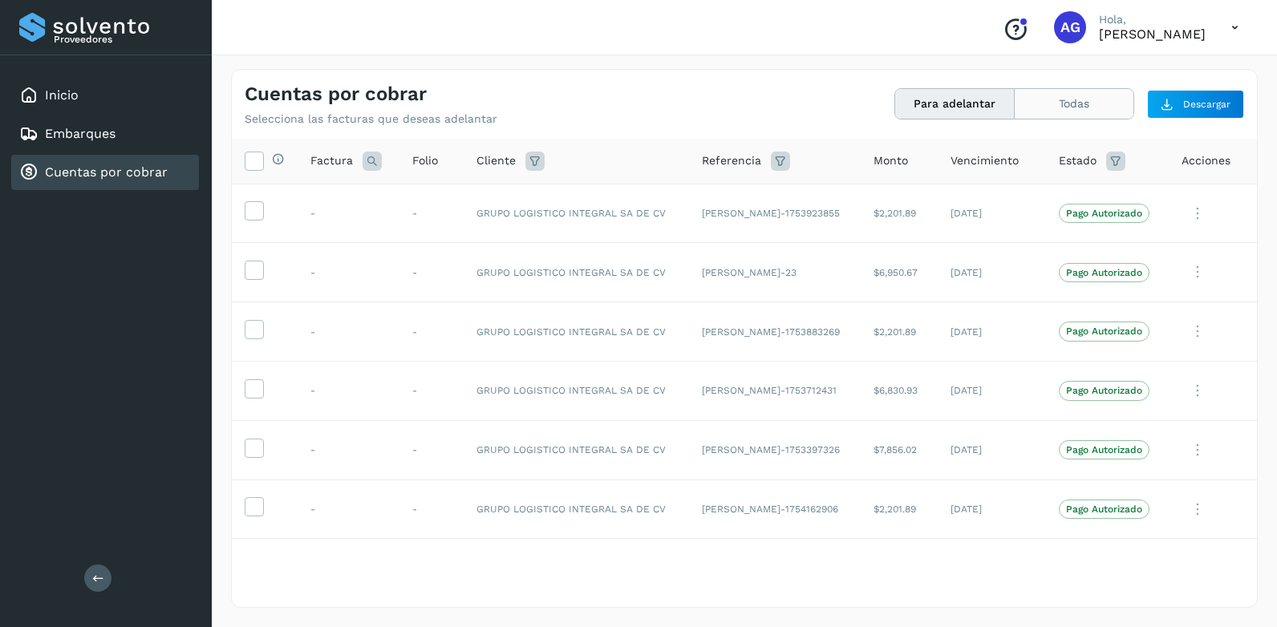
click at [1080, 99] on button "Todas" at bounding box center [1074, 104] width 119 height 30
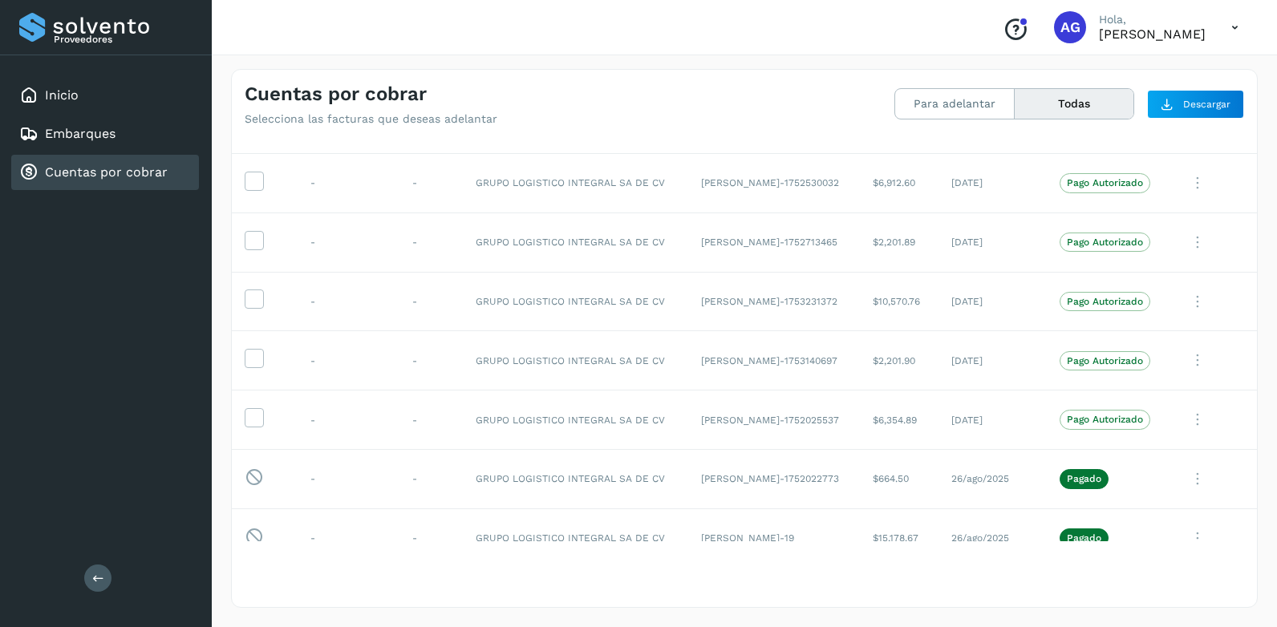
scroll to position [1363, 0]
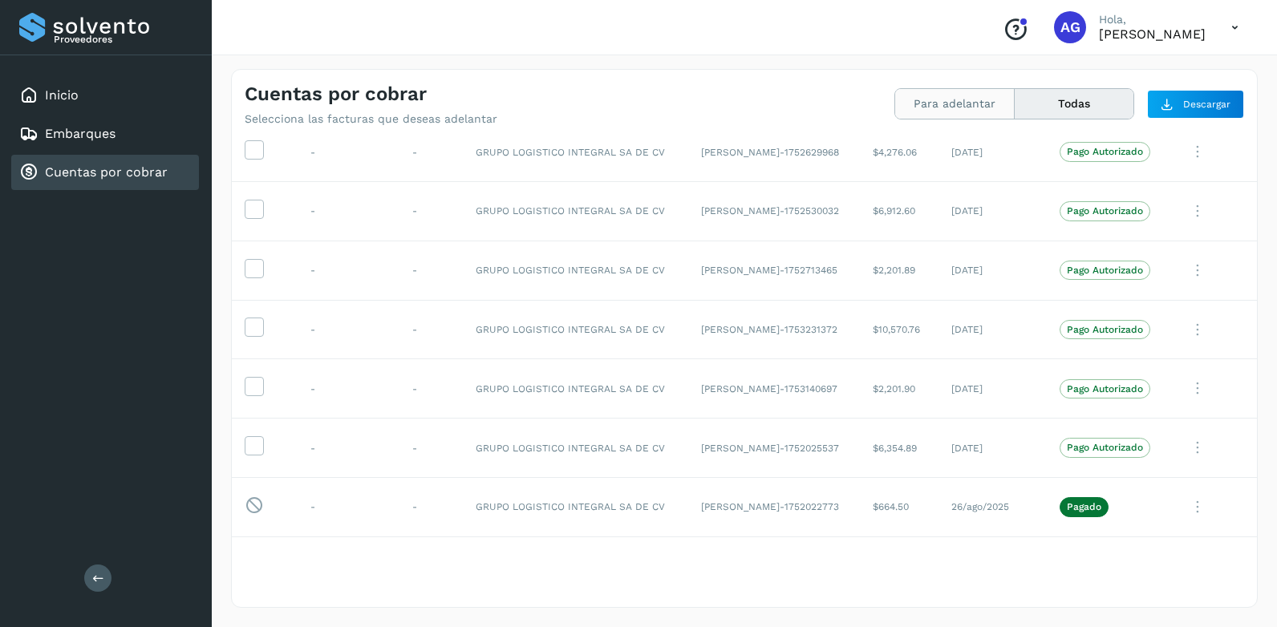
click at [1015, 100] on button "Para adelantar" at bounding box center [1074, 104] width 119 height 30
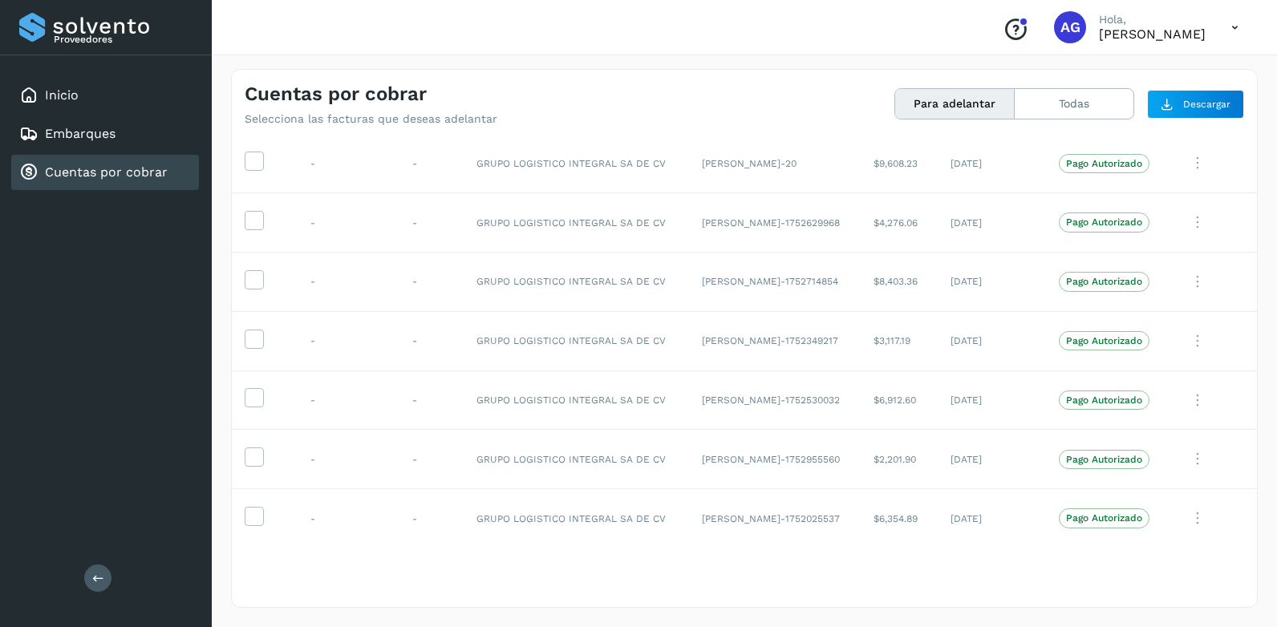
scroll to position [1300, 0]
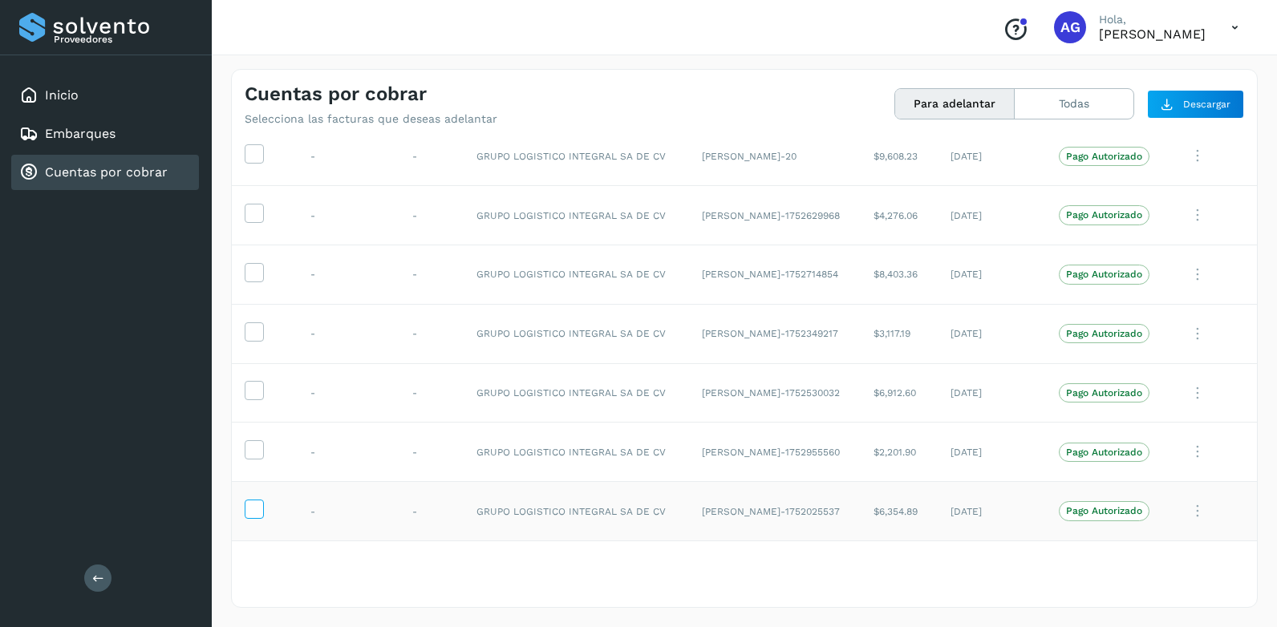
click at [253, 514] on icon at bounding box center [253, 508] width 17 height 17
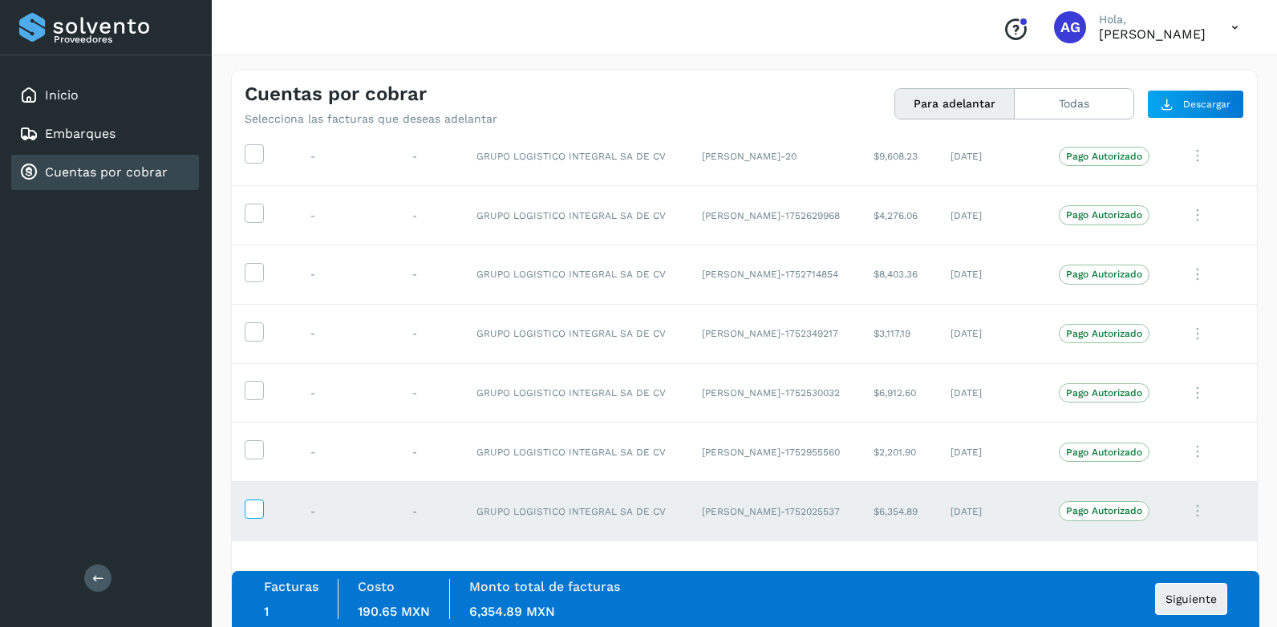
click at [261, 508] on icon at bounding box center [253, 508] width 17 height 17
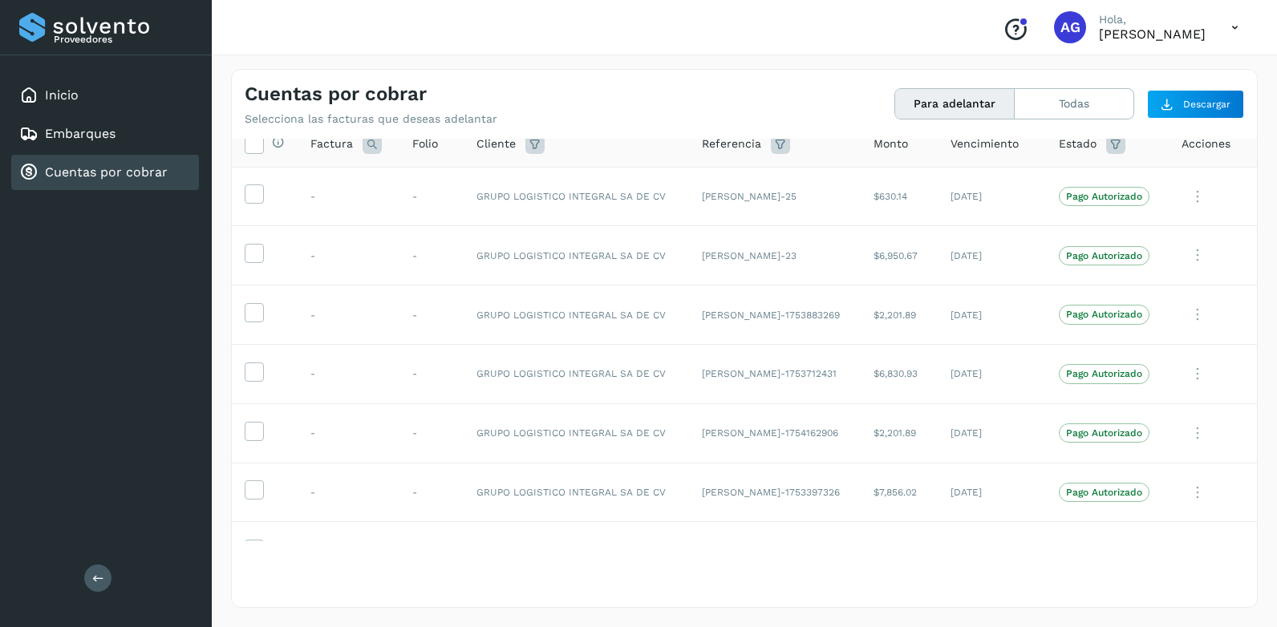
scroll to position [0, 0]
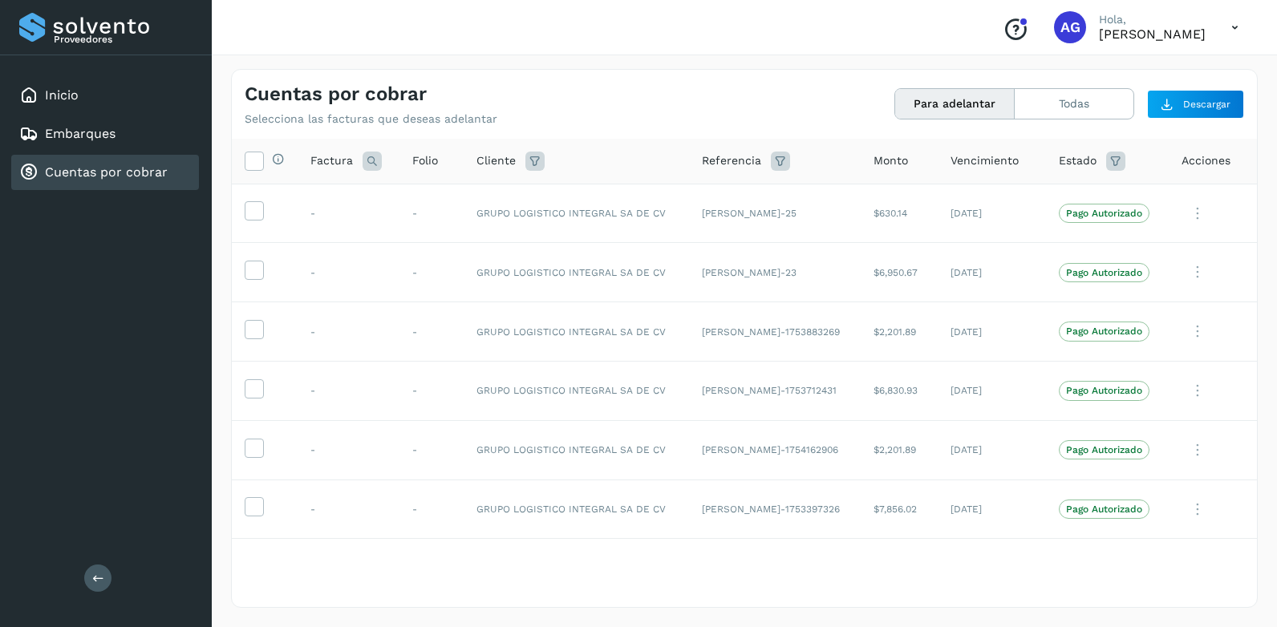
click at [1222, 36] on icon at bounding box center [1234, 27] width 33 height 33
click at [1169, 68] on div "Cerrar sesión" at bounding box center [1154, 72] width 191 height 30
